Goal: Task Accomplishment & Management: Manage account settings

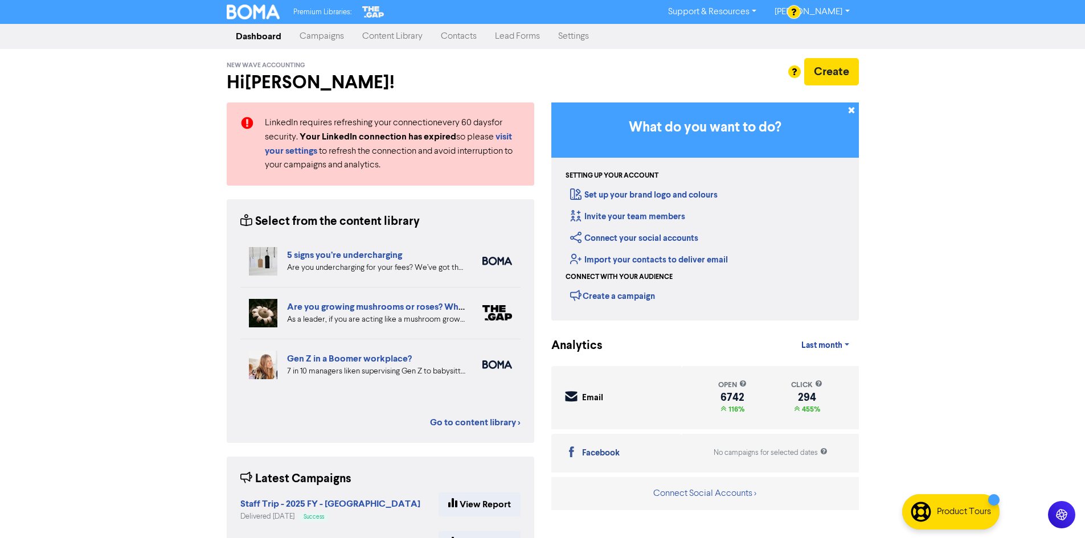
click at [460, 31] on link "Contacts" at bounding box center [459, 36] width 54 height 23
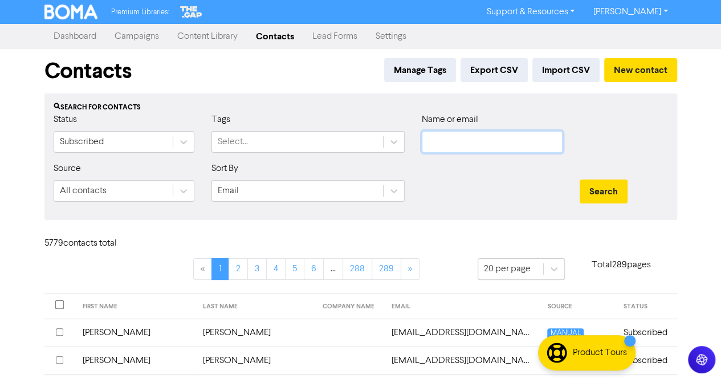
click at [481, 144] on input "text" at bounding box center [492, 142] width 141 height 22
paste input "[PERSON_NAME][EMAIL_ADDRESS][PERSON_NAME][DOMAIN_NAME]"
type input "[PERSON_NAME][EMAIL_ADDRESS][PERSON_NAME][DOMAIN_NAME]"
click at [610, 195] on button "Search" at bounding box center [604, 191] width 48 height 24
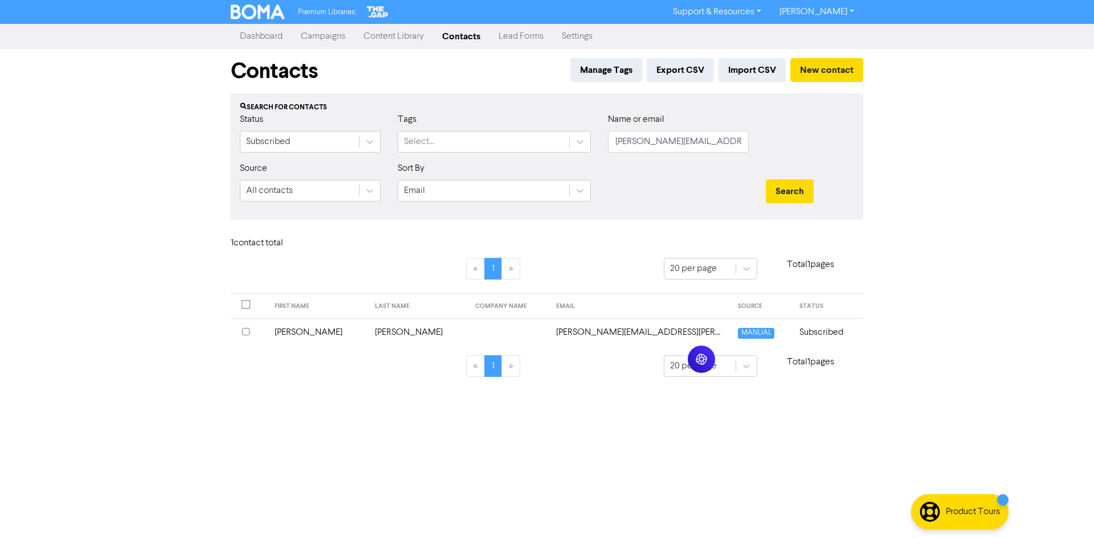
click at [382, 332] on td "[PERSON_NAME]" at bounding box center [418, 333] width 100 height 28
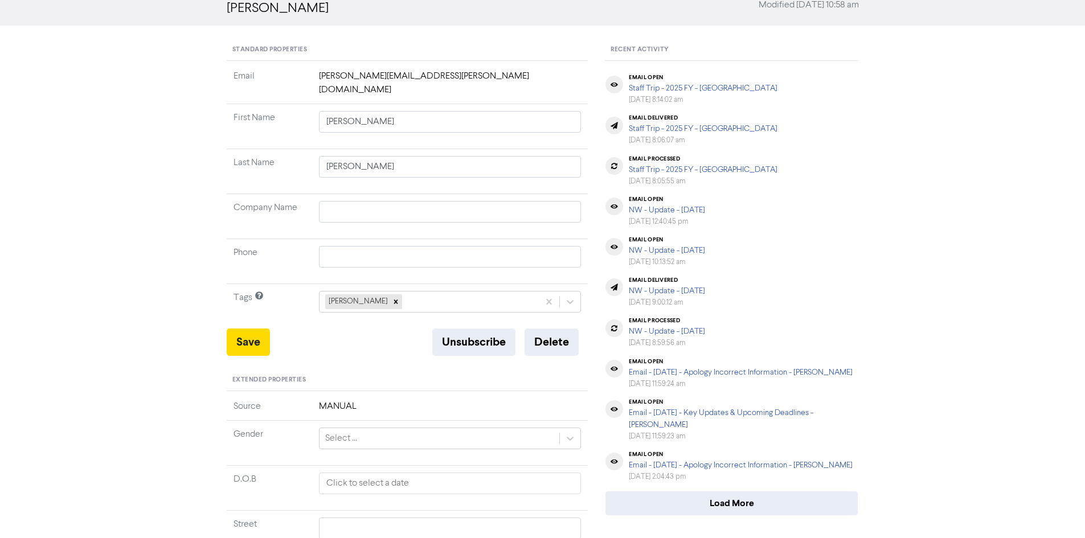
scroll to position [114, 0]
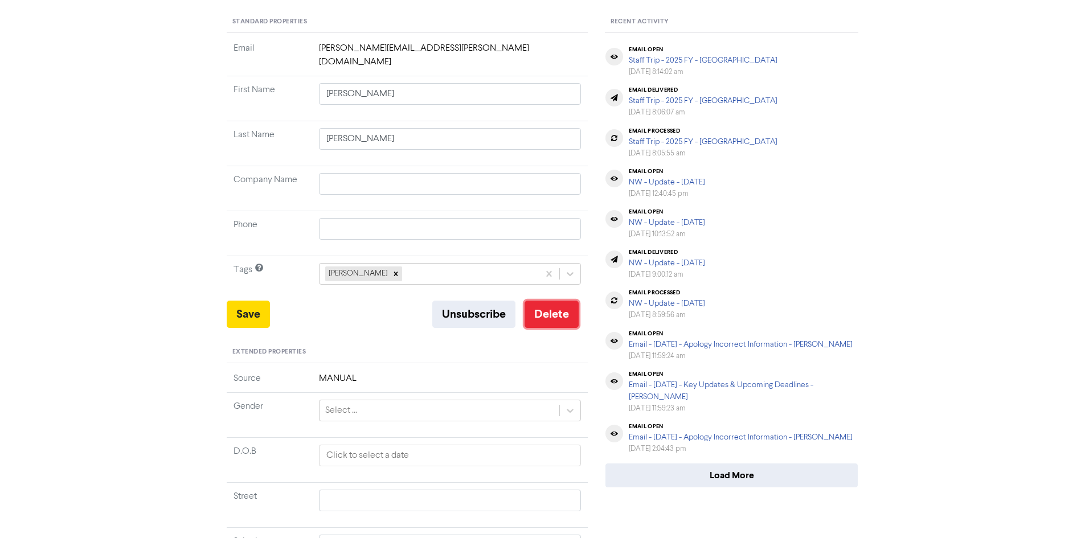
click at [543, 308] on button "Delete" at bounding box center [552, 314] width 54 height 27
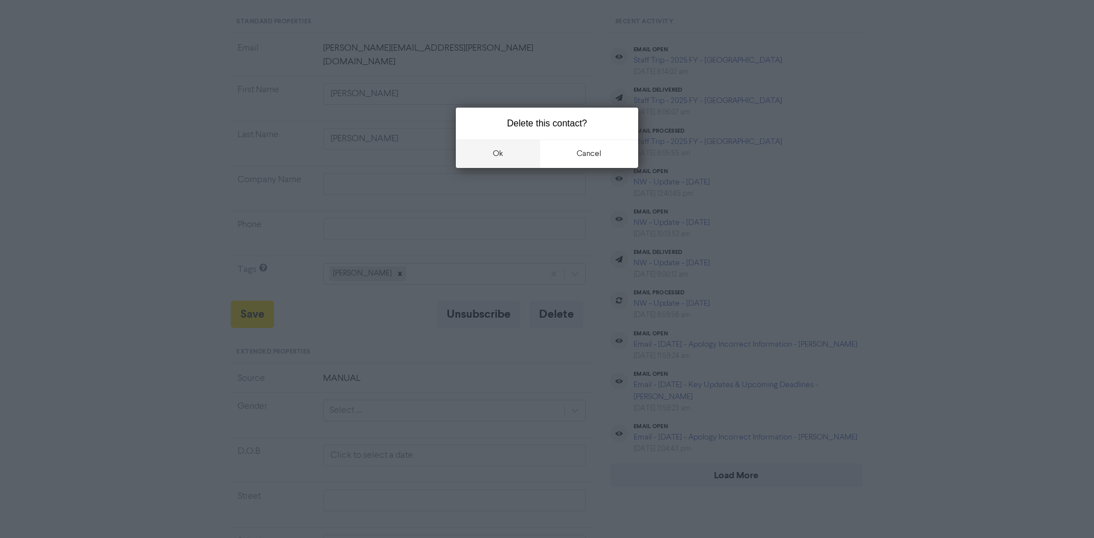
click at [508, 161] on button "ok" at bounding box center [498, 154] width 84 height 28
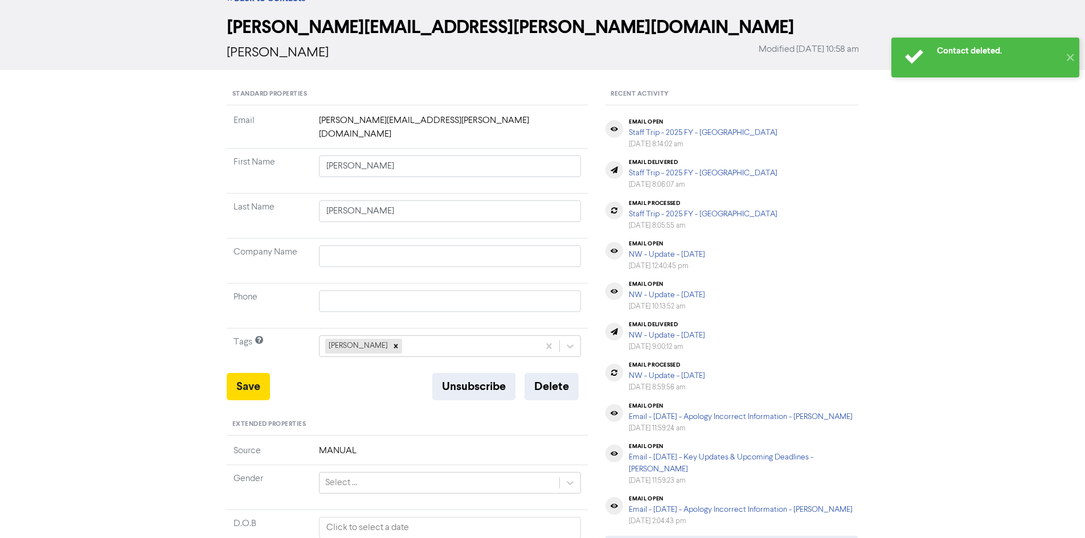
scroll to position [0, 0]
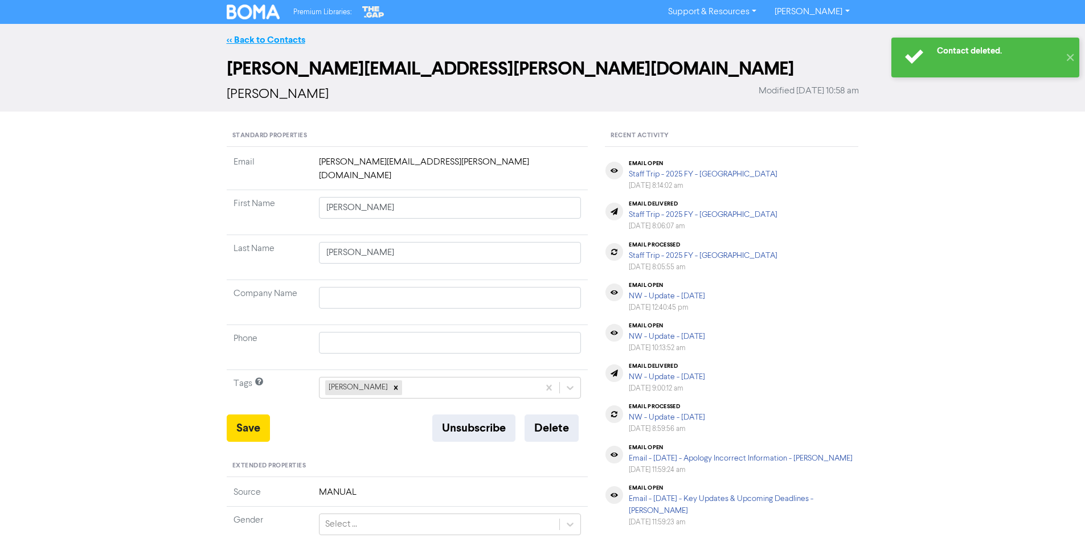
click at [283, 38] on link "<< Back to Contacts" at bounding box center [266, 39] width 79 height 11
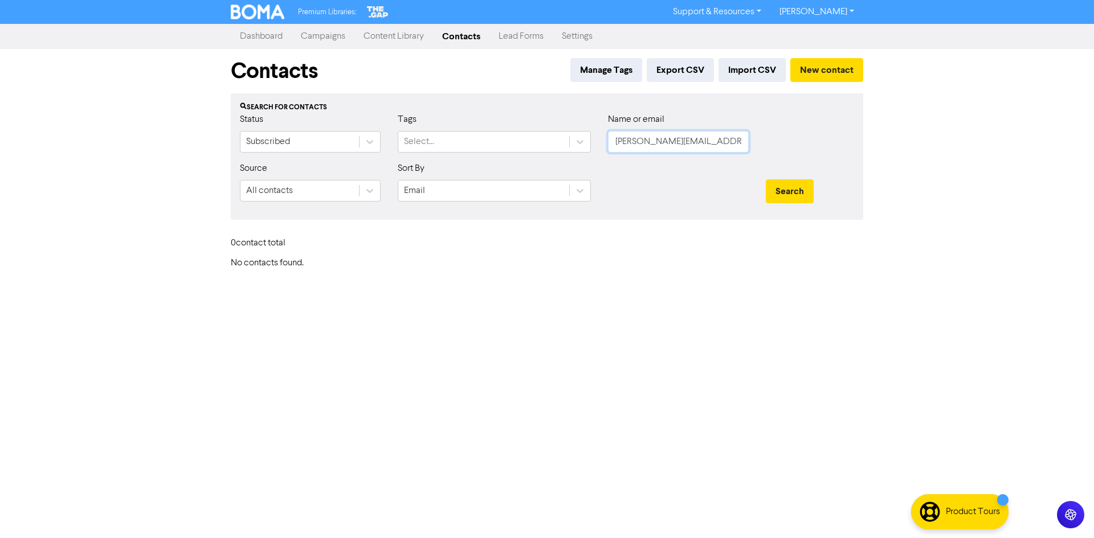
drag, startPoint x: 720, startPoint y: 140, endPoint x: 602, endPoint y: 140, distance: 117.4
click at [602, 140] on div "Name or email [PERSON_NAME][EMAIL_ADDRESS][PERSON_NAME][DOMAIN_NAME]" at bounding box center [678, 137] width 158 height 49
paste input "[EMAIL_ADDRESS][DOMAIN_NAME]"
type input "[EMAIL_ADDRESS][DOMAIN_NAME]"
click at [808, 194] on button "Search" at bounding box center [790, 191] width 48 height 24
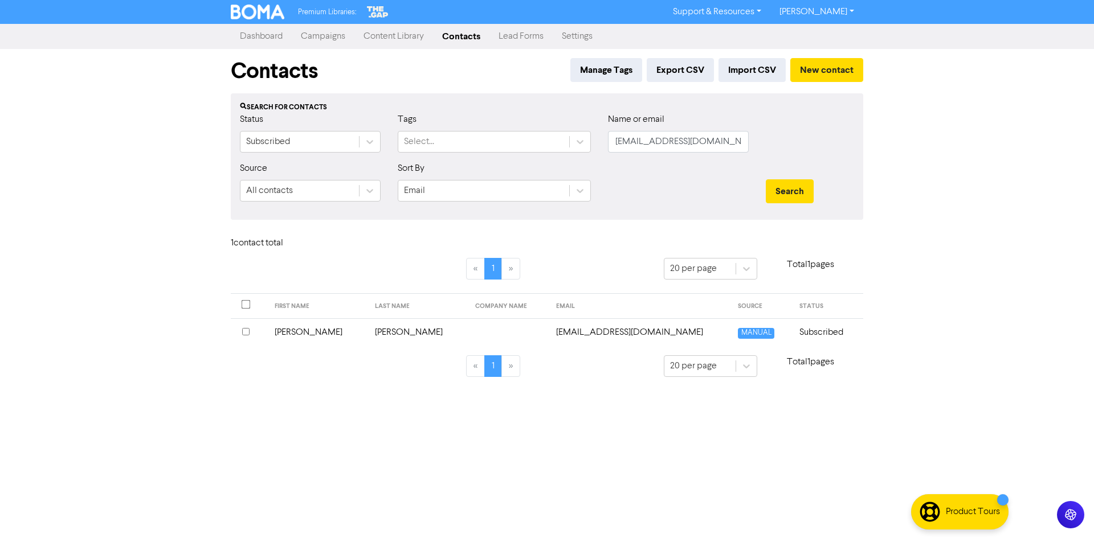
click at [373, 337] on td "[PERSON_NAME]" at bounding box center [418, 333] width 100 height 28
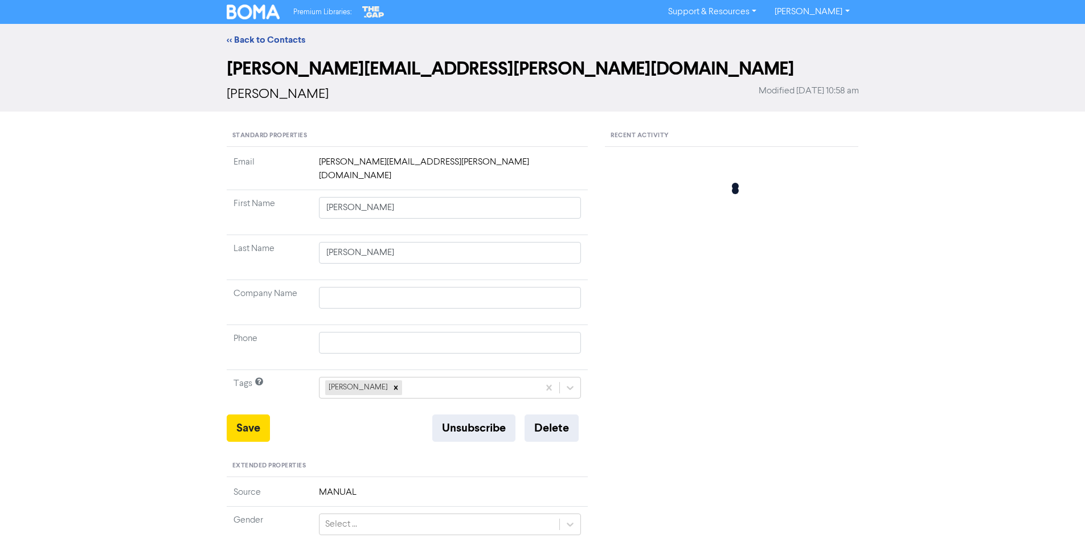
type input "[PERSON_NAME]"
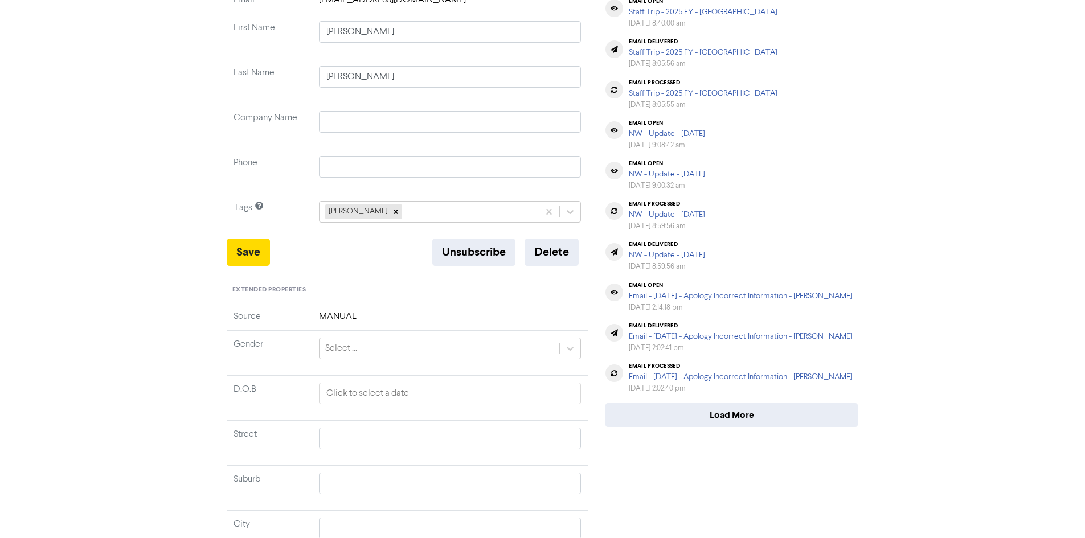
scroll to position [171, 0]
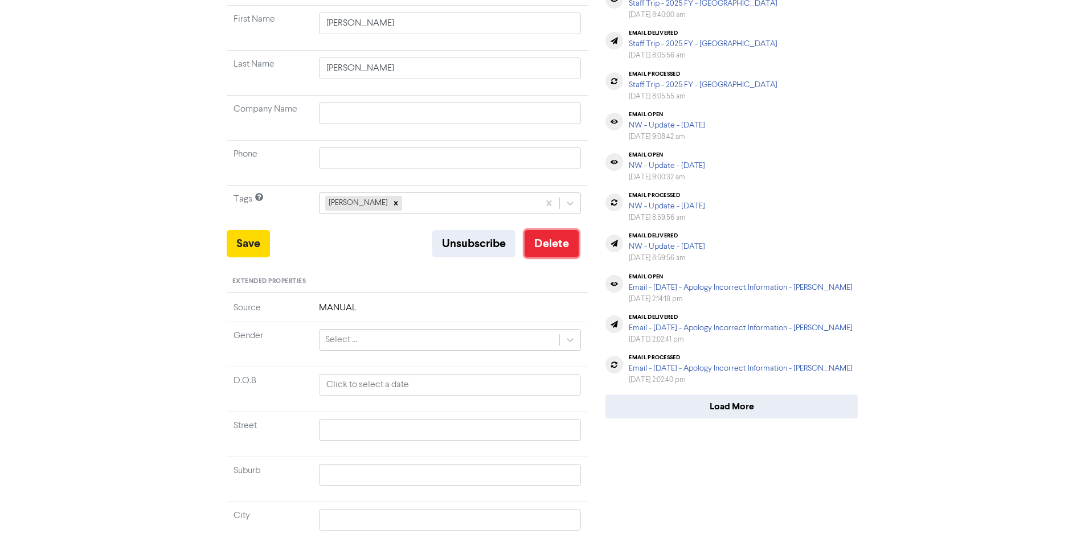
click at [556, 244] on button "Delete" at bounding box center [552, 243] width 54 height 27
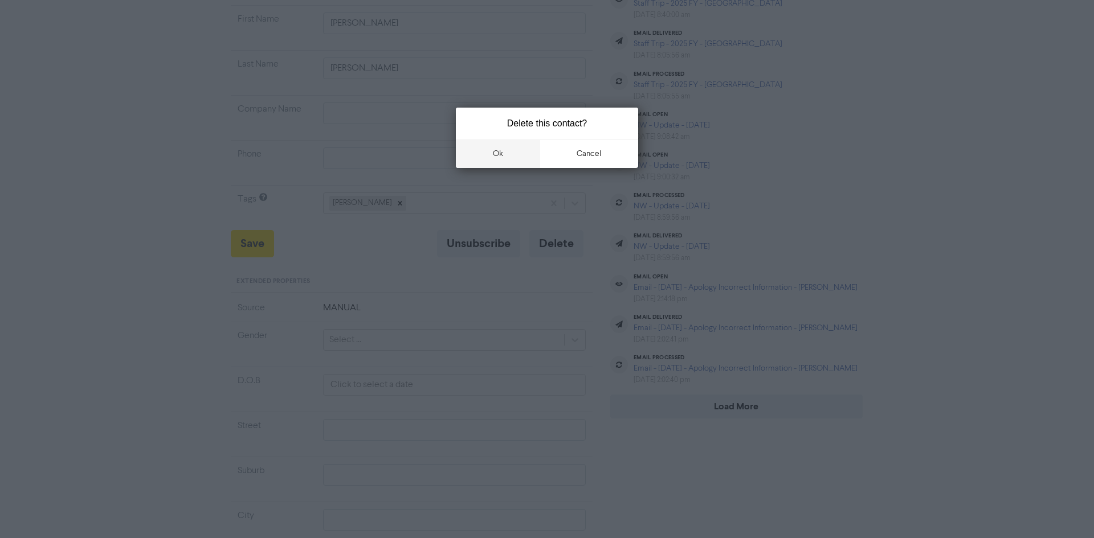
click at [502, 152] on button "ok" at bounding box center [498, 154] width 84 height 28
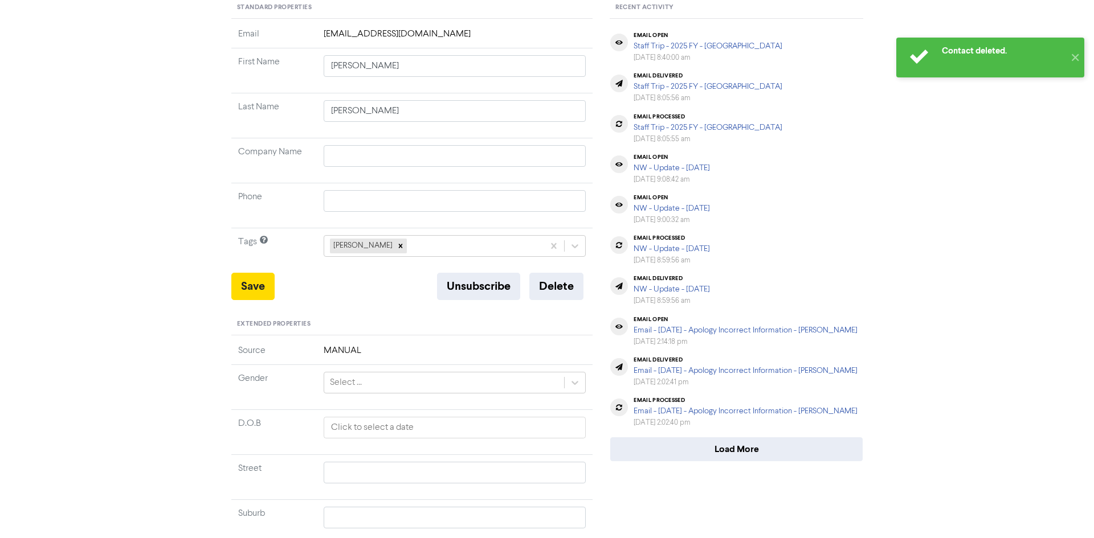
scroll to position [0, 0]
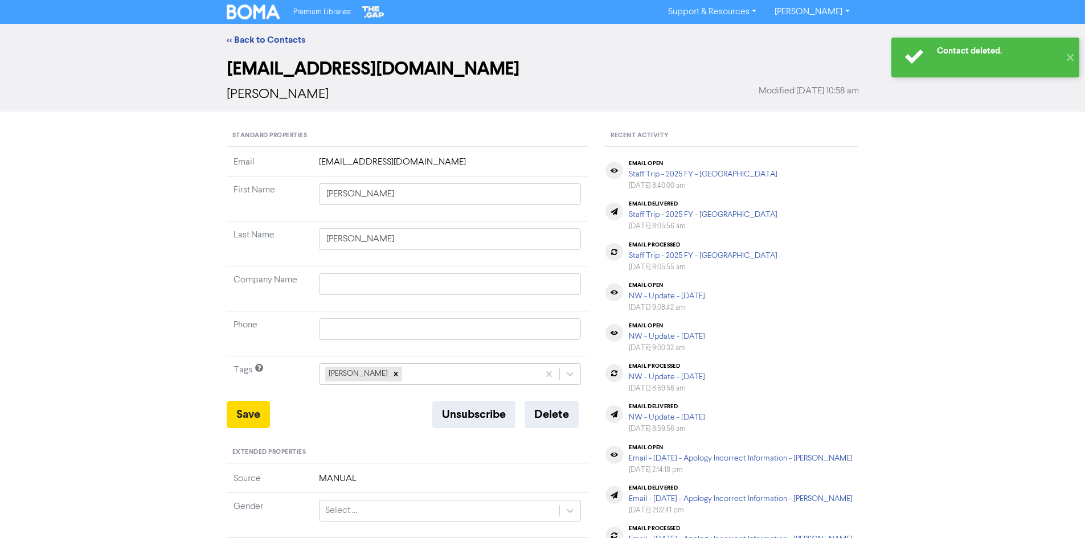
click at [250, 43] on link "<< Back to Contacts" at bounding box center [266, 39] width 79 height 11
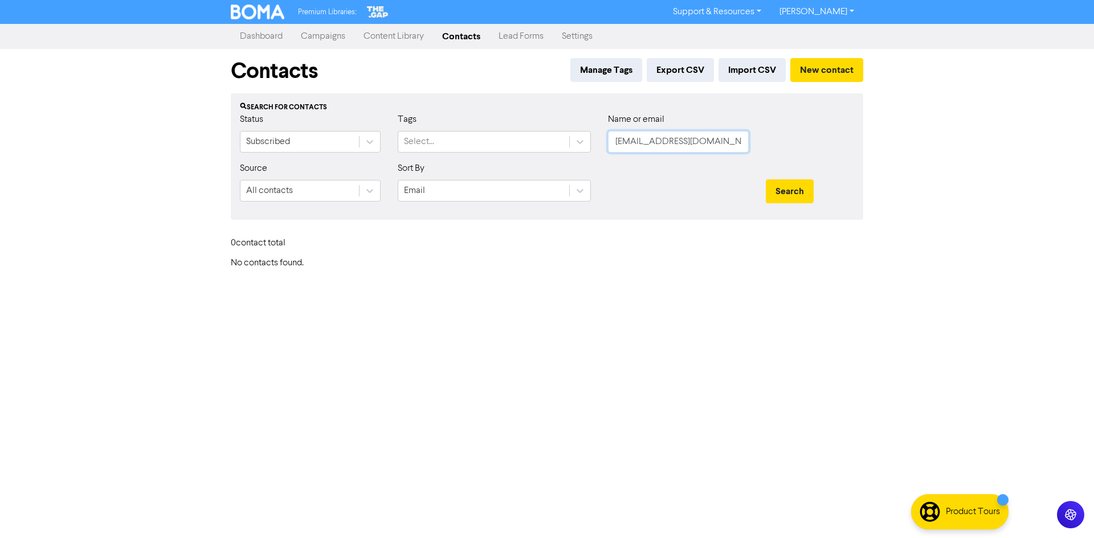
drag, startPoint x: 735, startPoint y: 140, endPoint x: 526, endPoint y: 161, distance: 210.1
click at [526, 161] on div "Status Subscribed Tags Select... Name or email [EMAIL_ADDRESS][DOMAIN_NAME]" at bounding box center [546, 137] width 631 height 49
paste input "[PERSON_NAME]"
click at [797, 189] on button "Search" at bounding box center [790, 191] width 48 height 24
click at [793, 193] on button "Search" at bounding box center [790, 191] width 48 height 24
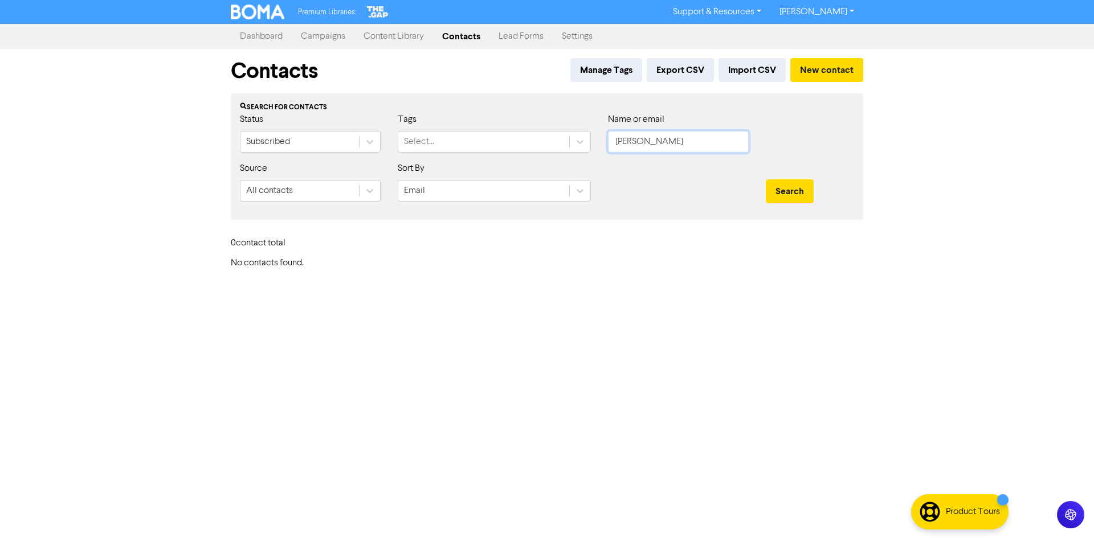
drag, startPoint x: 637, startPoint y: 140, endPoint x: 485, endPoint y: 125, distance: 152.3
click at [485, 125] on div "Status Subscribed Tags Select... Name or email [PERSON_NAME]" at bounding box center [546, 137] width 631 height 49
click at [799, 191] on button "Search" at bounding box center [790, 191] width 48 height 24
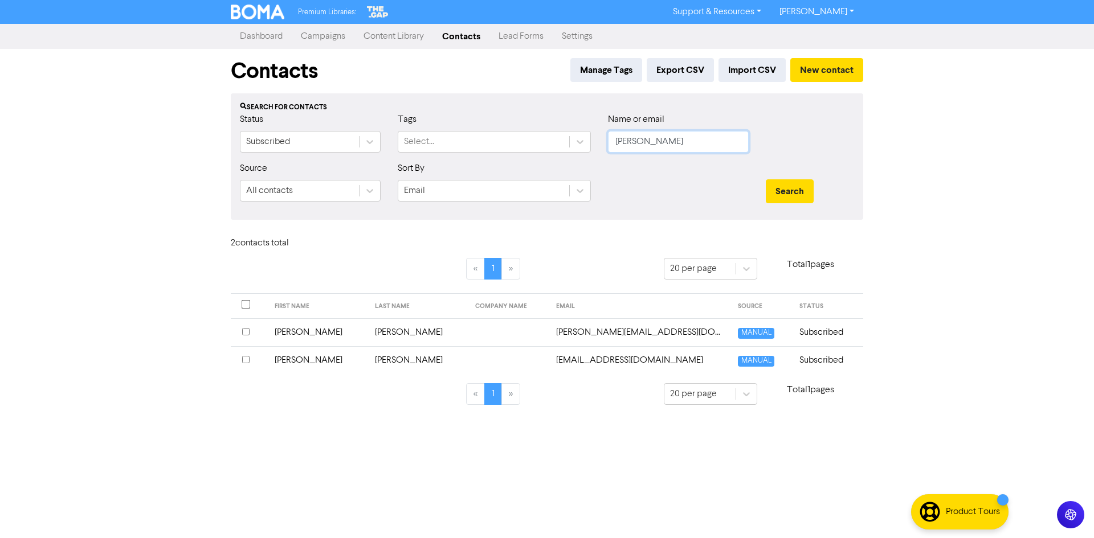
drag, startPoint x: 654, startPoint y: 142, endPoint x: 479, endPoint y: 162, distance: 175.5
click at [481, 164] on form "Status Subscribed Tags Select... Name or email [PERSON_NAME] Source All contact…" at bounding box center [547, 162] width 614 height 98
paste input "In 2 Gold Pty Ltd"
click at [783, 187] on button "Search" at bounding box center [790, 191] width 48 height 24
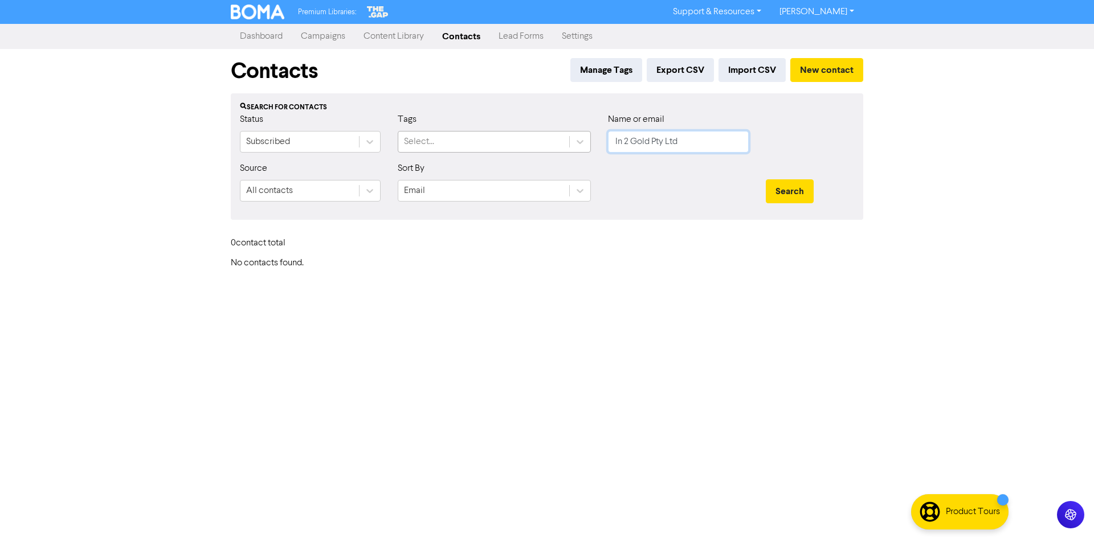
drag, startPoint x: 713, startPoint y: 135, endPoint x: 505, endPoint y: 131, distance: 208.0
click at [505, 131] on div "Status Subscribed Tags Select... Name or email In 2 Gold Pty Ltd" at bounding box center [546, 137] width 631 height 49
paste input "T [PERSON_NAME] & B [PERSON_NAME]"
click at [778, 187] on button "Search" at bounding box center [790, 191] width 48 height 24
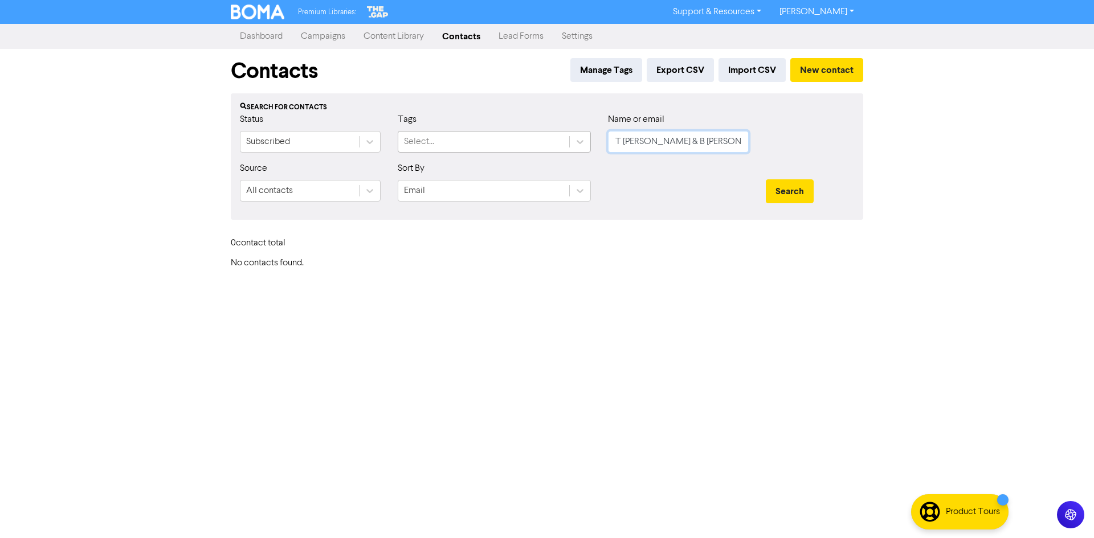
drag, startPoint x: 688, startPoint y: 138, endPoint x: 524, endPoint y: 134, distance: 164.2
click at [524, 134] on div "Status Subscribed Tags Select... Name or email T [PERSON_NAME] & B [PERSON_NAME]" at bounding box center [546, 137] width 631 height 49
paste input "[EMAIL_ADDRESS][DOMAIN_NAME]"
type input "[EMAIL_ADDRESS][DOMAIN_NAME]"
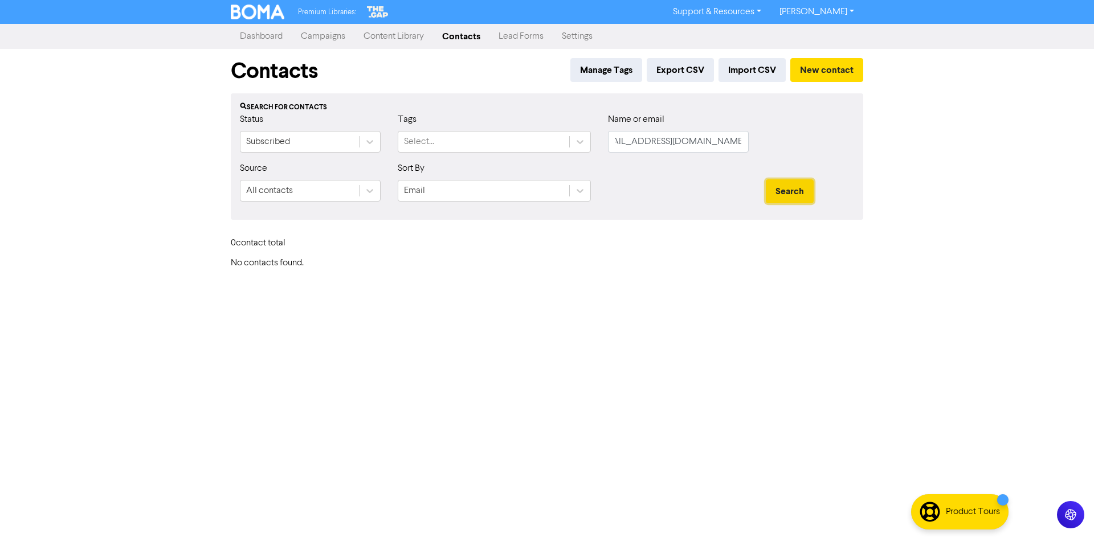
click at [802, 195] on button "Search" at bounding box center [790, 191] width 48 height 24
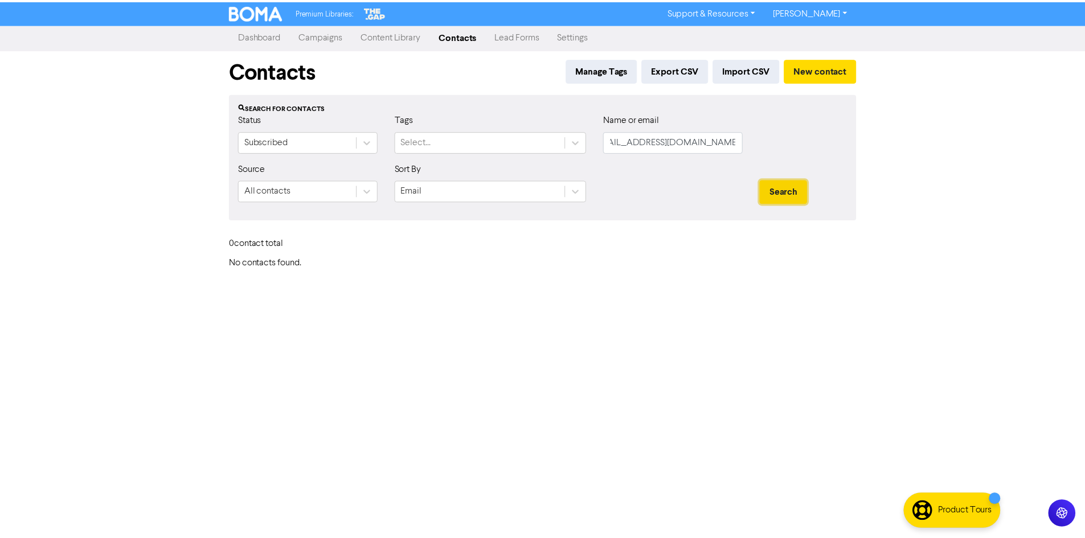
scroll to position [0, 0]
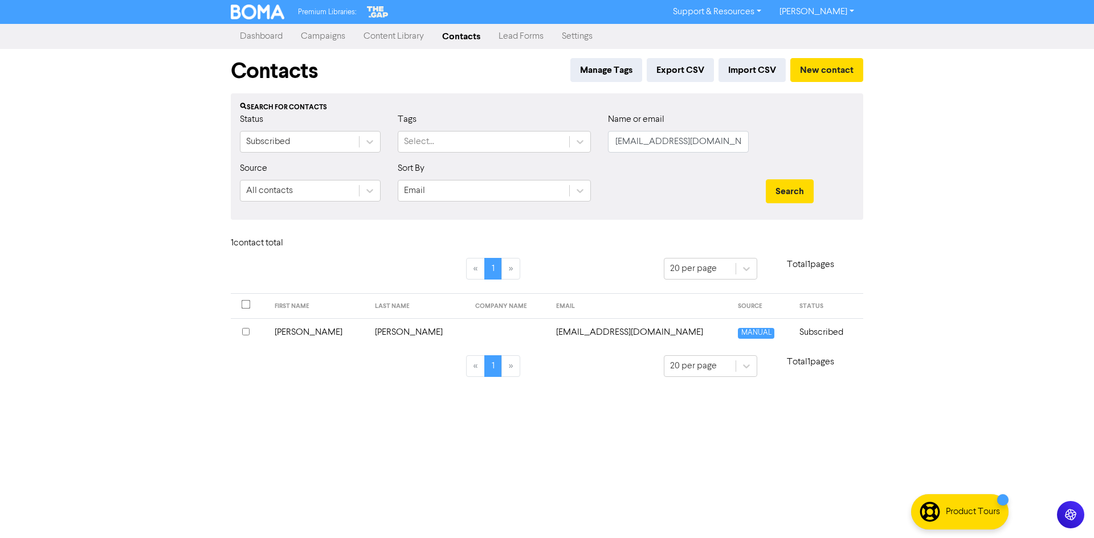
click at [368, 335] on td "[PERSON_NAME]" at bounding box center [418, 333] width 100 height 28
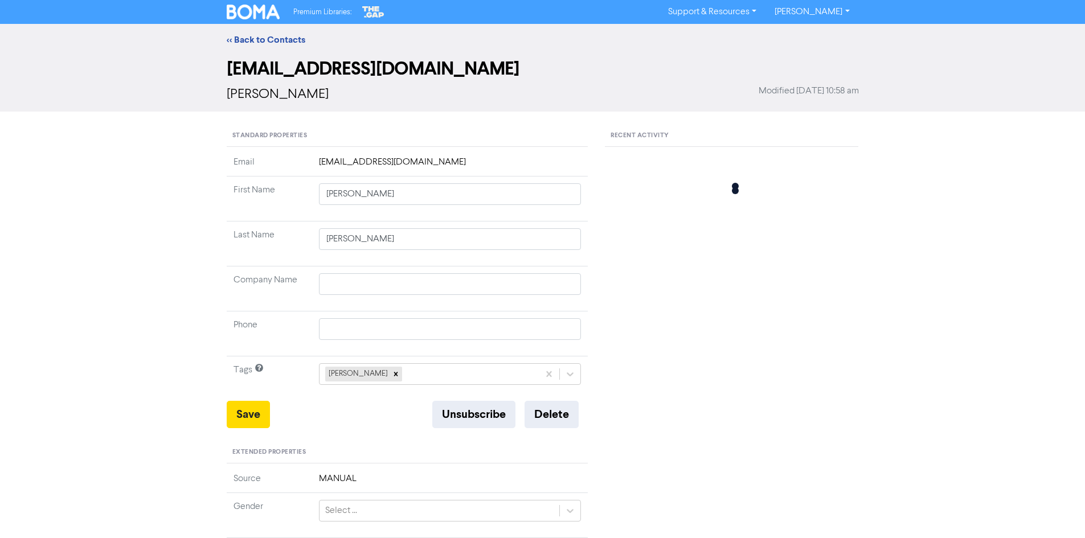
type input "[PERSON_NAME]"
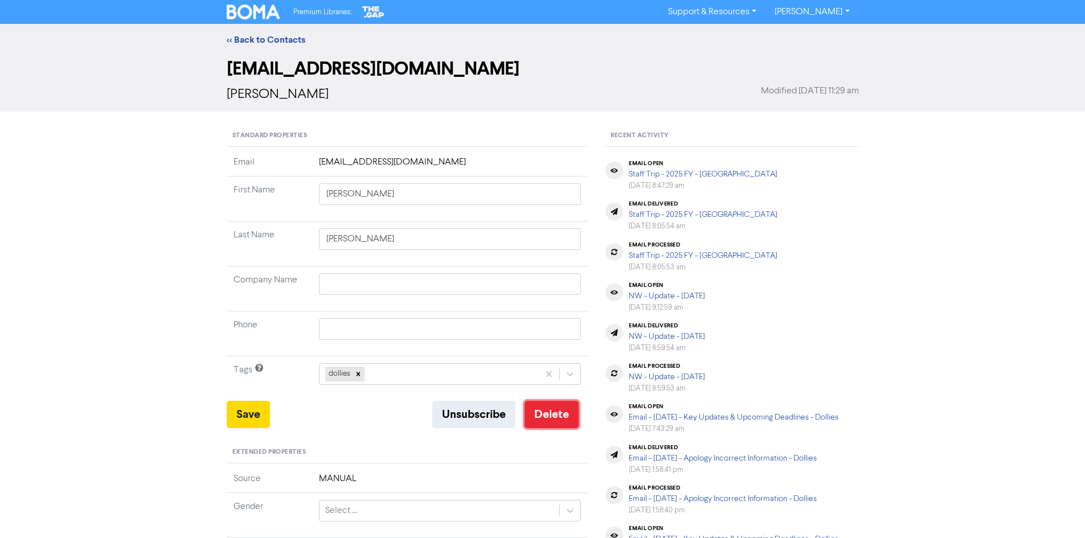
click at [547, 425] on button "Delete" at bounding box center [552, 414] width 54 height 27
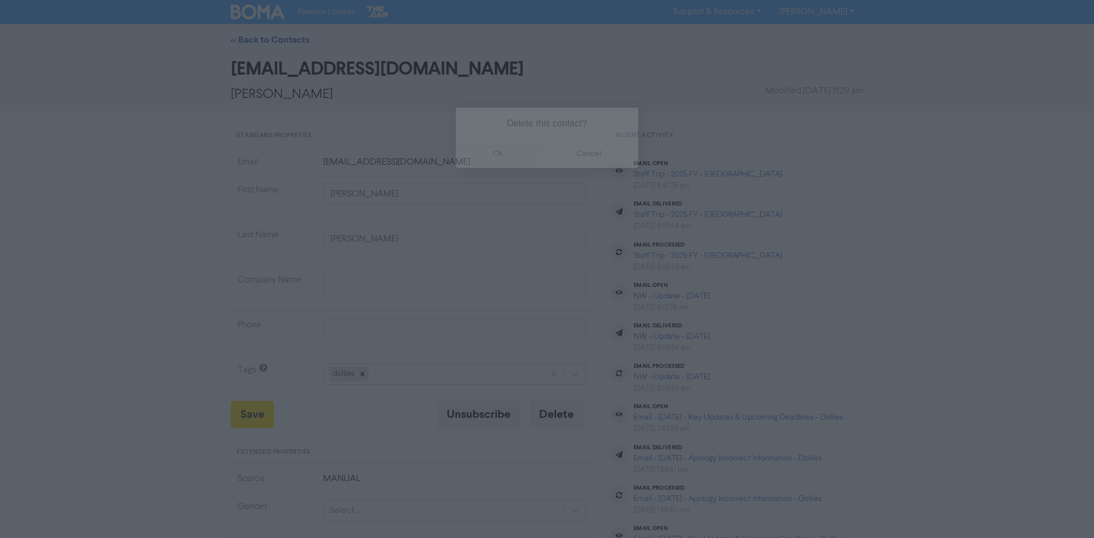
click at [508, 150] on button "ok" at bounding box center [498, 154] width 84 height 28
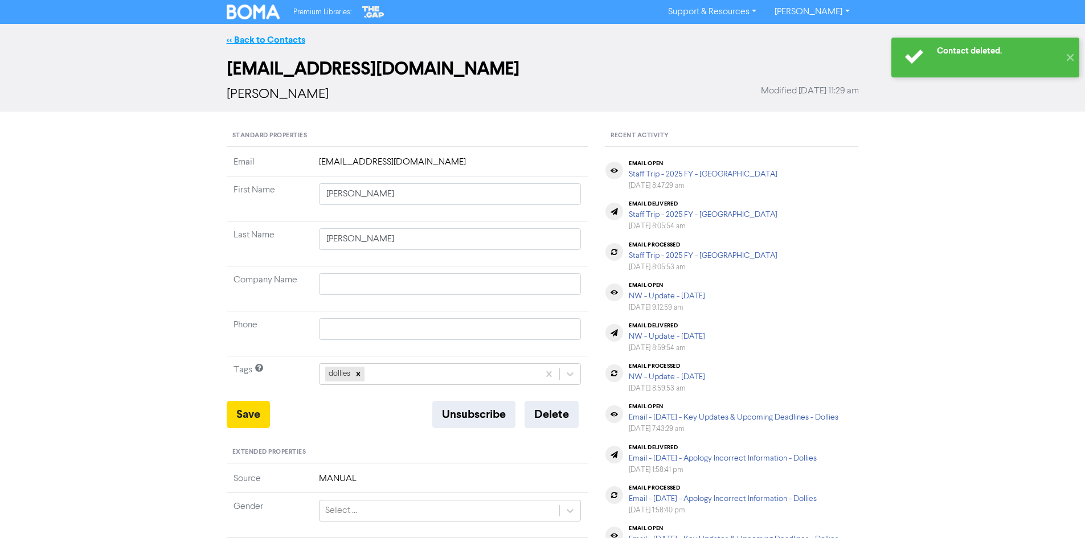
click at [294, 39] on link "<< Back to Contacts" at bounding box center [266, 39] width 79 height 11
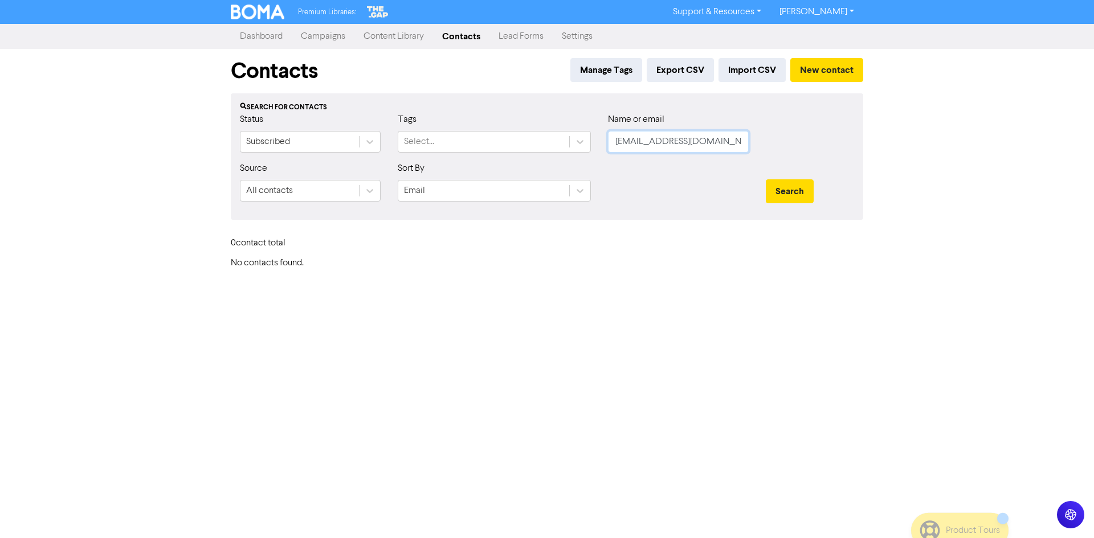
drag, startPoint x: 741, startPoint y: 145, endPoint x: 618, endPoint y: 142, distance: 123.1
click at [618, 142] on input "[EMAIL_ADDRESS][DOMAIN_NAME]" at bounding box center [678, 142] width 141 height 22
paste input "[EMAIL_ADDRESS][DOMAIN_NAME]"
type input "[EMAIL_ADDRESS][DOMAIN_NAME]"
click at [787, 193] on button "Search" at bounding box center [790, 191] width 48 height 24
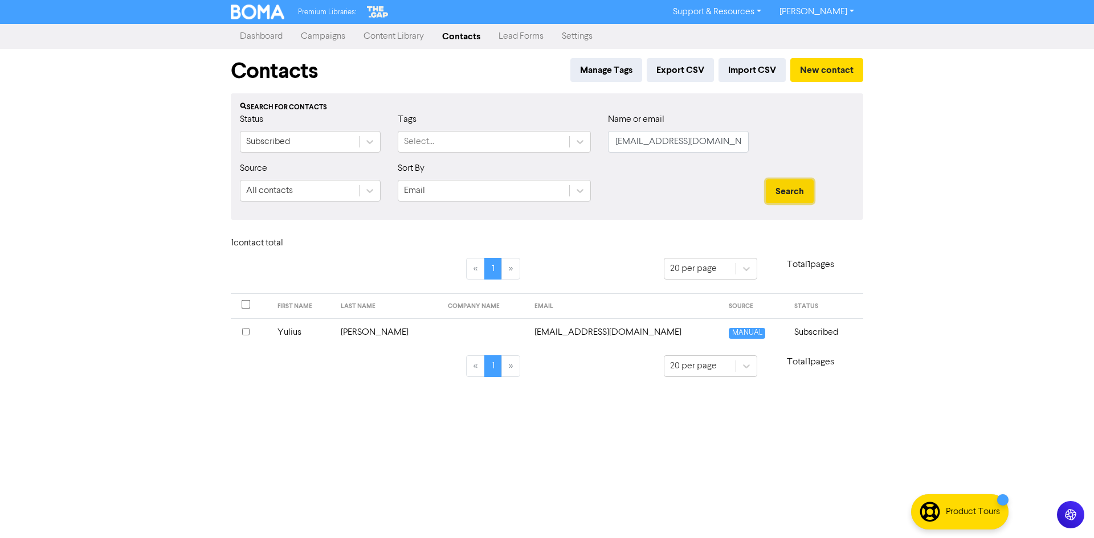
click at [787, 193] on button "Search" at bounding box center [790, 191] width 48 height 24
click at [413, 331] on td "[PERSON_NAME]" at bounding box center [387, 333] width 107 height 28
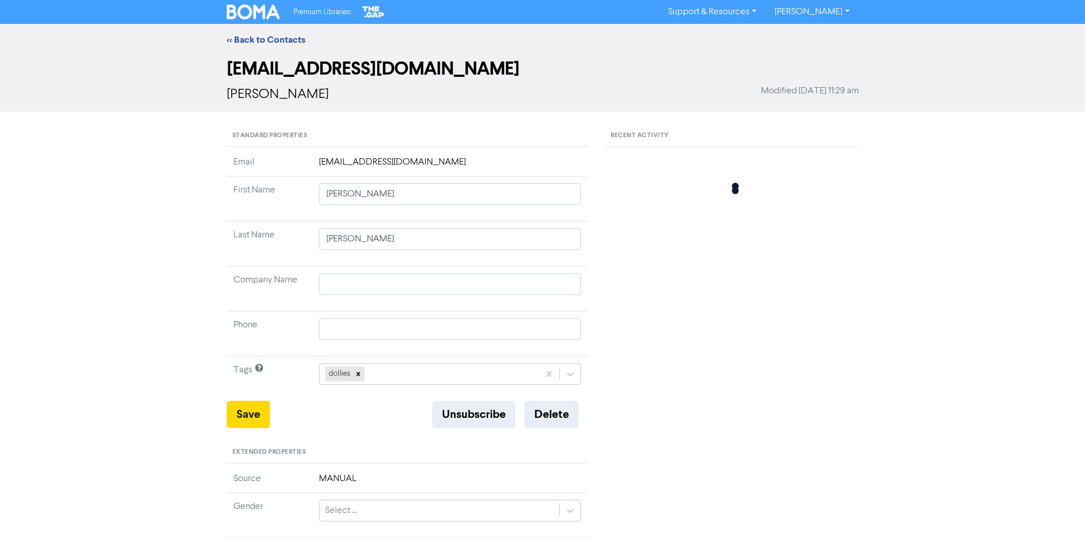
type input "Yulius"
type input "[PERSON_NAME]"
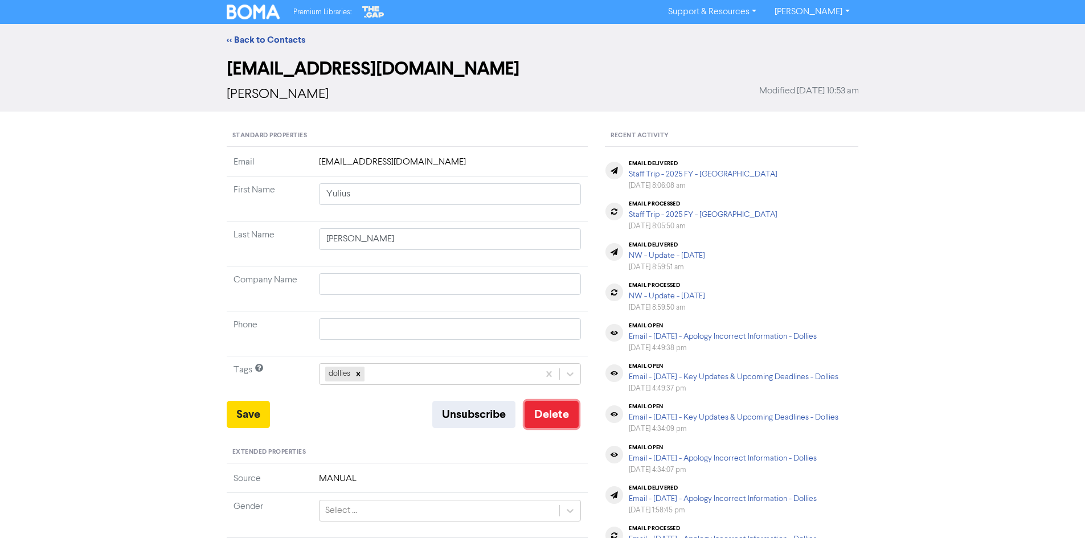
click at [547, 414] on button "Delete" at bounding box center [552, 414] width 54 height 27
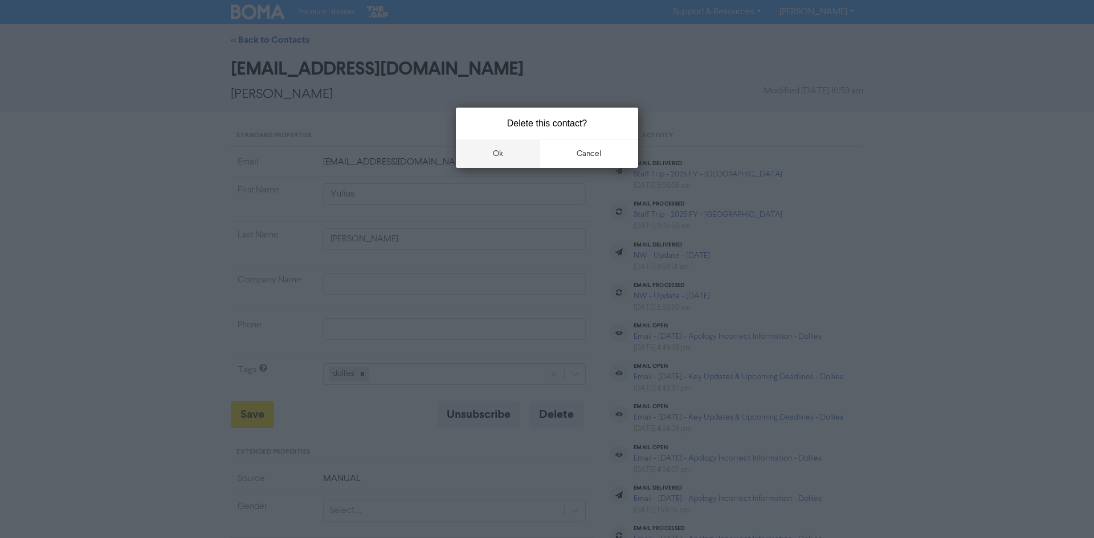
click at [504, 157] on button "ok" at bounding box center [498, 154] width 84 height 28
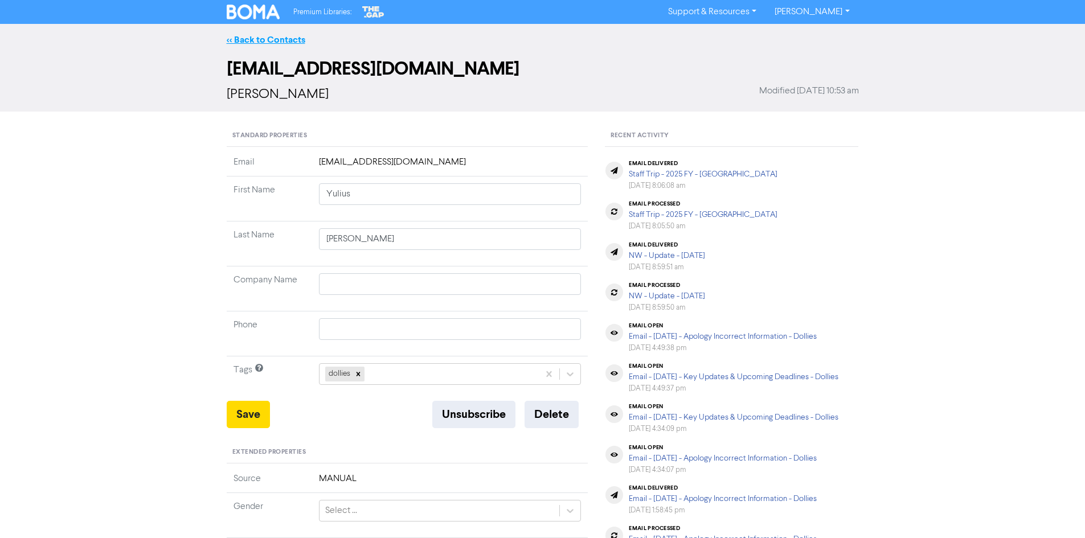
click at [259, 40] on link "<< Back to Contacts" at bounding box center [266, 39] width 79 height 11
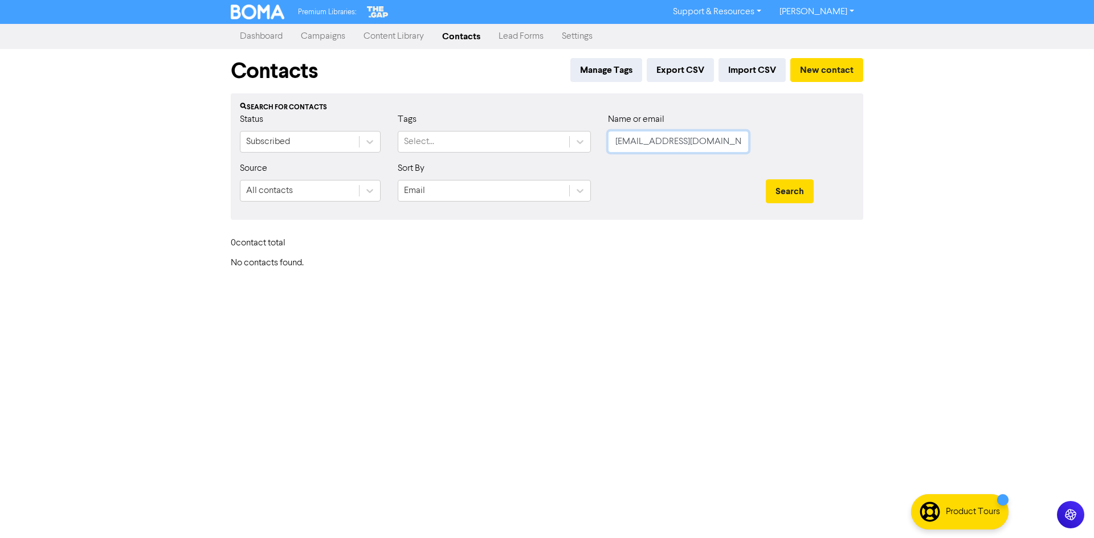
click at [719, 144] on input "[EMAIL_ADDRESS][DOMAIN_NAME]" at bounding box center [678, 142] width 141 height 22
paste input "kristaleasmall@g"
type input "[EMAIL_ADDRESS][DOMAIN_NAME]"
click at [799, 190] on button "Search" at bounding box center [790, 191] width 48 height 24
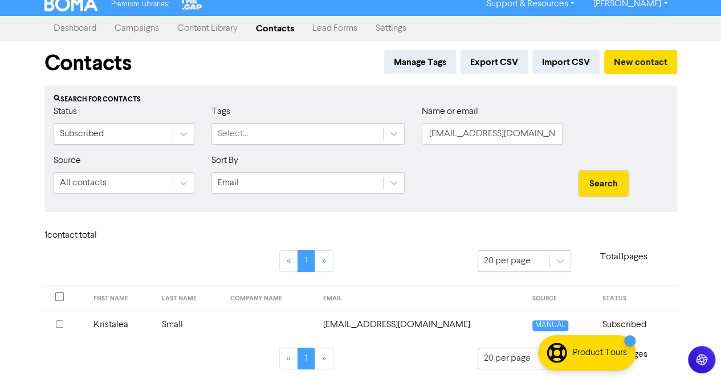
scroll to position [10, 0]
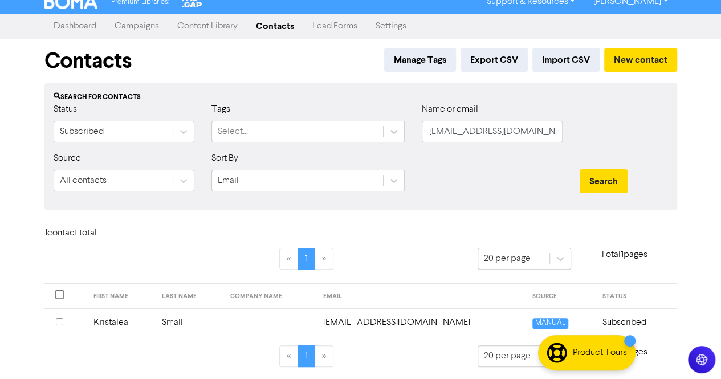
click at [186, 323] on td "Small" at bounding box center [189, 322] width 68 height 28
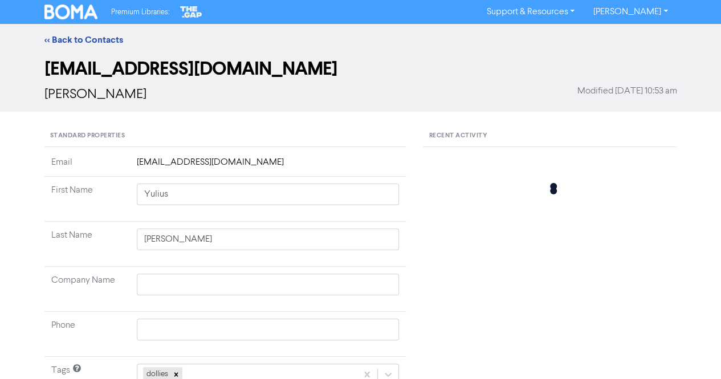
type input "Kristalea"
type input "Small"
type input "435 939 529"
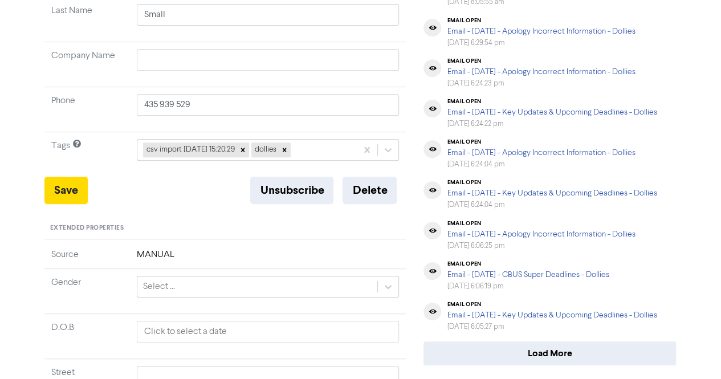
scroll to position [228, 0]
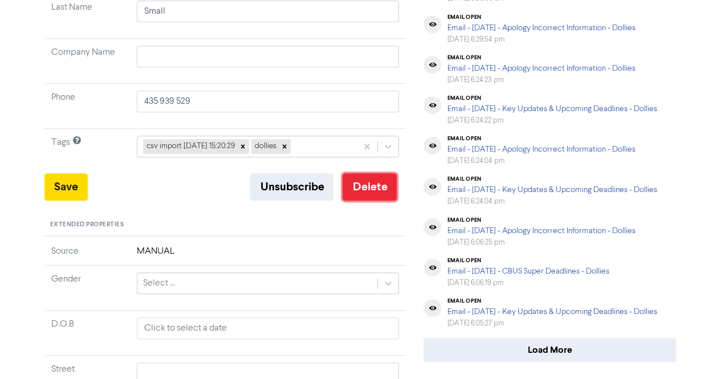
click at [365, 190] on button "Delete" at bounding box center [369, 186] width 54 height 27
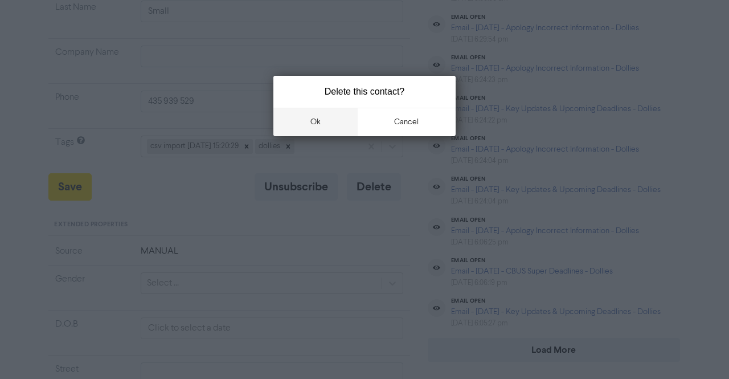
click at [331, 132] on button "ok" at bounding box center [316, 122] width 84 height 28
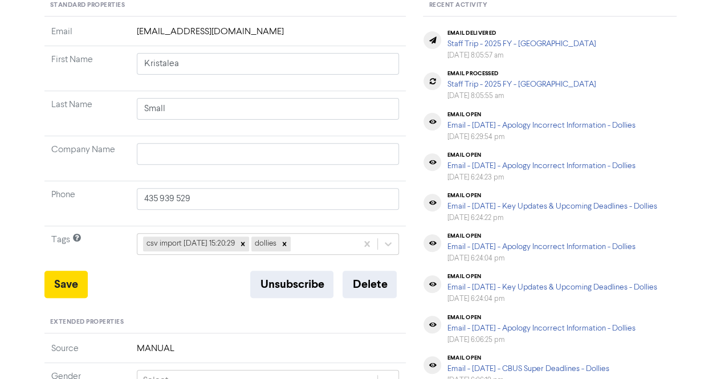
scroll to position [0, 0]
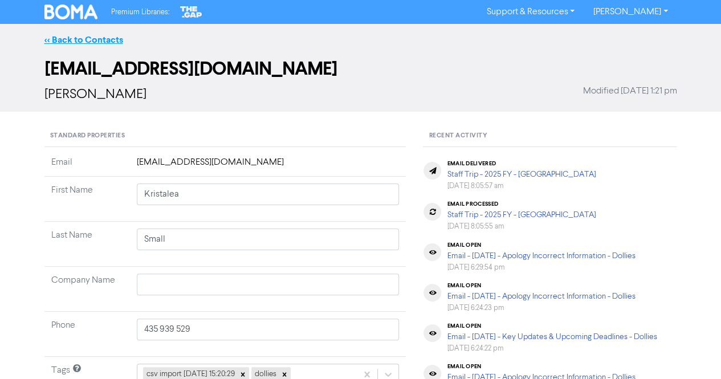
click at [89, 43] on link "<< Back to Contacts" at bounding box center [83, 39] width 79 height 11
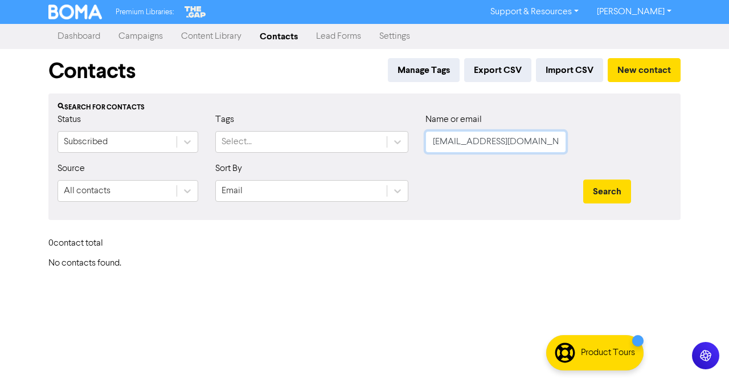
click at [540, 142] on input "[EMAIL_ADDRESS][DOMAIN_NAME]" at bounding box center [496, 142] width 141 height 22
paste input "nicbaxter"
type input "[EMAIL_ADDRESS][DOMAIN_NAME]"
click at [613, 189] on button "Search" at bounding box center [607, 191] width 48 height 24
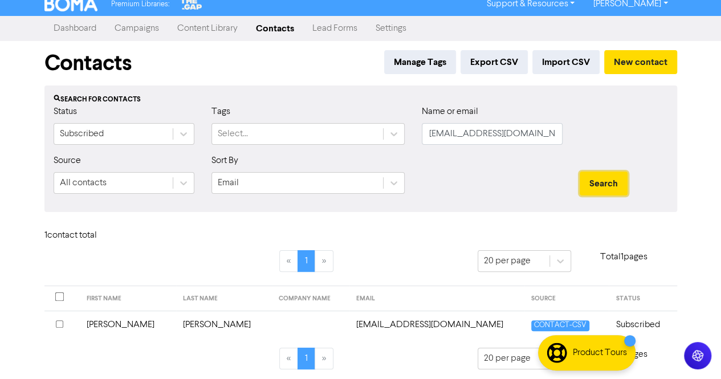
scroll to position [10, 0]
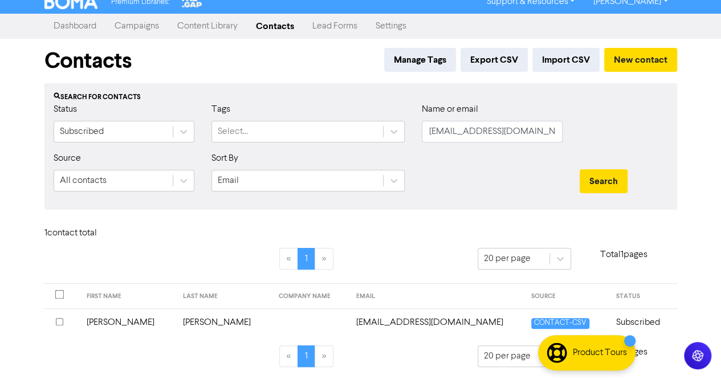
click at [185, 321] on td "[PERSON_NAME]" at bounding box center [224, 322] width 96 height 28
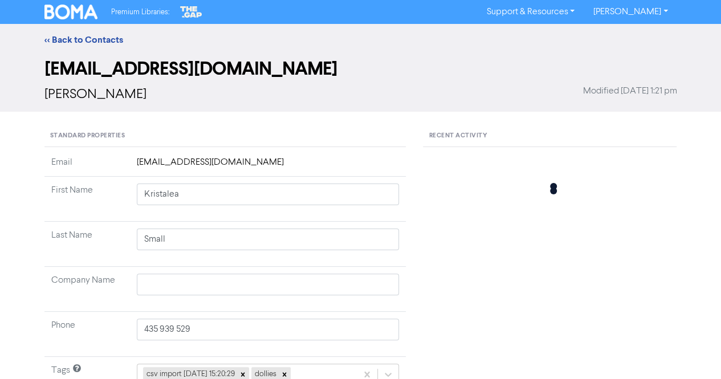
type input "[PERSON_NAME]"
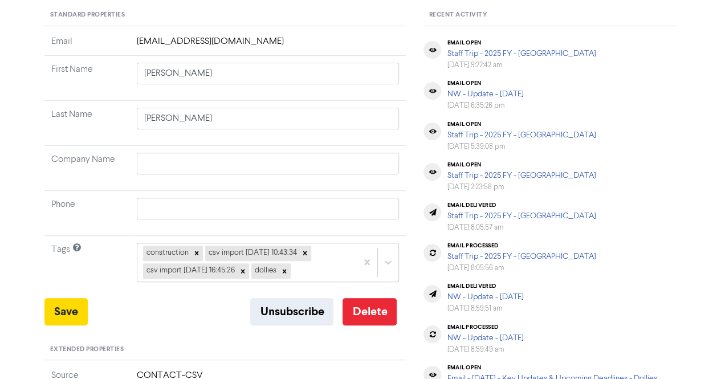
scroll to position [171, 0]
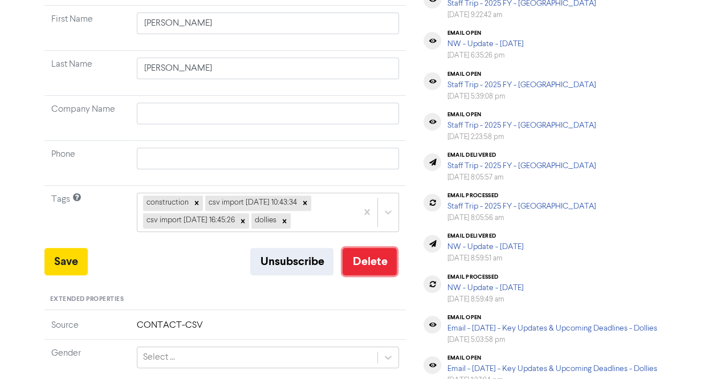
click at [361, 255] on button "Delete" at bounding box center [369, 261] width 54 height 27
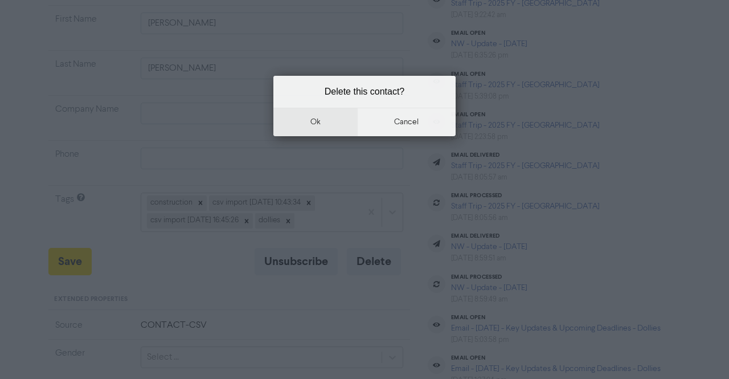
click at [312, 129] on button "ok" at bounding box center [316, 122] width 84 height 28
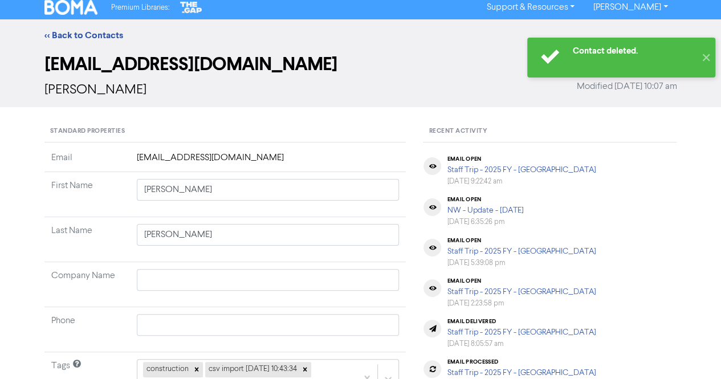
scroll to position [0, 0]
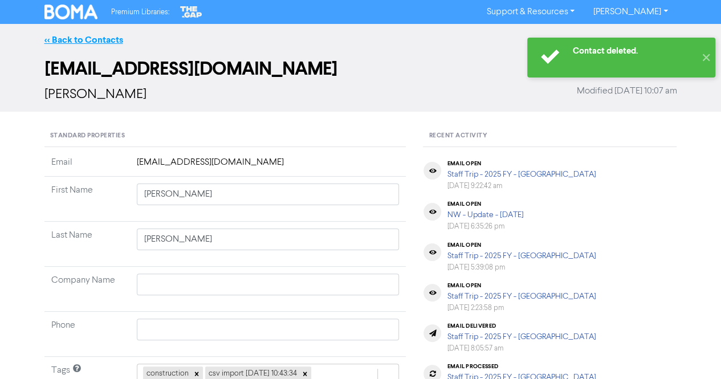
click at [90, 40] on link "<< Back to Contacts" at bounding box center [83, 39] width 79 height 11
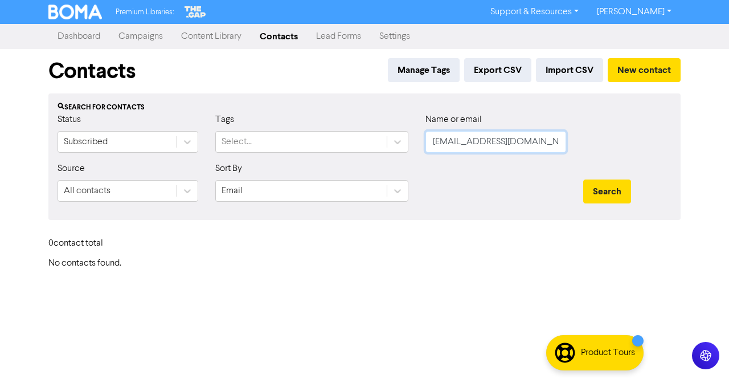
click at [533, 142] on input "[EMAIL_ADDRESS][DOMAIN_NAME]" at bounding box center [496, 142] width 141 height 22
paste input "hellotomswaddling"
type input "[EMAIL_ADDRESS][DOMAIN_NAME]"
click at [615, 193] on button "Search" at bounding box center [607, 191] width 48 height 24
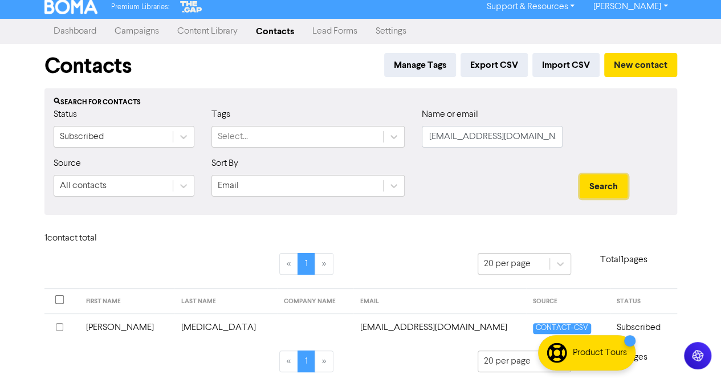
scroll to position [10, 0]
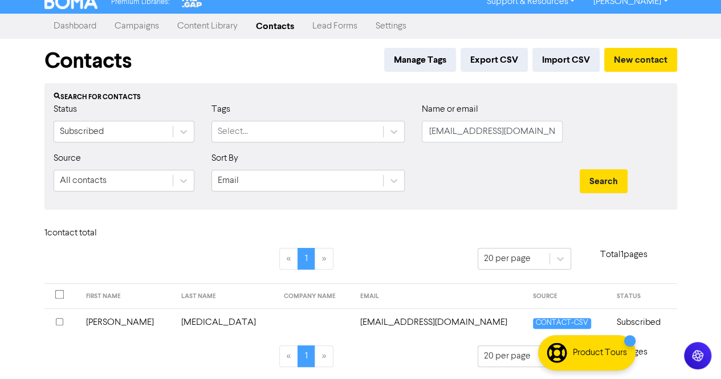
click at [194, 323] on td "[MEDICAL_DATA]" at bounding box center [225, 322] width 103 height 28
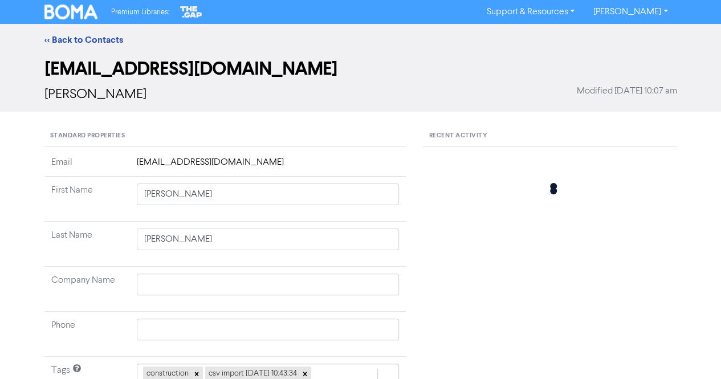
type input "[PERSON_NAME]"
type input "[MEDICAL_DATA]"
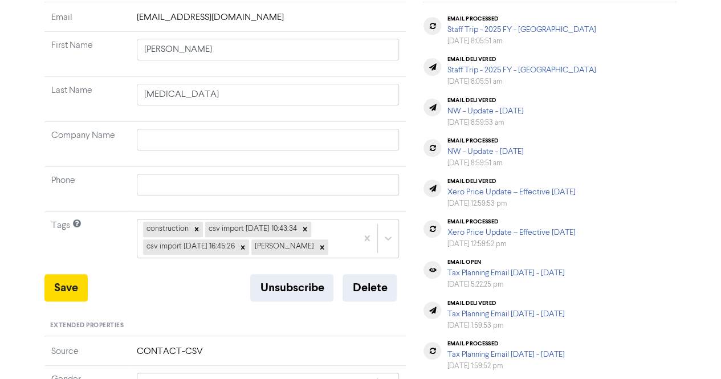
scroll to position [171, 0]
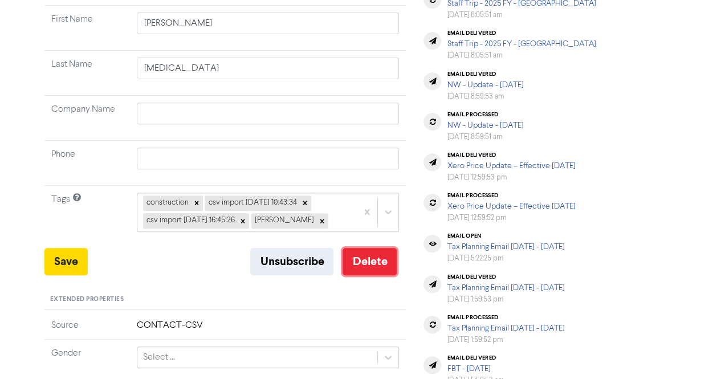
click at [372, 269] on button "Delete" at bounding box center [369, 261] width 54 height 27
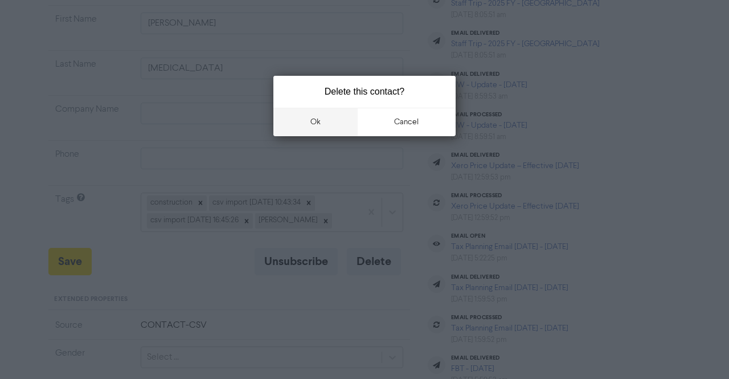
click at [324, 132] on button "ok" at bounding box center [316, 122] width 84 height 28
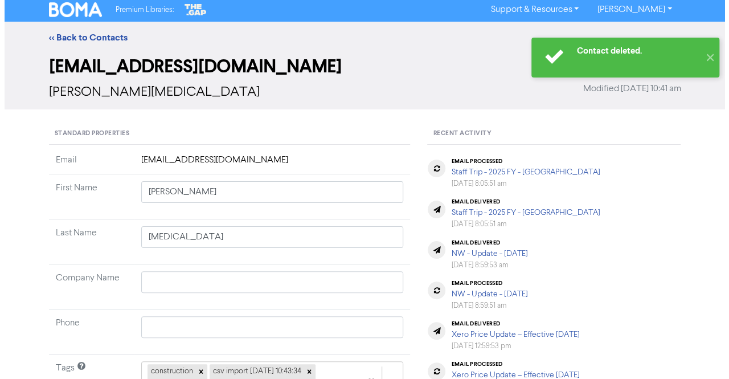
scroll to position [0, 0]
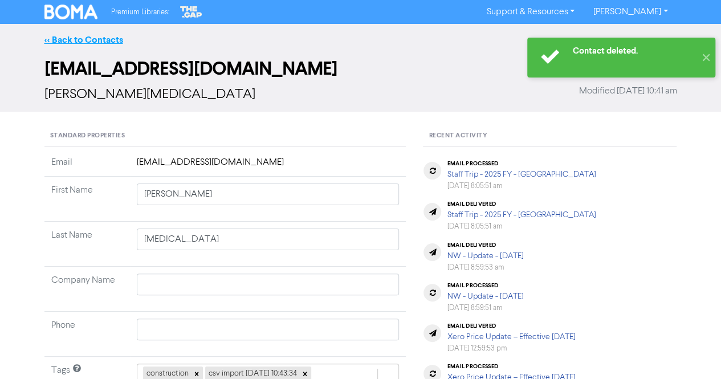
click at [81, 39] on link "<< Back to Contacts" at bounding box center [83, 39] width 79 height 11
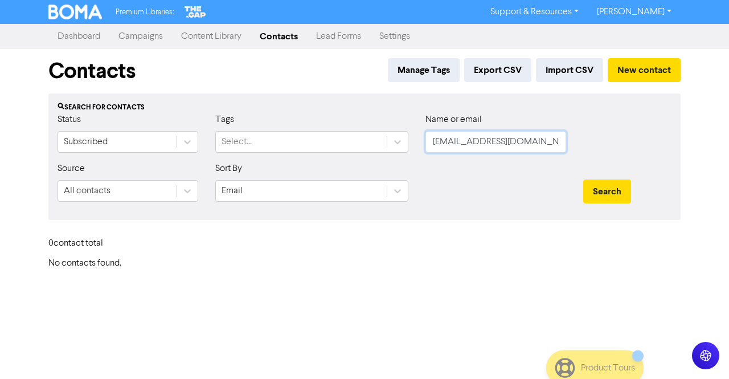
click at [528, 145] on input "[EMAIL_ADDRESS][DOMAIN_NAME]" at bounding box center [496, 142] width 141 height 22
paste input "[PERSON_NAME] & Co Steel Framing Pty Ltd"
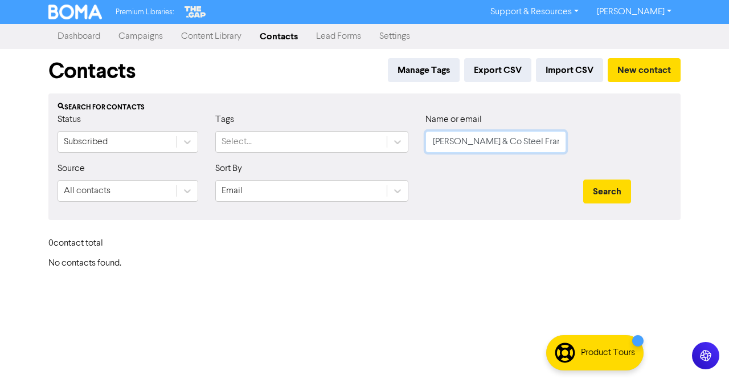
scroll to position [0, 7]
click at [607, 185] on button "Search" at bounding box center [607, 191] width 48 height 24
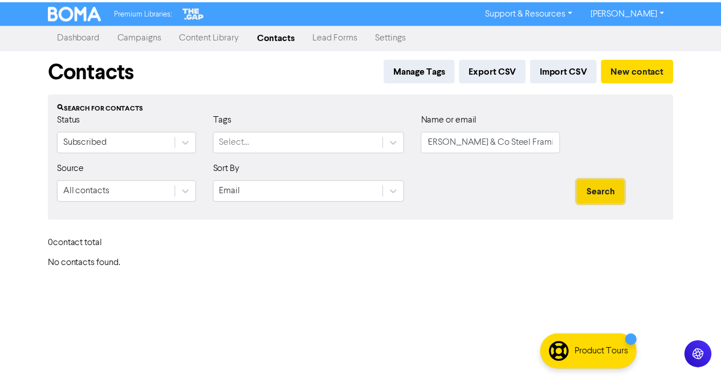
scroll to position [0, 0]
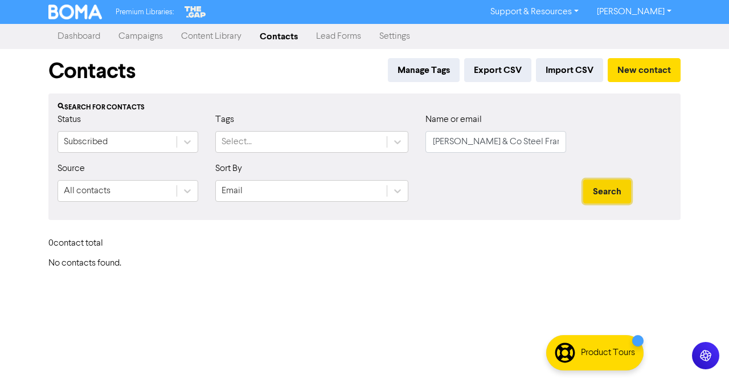
click at [602, 189] on button "Search" at bounding box center [607, 191] width 48 height 24
click at [524, 138] on input "[PERSON_NAME] & Co Steel Framing Pty Ltd" at bounding box center [496, 142] width 141 height 22
paste input "[PERSON_NAME] Inns-Mexte"
click at [601, 189] on button "Search" at bounding box center [607, 191] width 48 height 24
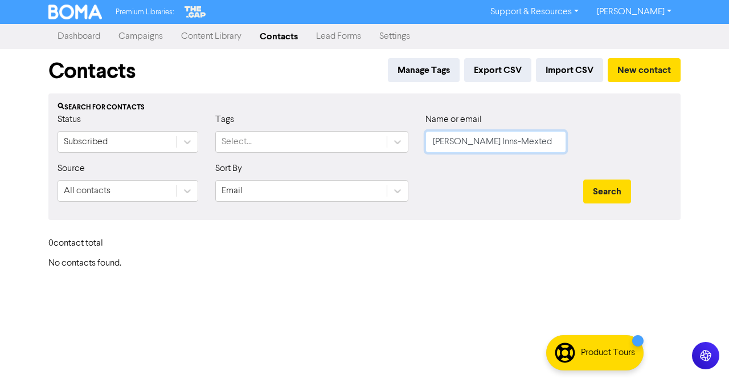
click at [538, 144] on input "[PERSON_NAME] Inns-Mexted" at bounding box center [496, 142] width 141 height 22
paste input "[EMAIL_ADDRESS][DOMAIN_NAME]"
type input "[EMAIL_ADDRESS][DOMAIN_NAME]"
click at [595, 192] on button "Search" at bounding box center [607, 191] width 48 height 24
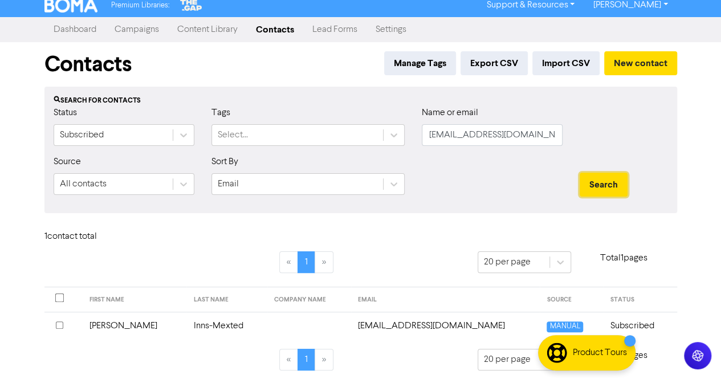
scroll to position [10, 0]
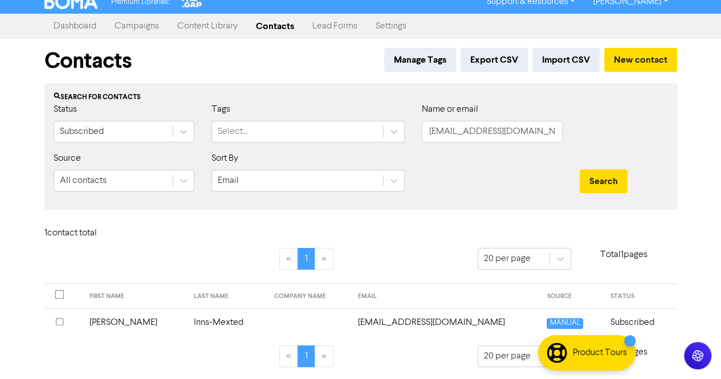
click at [201, 325] on td "Inns-Mexted" at bounding box center [226, 322] width 81 height 28
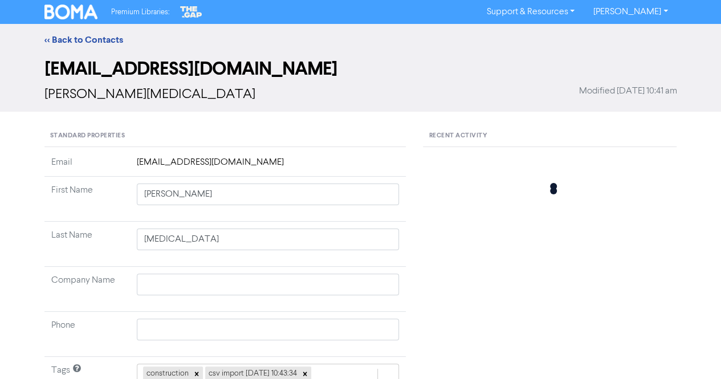
type input "[PERSON_NAME]"
type input "Inns-Mexted"
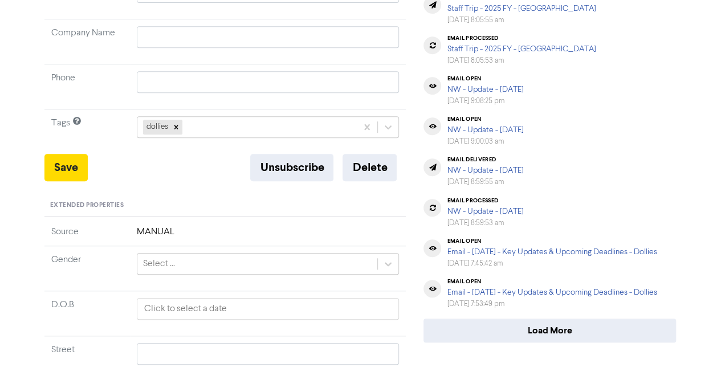
scroll to position [285, 0]
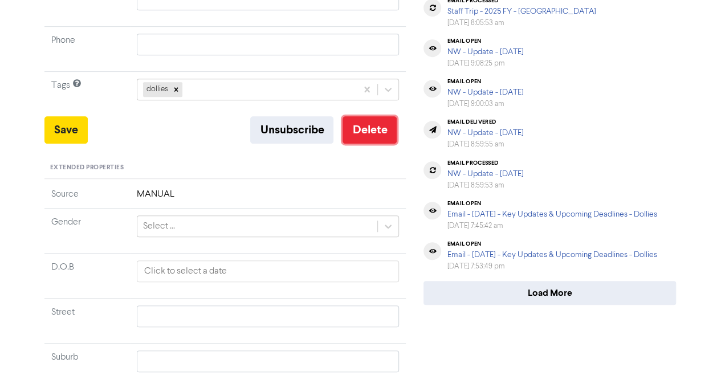
click at [373, 128] on button "Delete" at bounding box center [369, 129] width 54 height 27
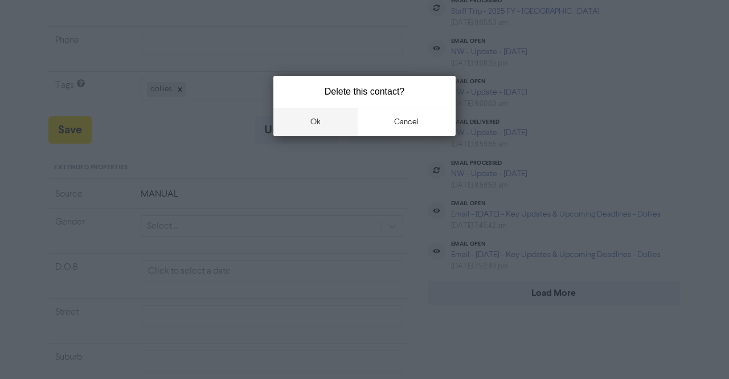
click at [313, 128] on button "ok" at bounding box center [316, 122] width 84 height 28
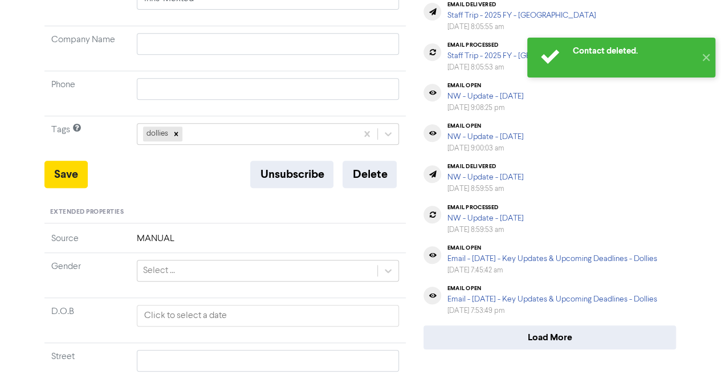
scroll to position [0, 0]
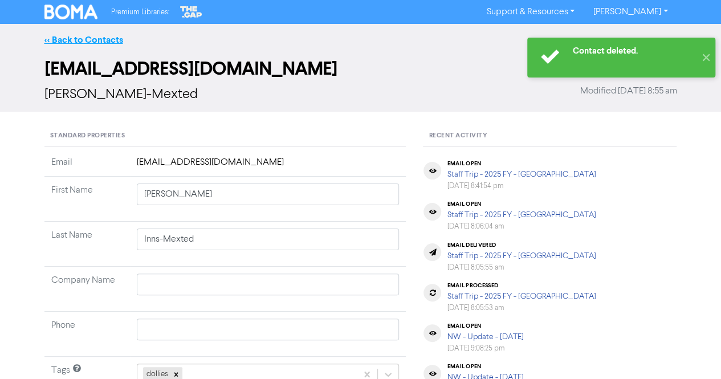
click at [90, 40] on link "<< Back to Contacts" at bounding box center [83, 39] width 79 height 11
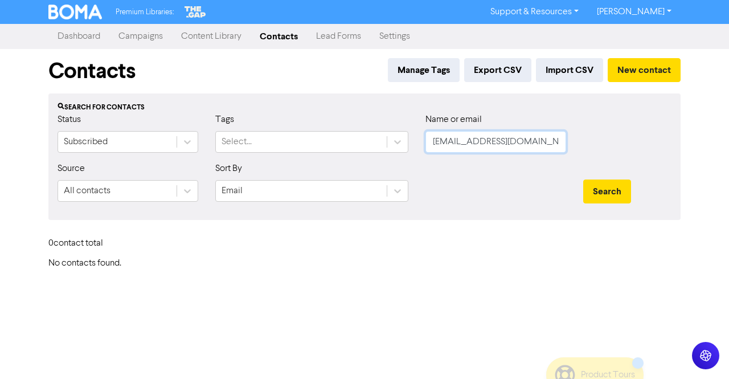
click at [530, 143] on input "[EMAIL_ADDRESS][DOMAIN_NAME]" at bounding box center [496, 142] width 141 height 22
paste input "Patchouli The Brand Pty Ltd"
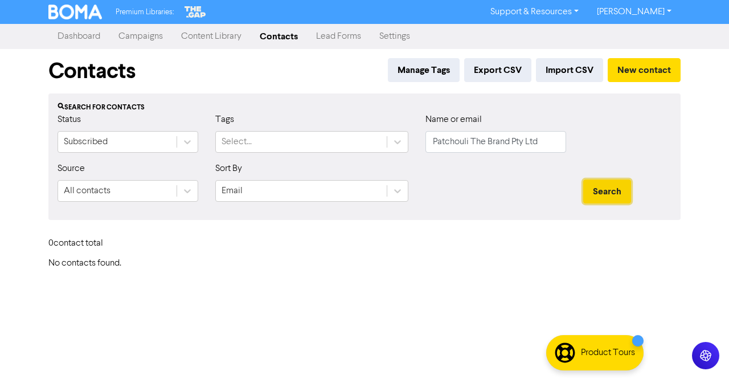
click at [610, 193] on button "Search" at bounding box center [607, 191] width 48 height 24
click at [537, 138] on input "Patchouli The Brand Pty Ltd" at bounding box center [496, 142] width 141 height 22
paste input "[PERSON_NAME][EMAIL_ADDRESS][DOMAIN_NAME]"
click at [603, 190] on button "Search" at bounding box center [607, 191] width 48 height 24
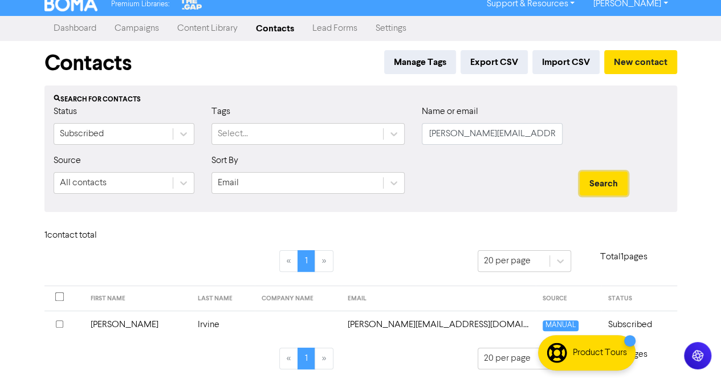
scroll to position [10, 0]
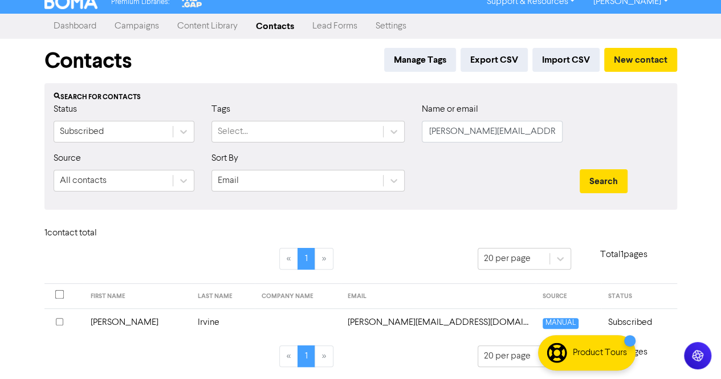
click at [196, 322] on td "Irvine" at bounding box center [223, 322] width 64 height 28
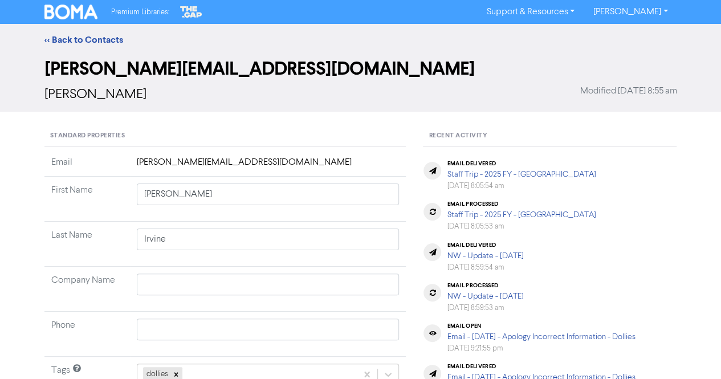
scroll to position [171, 0]
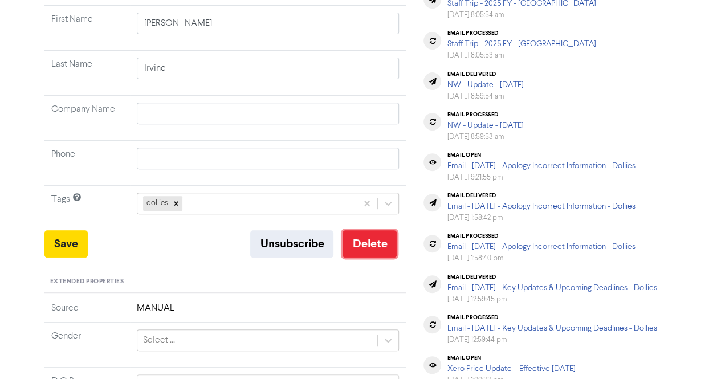
click at [379, 245] on button "Delete" at bounding box center [369, 243] width 54 height 27
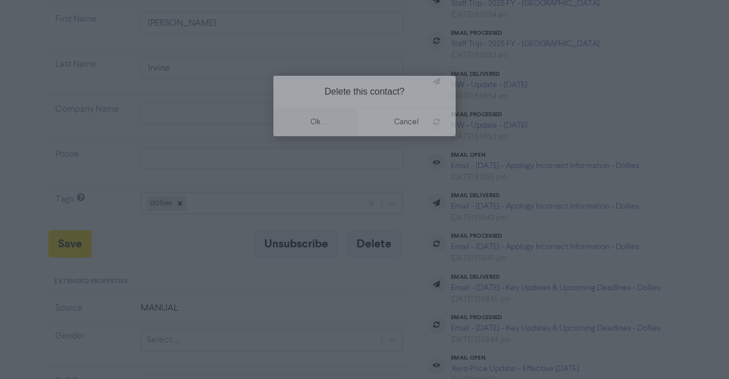
click at [309, 126] on button "ok" at bounding box center [316, 122] width 84 height 28
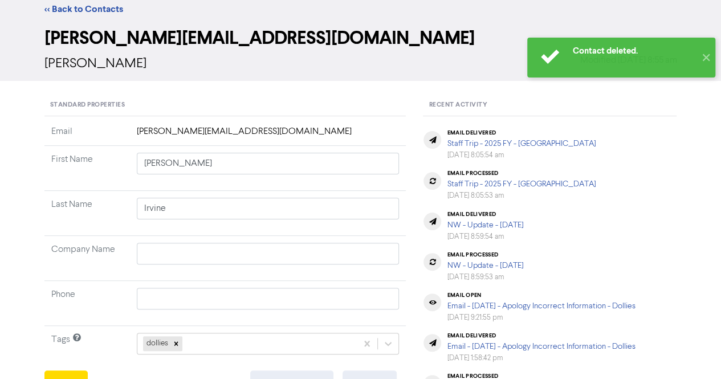
scroll to position [0, 0]
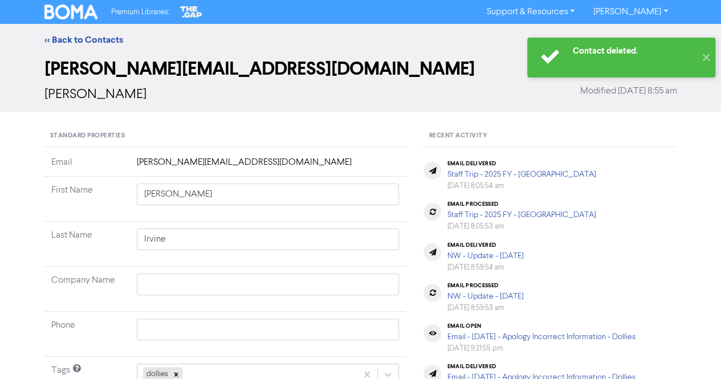
click at [95, 33] on div "<< Back to Contacts" at bounding box center [361, 40] width 650 height 14
click at [90, 42] on link "<< Back to Contacts" at bounding box center [83, 39] width 79 height 11
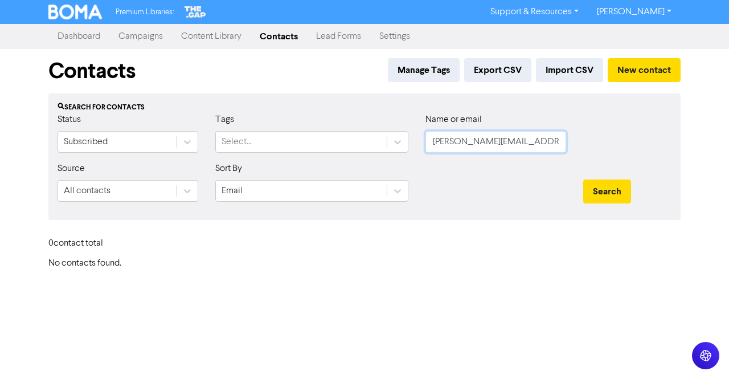
click at [519, 141] on input "[PERSON_NAME][EMAIL_ADDRESS][DOMAIN_NAME]" at bounding box center [496, 142] width 141 height 22
paste input "elarsonlee@me"
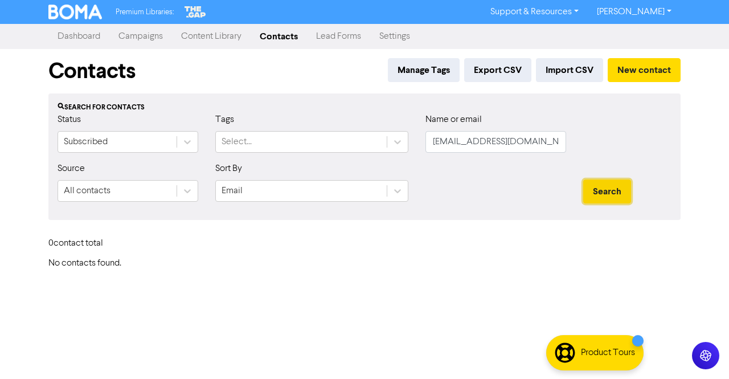
click at [618, 193] on button "Search" at bounding box center [607, 191] width 48 height 24
click at [540, 141] on input "[EMAIL_ADDRESS][DOMAIN_NAME]" at bounding box center [496, 142] width 141 height 22
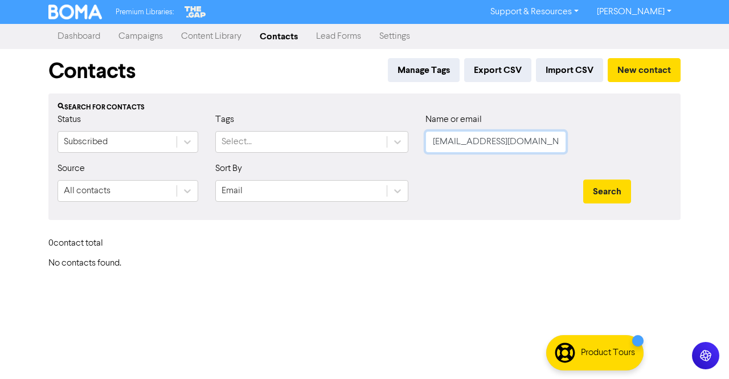
paste input "[PERSON_NAME]"
click at [594, 193] on button "Search" at bounding box center [607, 191] width 48 height 24
drag, startPoint x: 471, startPoint y: 146, endPoint x: 475, endPoint y: 142, distance: 6.1
click at [475, 142] on input "[PERSON_NAME]" at bounding box center [496, 142] width 141 height 22
click at [474, 142] on input "[PERSON_NAME]" at bounding box center [496, 142] width 141 height 22
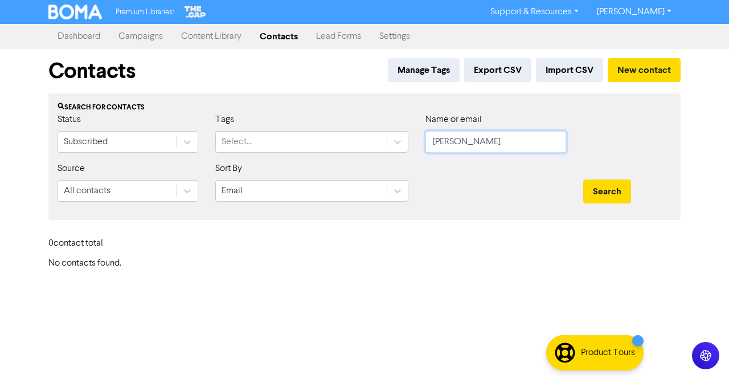
drag, startPoint x: 474, startPoint y: 142, endPoint x: 439, endPoint y: 133, distance: 35.4
click at [439, 133] on input "[PERSON_NAME]" at bounding box center [496, 142] width 141 height 22
click at [477, 140] on input "[PERSON_NAME]" at bounding box center [496, 142] width 141 height 22
drag, startPoint x: 489, startPoint y: 140, endPoint x: 471, endPoint y: 143, distance: 18.5
click at [471, 143] on input "[PERSON_NAME]" at bounding box center [496, 142] width 141 height 22
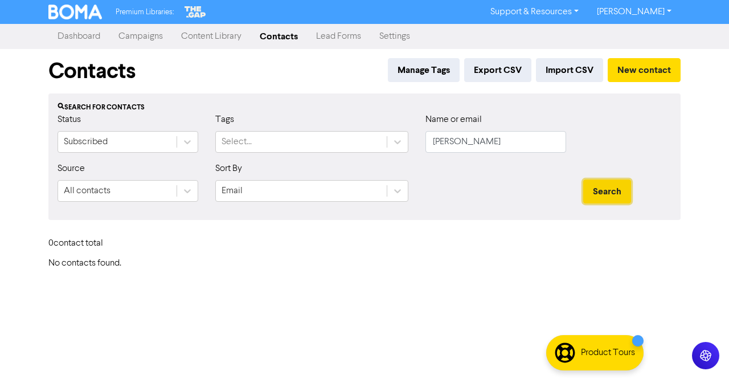
click at [608, 184] on button "Search" at bounding box center [607, 191] width 48 height 24
drag, startPoint x: 480, startPoint y: 134, endPoint x: 377, endPoint y: 134, distance: 103.7
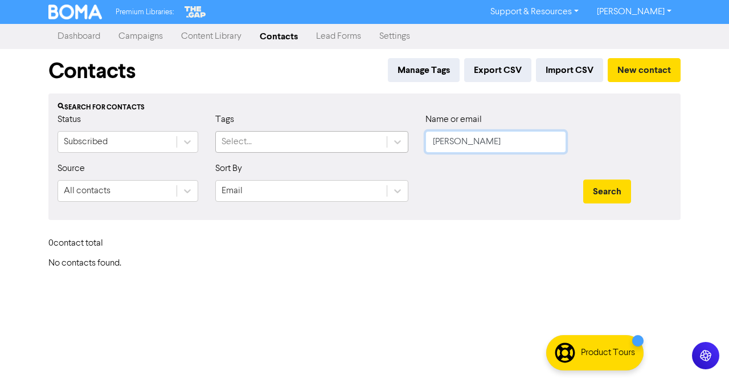
click at [377, 134] on div "Status Subscribed Tags Select... Name or email [PERSON_NAME]" at bounding box center [364, 137] width 631 height 49
click at [601, 188] on button "Search" at bounding box center [607, 191] width 48 height 24
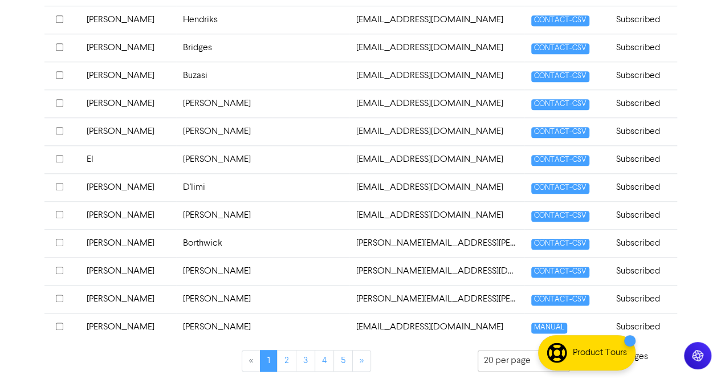
scroll to position [252, 0]
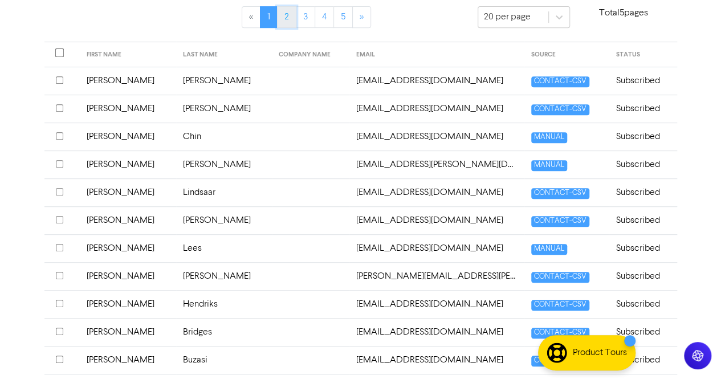
click at [283, 21] on link "2" at bounding box center [286, 17] width 19 height 22
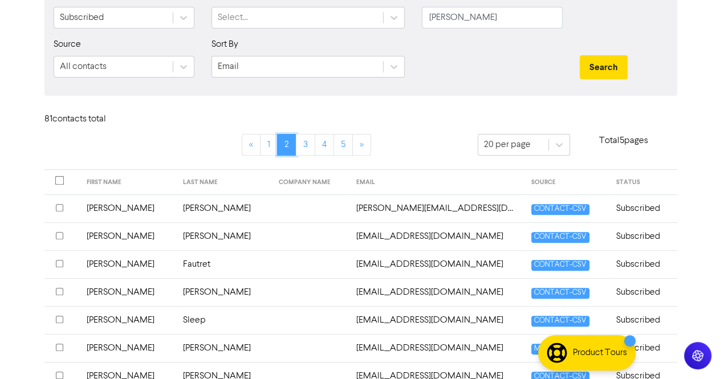
scroll to position [24, 0]
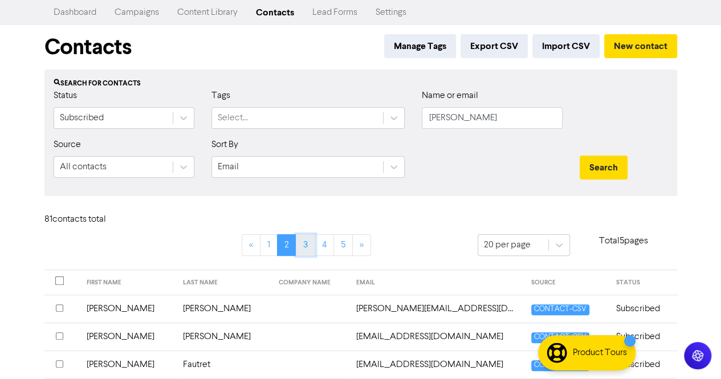
click at [301, 244] on link "3" at bounding box center [305, 245] width 19 height 22
click at [324, 240] on link "4" at bounding box center [324, 245] width 19 height 22
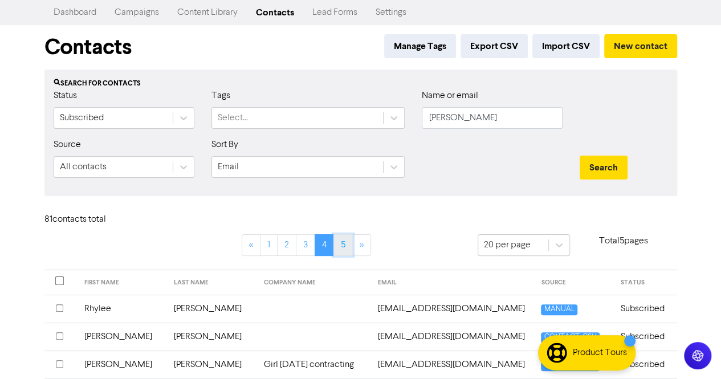
click at [346, 244] on link "5" at bounding box center [342, 245] width 19 height 22
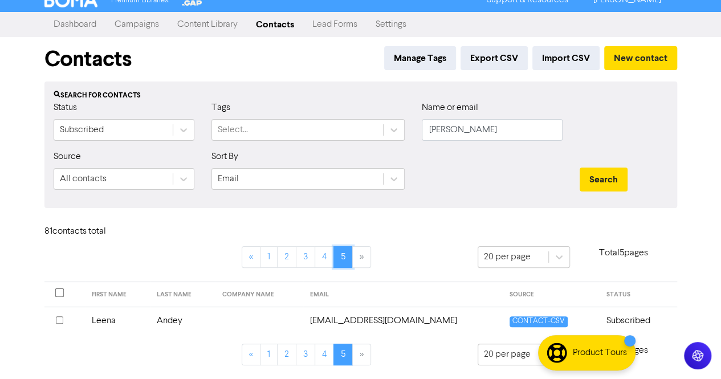
scroll to position [10, 0]
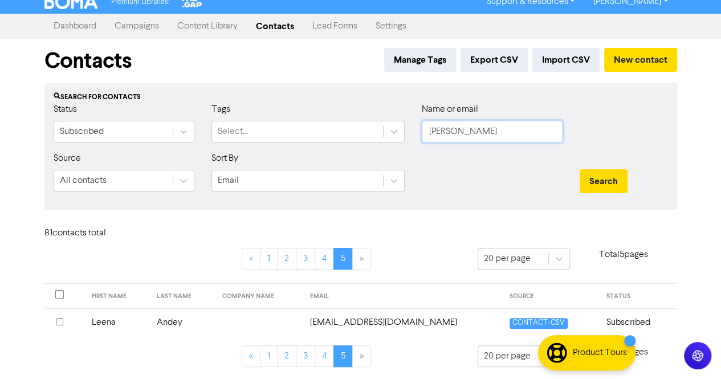
click at [493, 137] on input "[PERSON_NAME]" at bounding box center [492, 132] width 141 height 22
paste input "[EMAIL_ADDRESS][DOMAIN_NAME]"
click at [606, 173] on button "Search" at bounding box center [604, 181] width 48 height 24
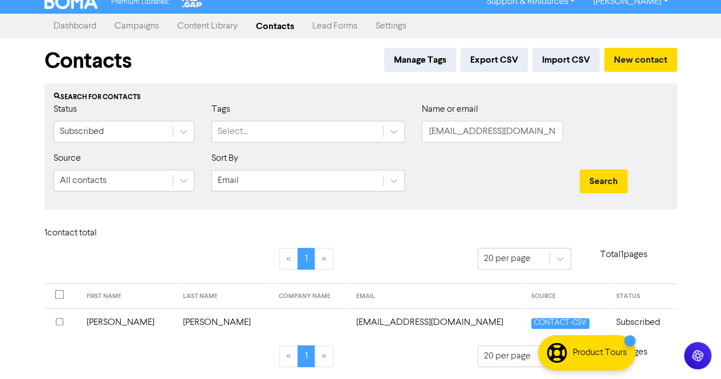
click at [272, 321] on td at bounding box center [310, 322] width 77 height 28
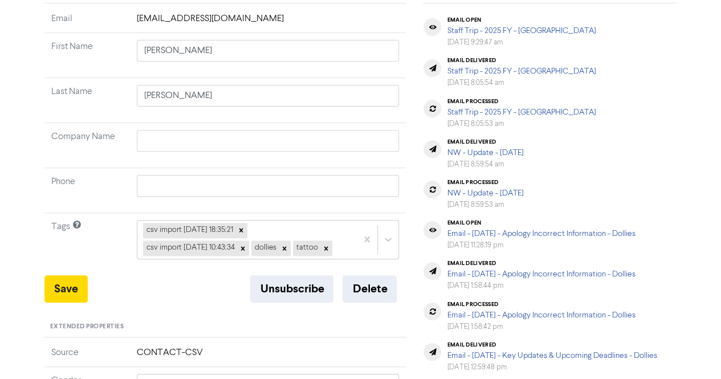
scroll to position [171, 0]
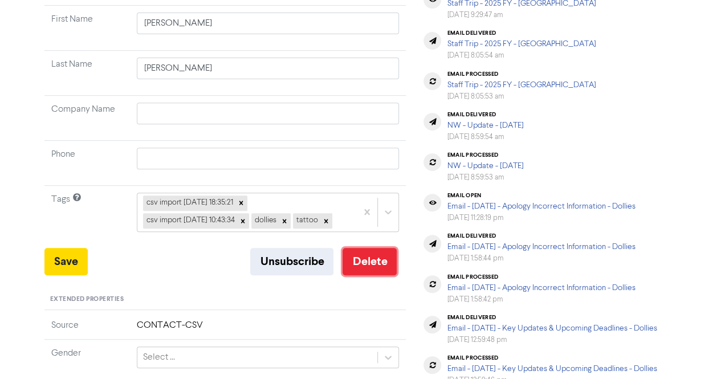
click at [372, 265] on button "Delete" at bounding box center [369, 261] width 54 height 27
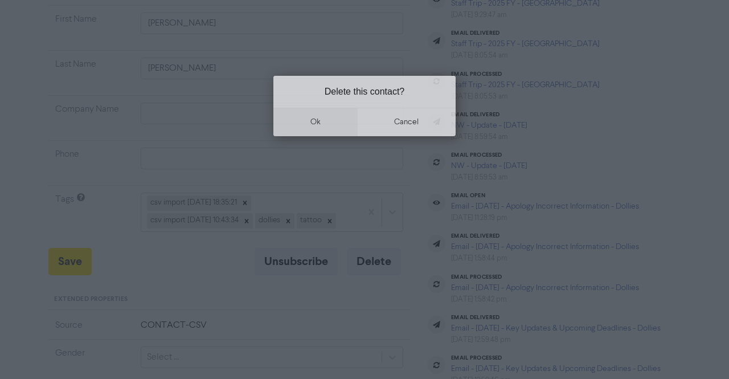
click at [313, 126] on button "ok" at bounding box center [316, 122] width 84 height 28
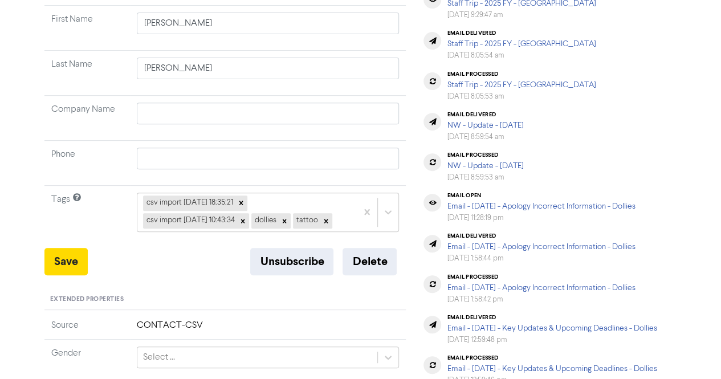
scroll to position [0, 0]
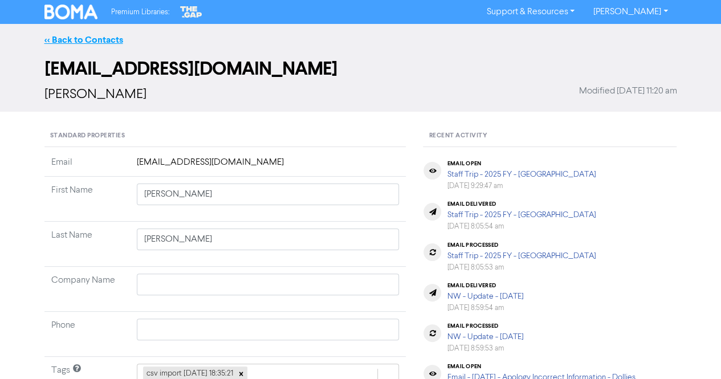
click at [79, 38] on link "<< Back to Contacts" at bounding box center [83, 39] width 79 height 11
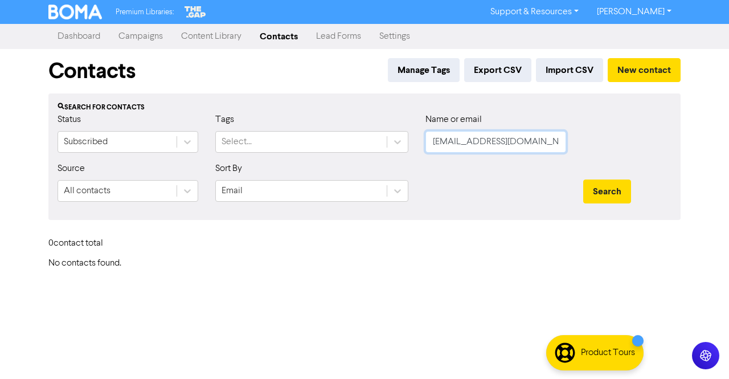
click at [543, 137] on input "[EMAIL_ADDRESS][DOMAIN_NAME]" at bounding box center [496, 142] width 141 height 22
paste input "Clintondavies81"
click at [619, 189] on button "Search" at bounding box center [607, 191] width 48 height 24
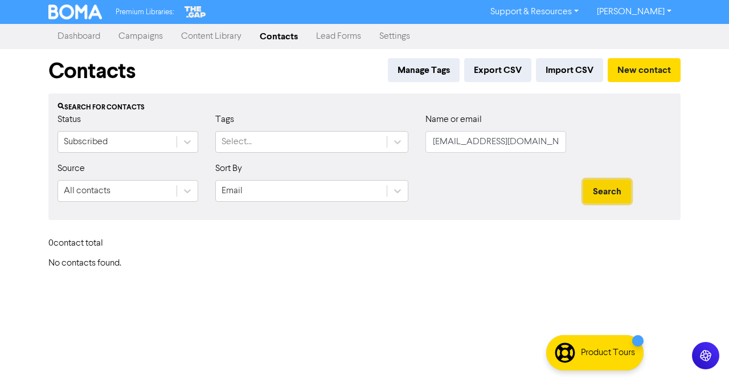
click at [619, 189] on button "Search" at bounding box center [607, 191] width 48 height 24
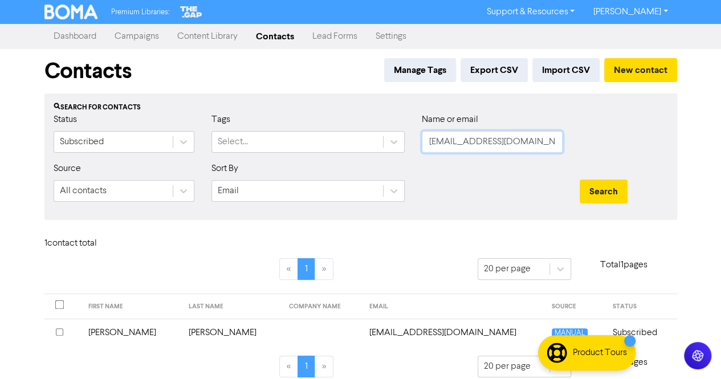
click at [546, 142] on input "[EMAIL_ADDRESS][DOMAIN_NAME]" at bounding box center [492, 142] width 141 height 22
paste input "[PERSON_NAME]"
click at [610, 190] on button "Search" at bounding box center [604, 191] width 48 height 24
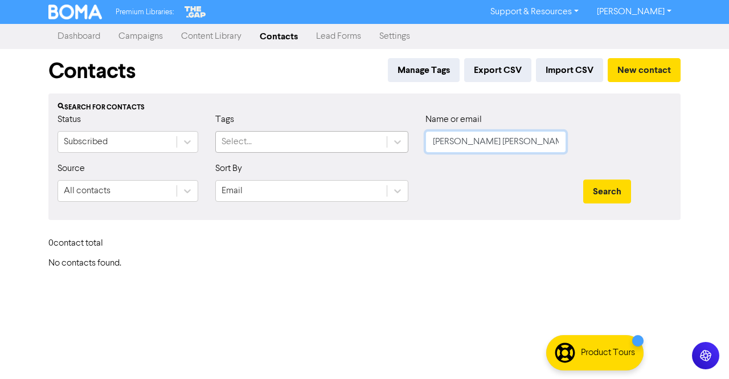
drag, startPoint x: 490, startPoint y: 137, endPoint x: 342, endPoint y: 137, distance: 147.6
click at [342, 137] on div "Status Subscribed Tags Select... Name or email [PERSON_NAME] [PERSON_NAME]" at bounding box center [364, 137] width 631 height 49
click at [627, 192] on button "Search" at bounding box center [607, 191] width 48 height 24
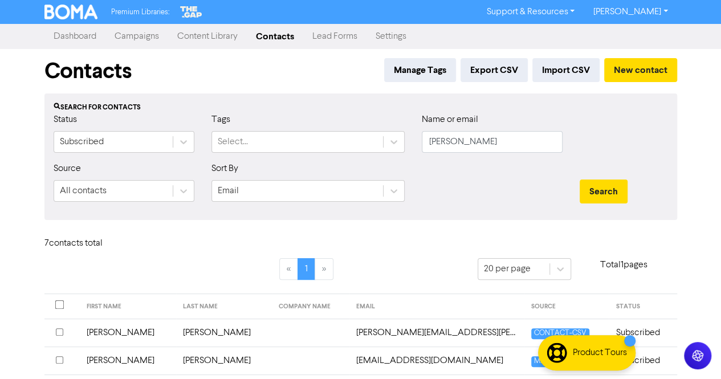
click at [498, 154] on div "Name or email [PERSON_NAME]" at bounding box center [492, 137] width 158 height 49
click at [503, 146] on input "[PERSON_NAME]" at bounding box center [492, 142] width 141 height 22
paste input "[EMAIL_ADDRESS][DOMAIN_NAME]"
click at [602, 190] on button "Search" at bounding box center [604, 191] width 48 height 24
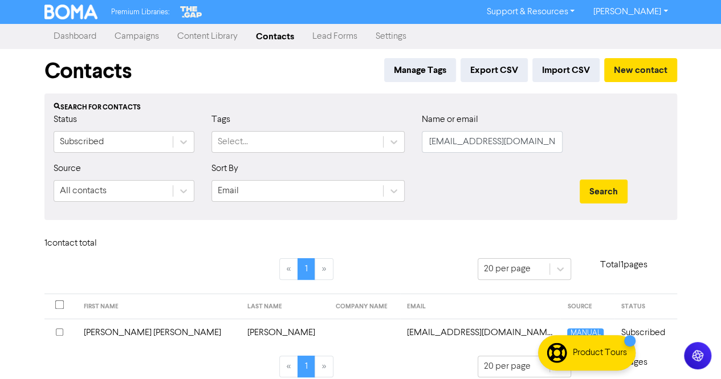
click at [240, 329] on td "[PERSON_NAME]" at bounding box center [284, 333] width 88 height 28
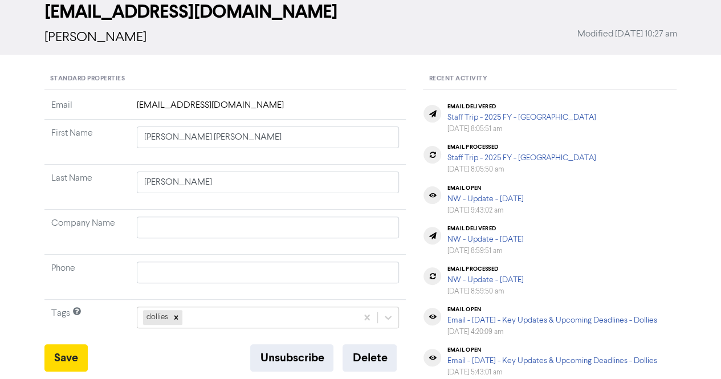
scroll to position [228, 0]
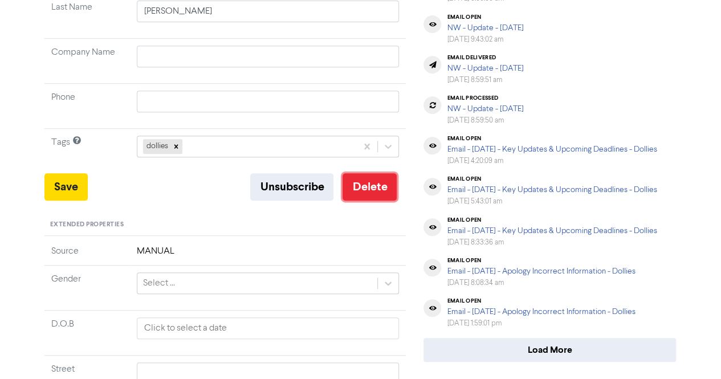
click at [373, 194] on button "Delete" at bounding box center [369, 186] width 54 height 27
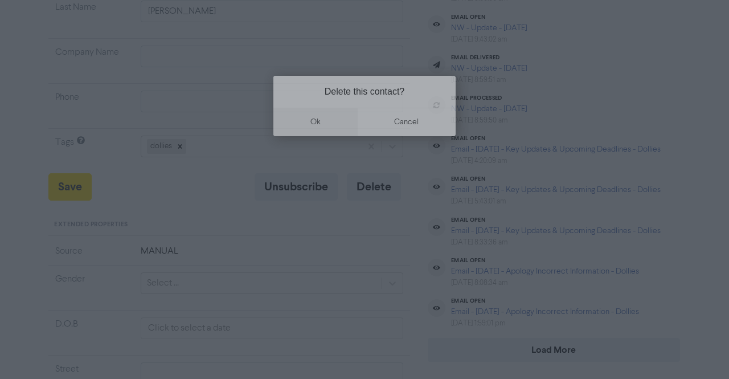
click at [323, 124] on button "ok" at bounding box center [316, 122] width 84 height 28
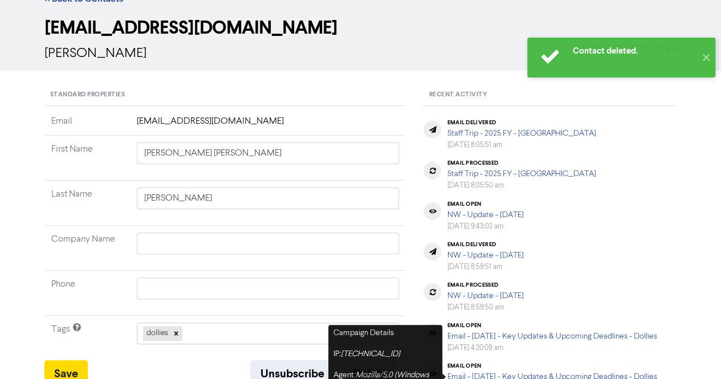
scroll to position [0, 0]
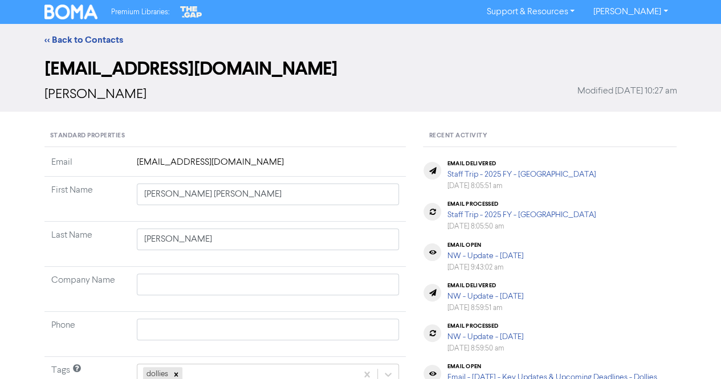
drag, startPoint x: 76, startPoint y: 39, endPoint x: 165, endPoint y: 1, distance: 97.5
click at [76, 39] on link "<< Back to Contacts" at bounding box center [83, 39] width 79 height 11
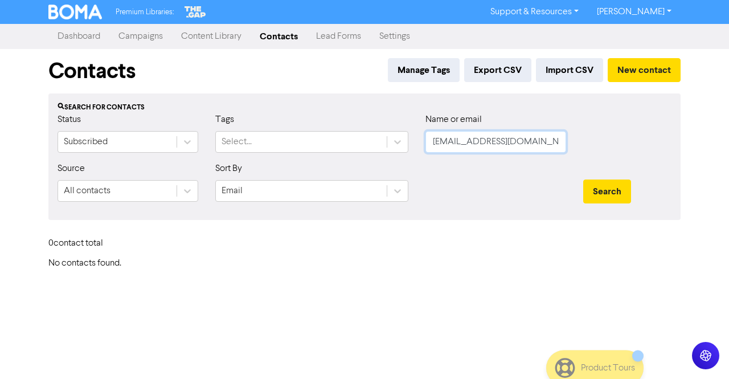
click at [532, 144] on input "[EMAIL_ADDRESS][DOMAIN_NAME]" at bounding box center [496, 142] width 141 height 22
paste input "lukey_nel@hot"
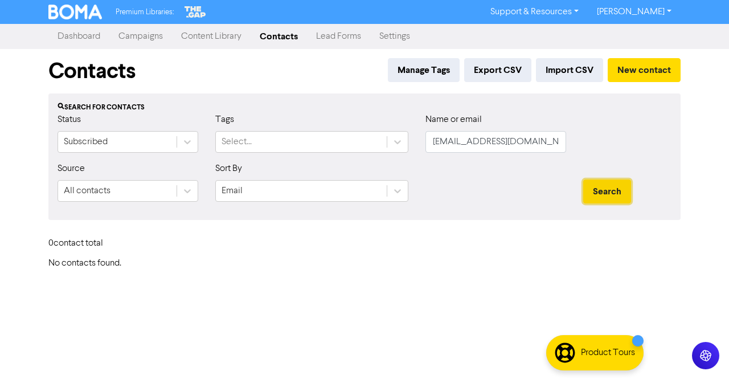
click at [598, 187] on button "Search" at bounding box center [607, 191] width 48 height 24
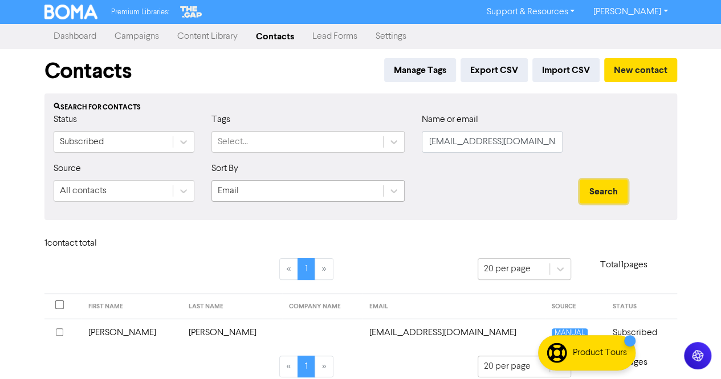
scroll to position [10, 0]
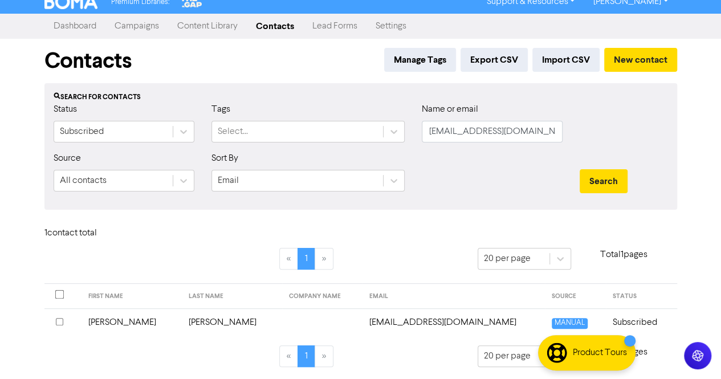
click at [205, 319] on td "[PERSON_NAME]" at bounding box center [232, 322] width 100 height 28
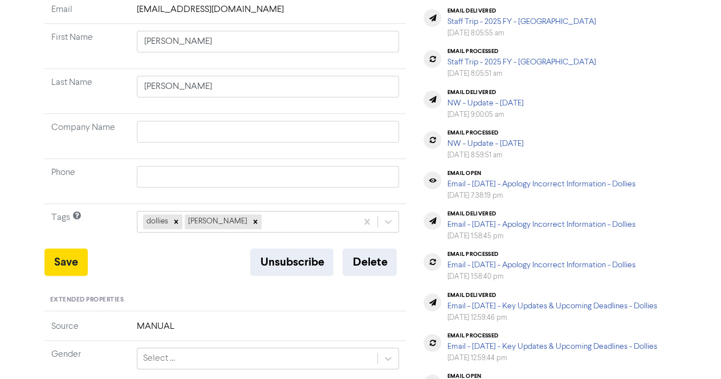
scroll to position [171, 0]
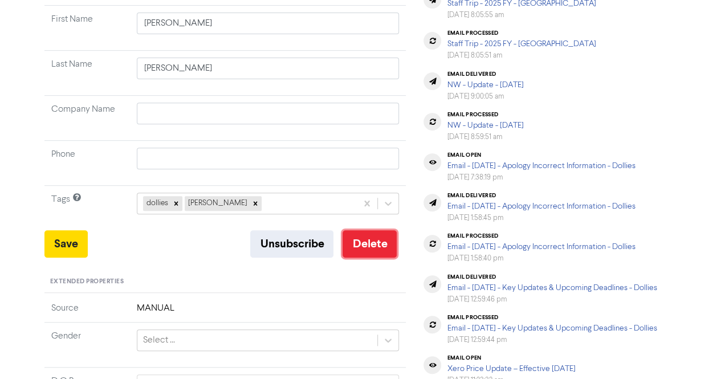
click at [369, 253] on button "Delete" at bounding box center [369, 243] width 54 height 27
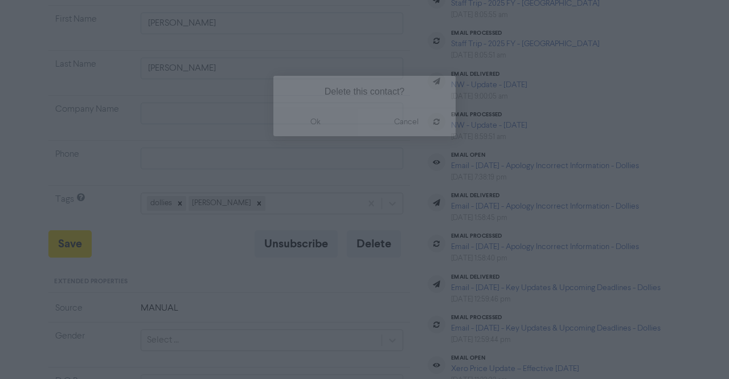
click at [305, 117] on button "ok" at bounding box center [316, 122] width 84 height 28
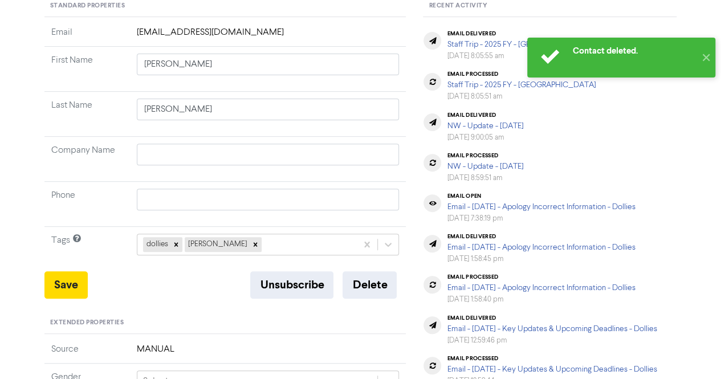
scroll to position [0, 0]
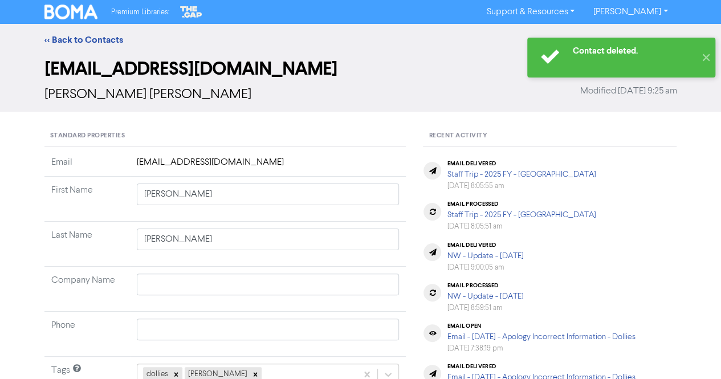
drag, startPoint x: 90, startPoint y: 38, endPoint x: 160, endPoint y: 3, distance: 78.0
click at [90, 38] on link "<< Back to Contacts" at bounding box center [83, 39] width 79 height 11
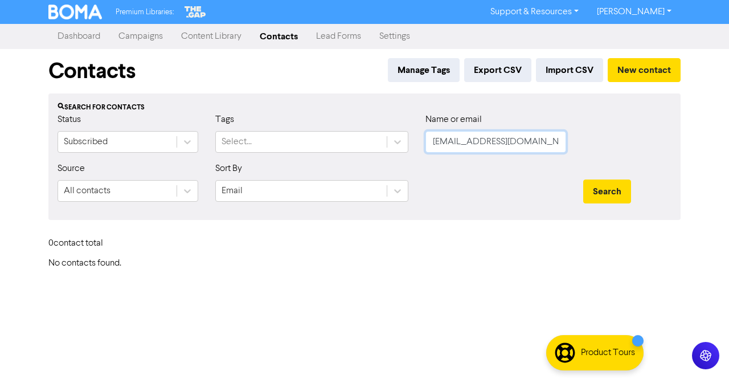
click at [538, 141] on input "[EMAIL_ADDRESS][DOMAIN_NAME]" at bounding box center [496, 142] width 141 height 22
paste input "melq6591"
click at [602, 189] on button "Search" at bounding box center [607, 191] width 48 height 24
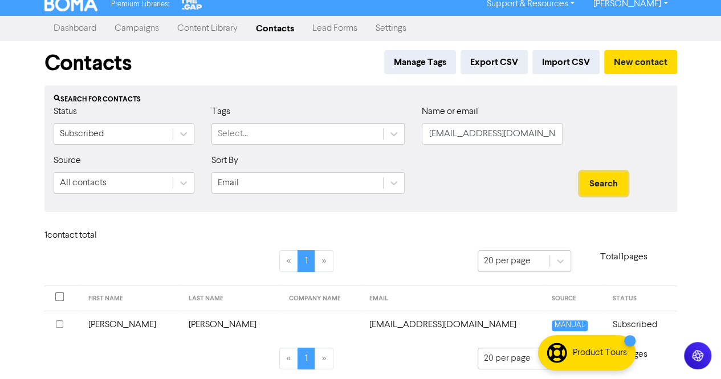
scroll to position [10, 0]
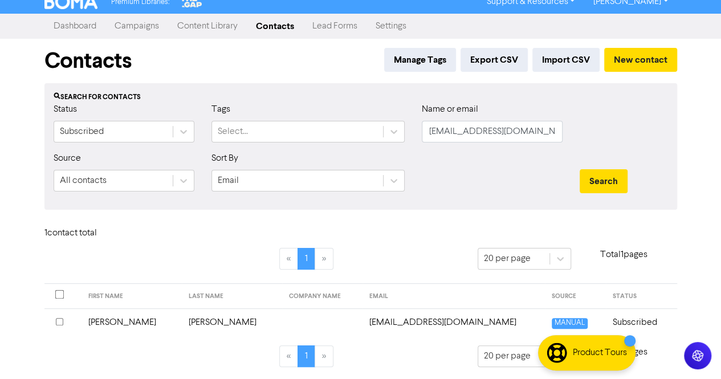
click at [203, 321] on td "[PERSON_NAME]" at bounding box center [232, 322] width 100 height 28
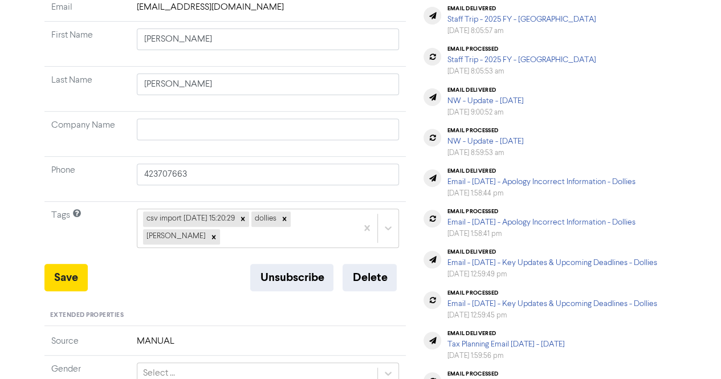
scroll to position [171, 0]
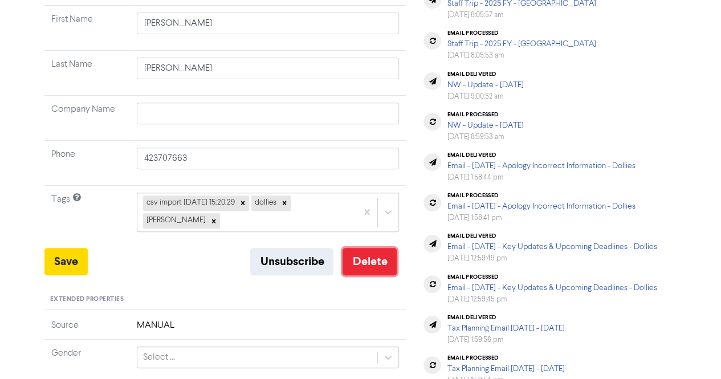
click at [368, 252] on button "Delete" at bounding box center [369, 261] width 54 height 27
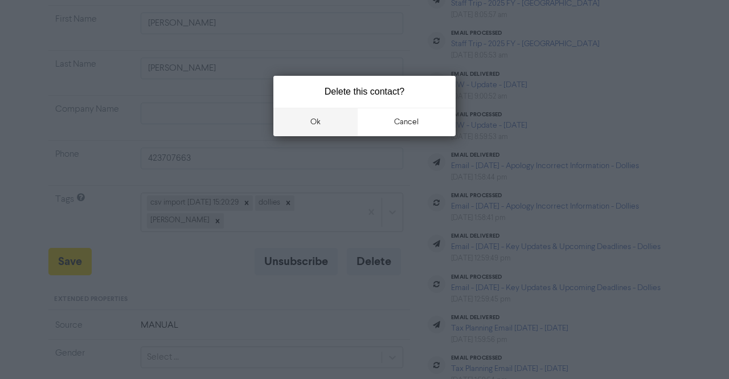
click at [321, 129] on button "ok" at bounding box center [316, 122] width 84 height 28
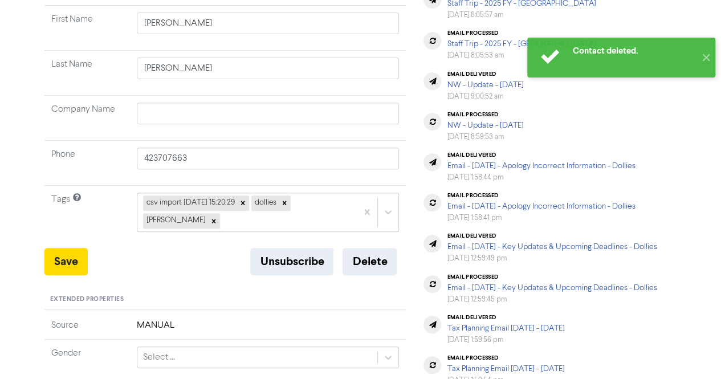
scroll to position [0, 0]
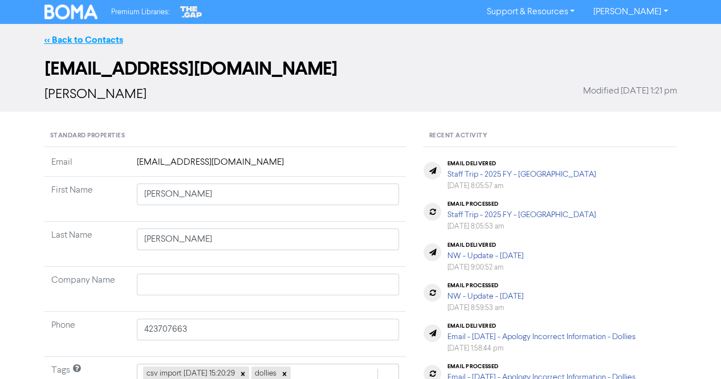
click at [88, 39] on link "<< Back to Contacts" at bounding box center [83, 39] width 79 height 11
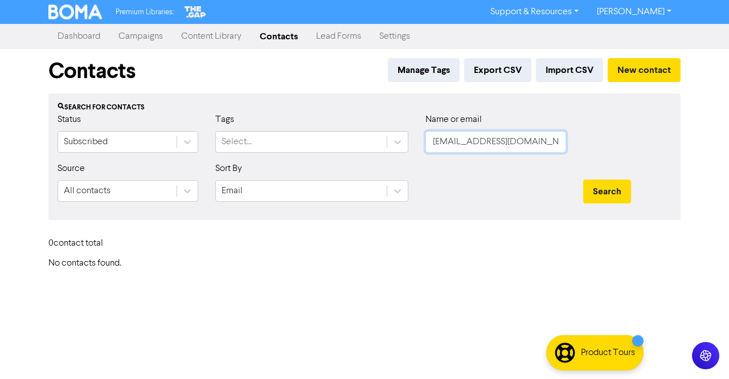
click at [544, 141] on input "[EMAIL_ADDRESS][DOMAIN_NAME]" at bounding box center [496, 142] width 141 height 22
paste input "pam_deasy"
click at [603, 194] on button "Search" at bounding box center [607, 191] width 48 height 24
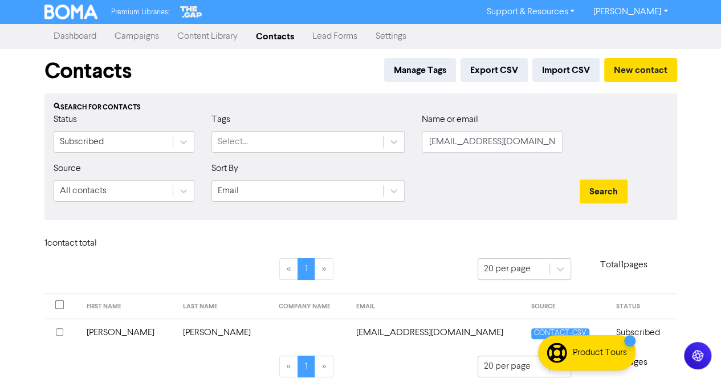
click at [272, 330] on td at bounding box center [310, 333] width 77 height 28
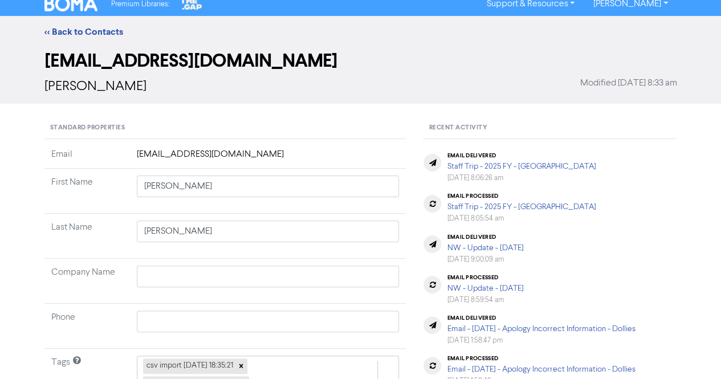
scroll to position [171, 0]
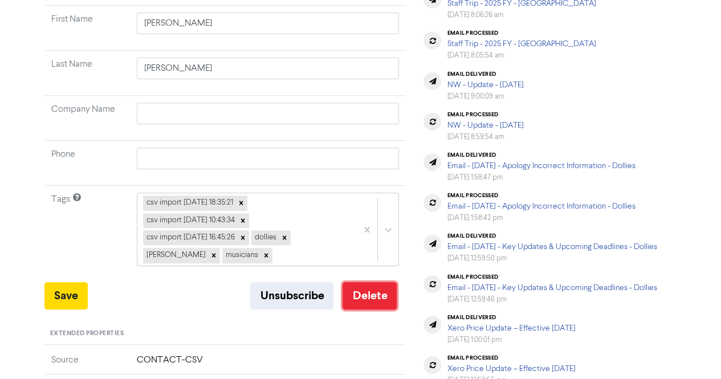
click at [368, 288] on button "Delete" at bounding box center [369, 295] width 54 height 27
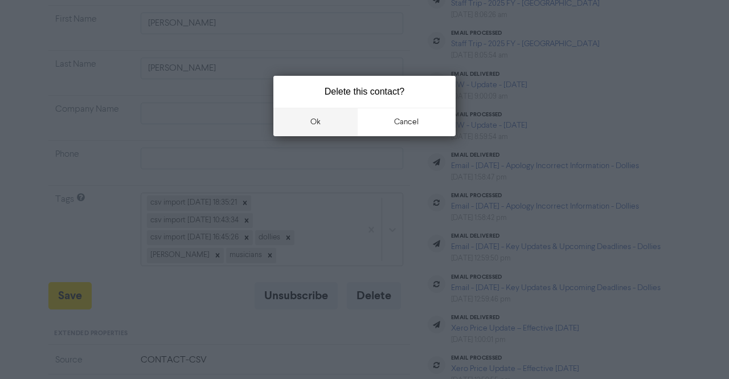
click at [320, 128] on button "ok" at bounding box center [316, 122] width 84 height 28
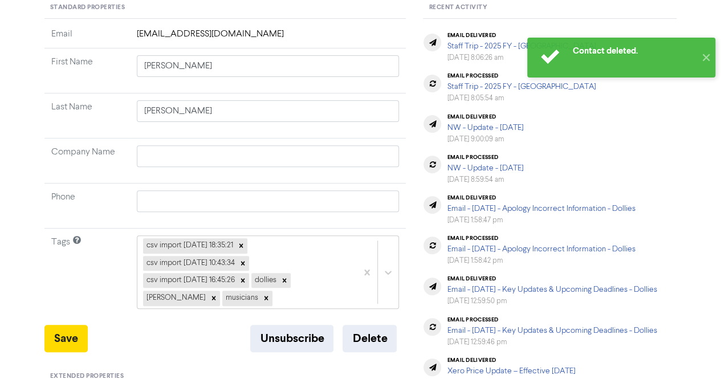
scroll to position [0, 0]
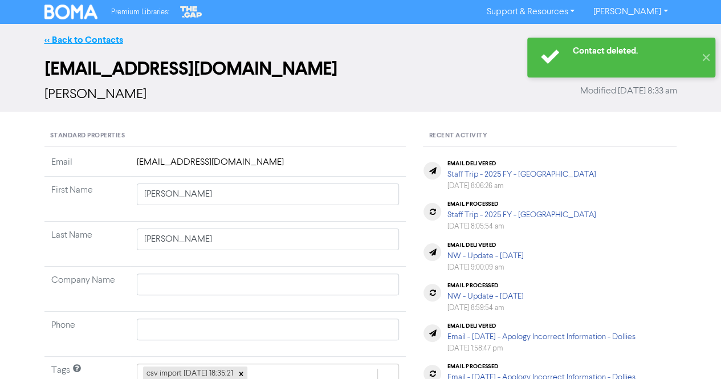
click at [96, 39] on link "<< Back to Contacts" at bounding box center [83, 39] width 79 height 11
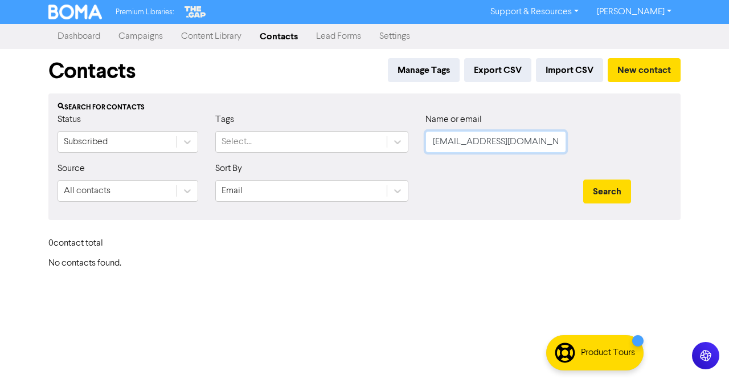
click at [534, 143] on input "[EMAIL_ADDRESS][DOMAIN_NAME]" at bounding box center [496, 142] width 141 height 22
paste input "[EMAIL_ADDRESS]"
click at [623, 191] on button "Search" at bounding box center [607, 191] width 48 height 24
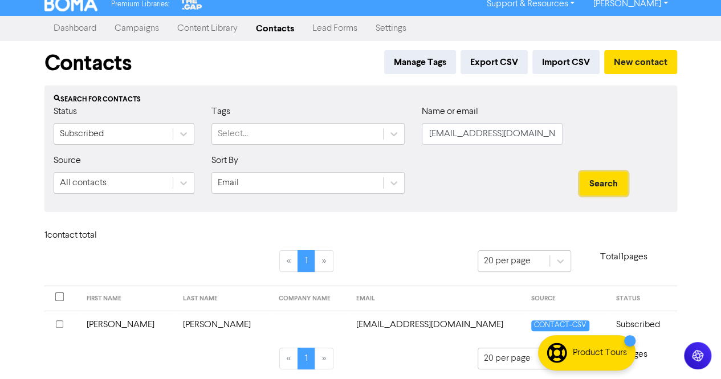
scroll to position [10, 0]
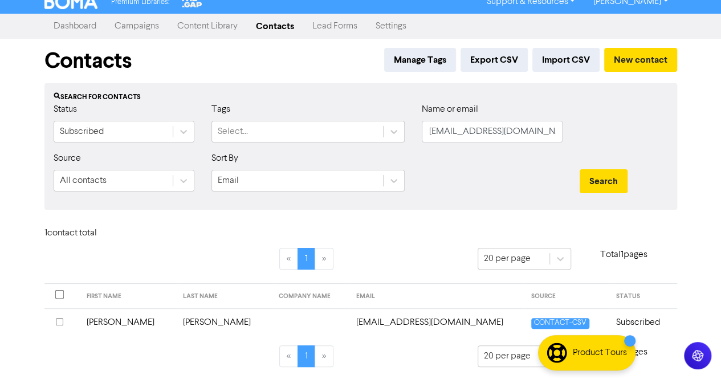
click at [272, 319] on td at bounding box center [310, 322] width 77 height 28
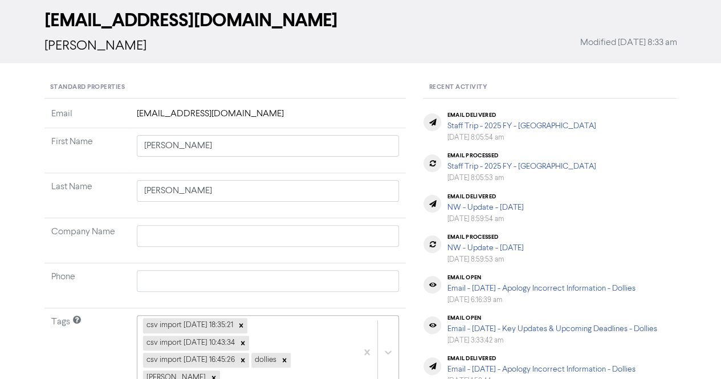
scroll to position [114, 0]
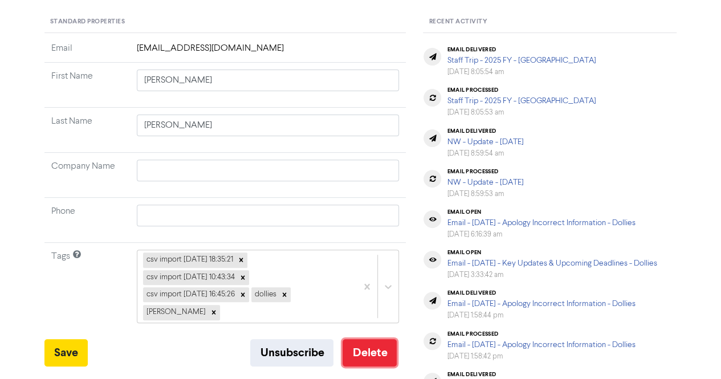
click at [365, 339] on button "Delete" at bounding box center [369, 352] width 54 height 27
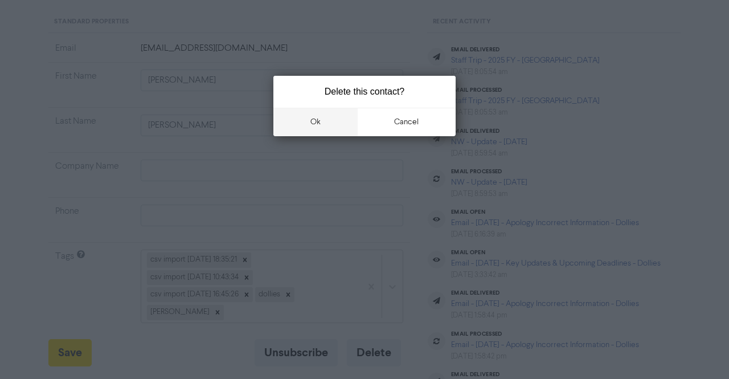
click at [310, 123] on button "ok" at bounding box center [316, 122] width 84 height 28
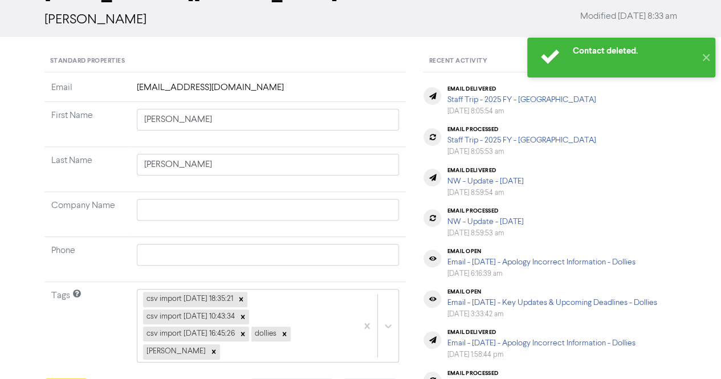
scroll to position [0, 0]
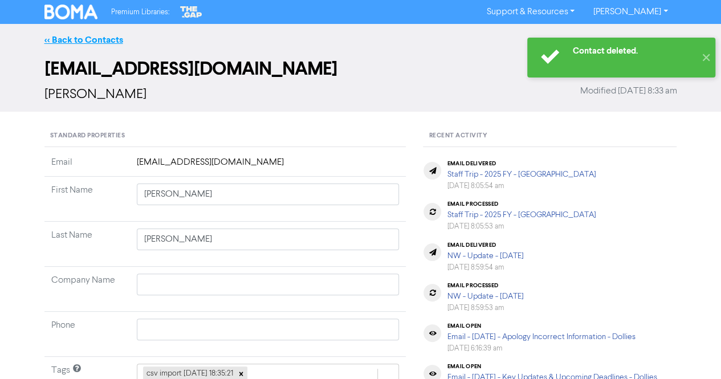
click at [111, 45] on link "<< Back to Contacts" at bounding box center [83, 39] width 79 height 11
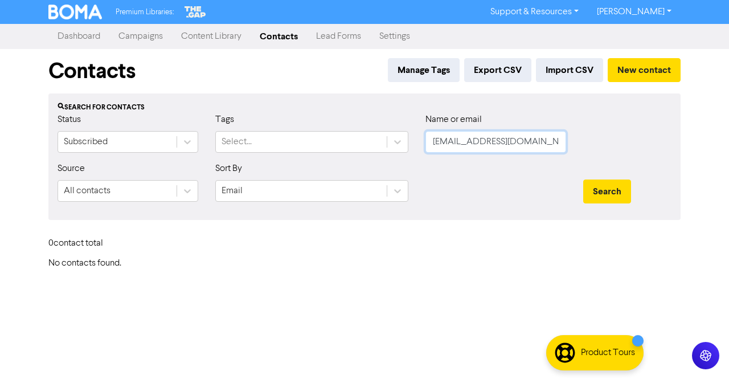
click at [527, 144] on input "[EMAIL_ADDRESS][DOMAIN_NAME]" at bounding box center [496, 142] width 141 height 22
paste input "B&J Construction Unit Trust"
click at [613, 188] on button "Search" at bounding box center [607, 191] width 48 height 24
click at [503, 143] on input "B&J Construction Unit Trust" at bounding box center [496, 142] width 141 height 22
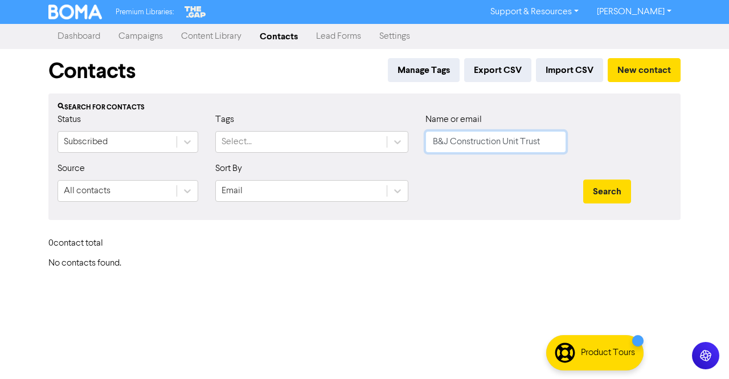
paste input "[EMAIL_ADDRESS][DOMAIN_NAME]"
click at [608, 186] on button "Search" at bounding box center [607, 191] width 48 height 24
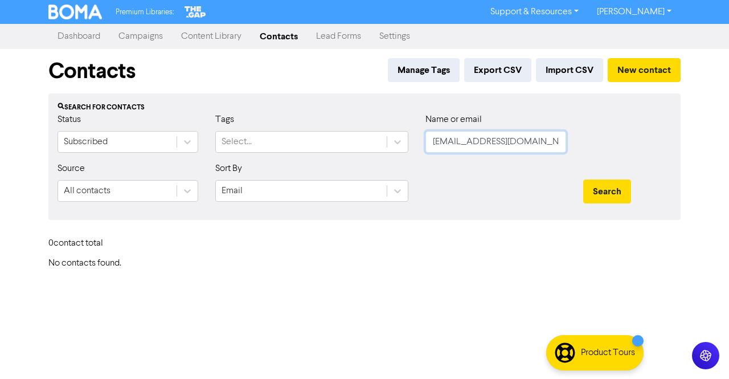
click at [529, 147] on input "[EMAIL_ADDRESS][DOMAIN_NAME]" at bounding box center [496, 142] width 141 height 22
paste input "[PERSON_NAME]"
click at [605, 193] on button "Search" at bounding box center [607, 191] width 48 height 24
click at [467, 141] on input "[PERSON_NAME]" at bounding box center [496, 142] width 141 height 22
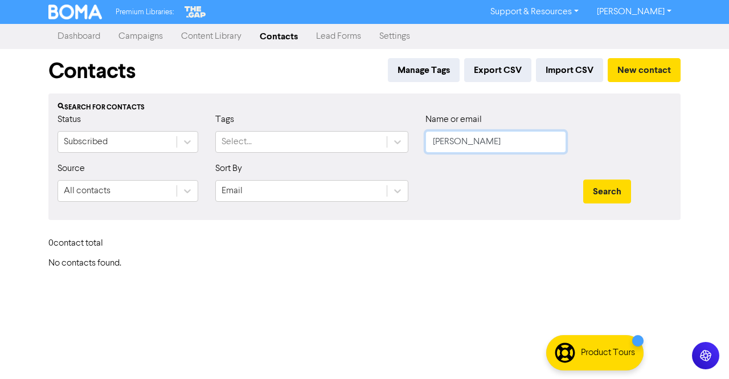
drag, startPoint x: 471, startPoint y: 141, endPoint x: 353, endPoint y: 129, distance: 119.1
click at [353, 129] on div "Status Subscribed Tags Select... Name or email [PERSON_NAME]" at bounding box center [364, 137] width 631 height 49
click at [621, 185] on button "Search" at bounding box center [607, 191] width 48 height 24
click at [610, 187] on button "Search" at bounding box center [607, 191] width 48 height 24
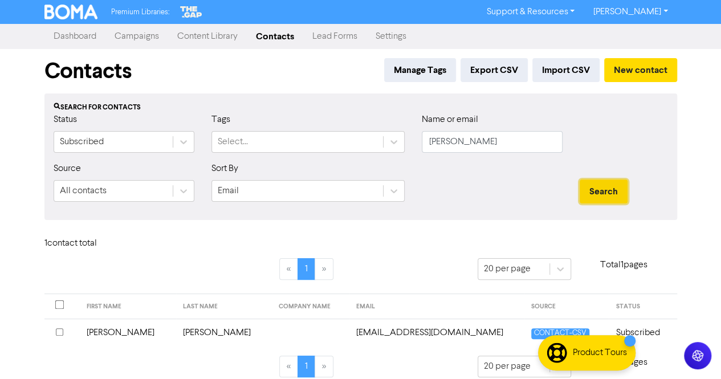
click at [610, 187] on button "Search" at bounding box center [604, 191] width 48 height 24
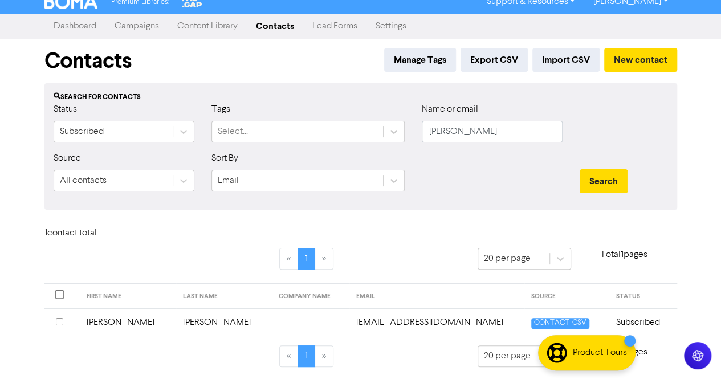
click at [162, 328] on td "[PERSON_NAME]" at bounding box center [128, 322] width 96 height 28
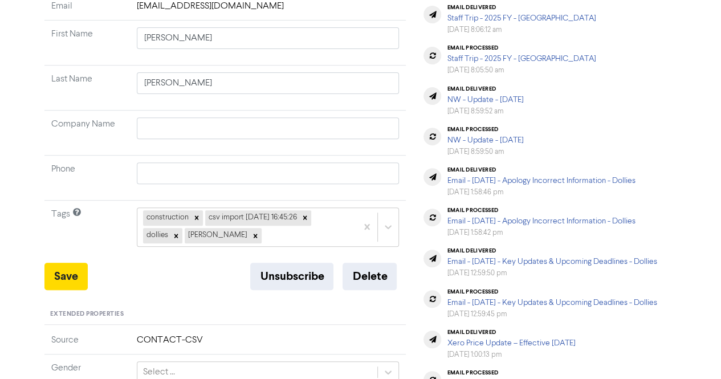
scroll to position [171, 0]
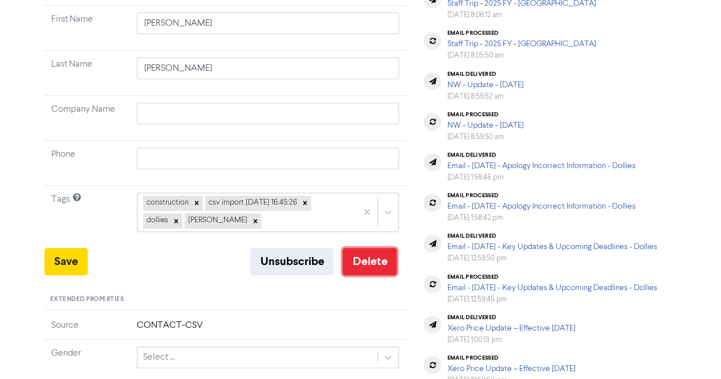
click at [368, 256] on button "Delete" at bounding box center [369, 261] width 54 height 27
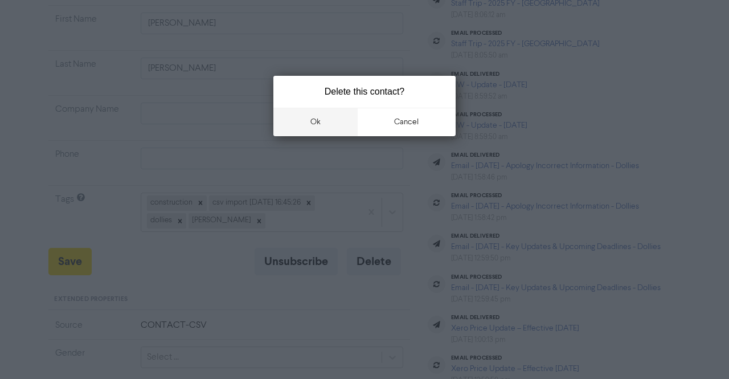
click at [304, 121] on button "ok" at bounding box center [316, 122] width 84 height 28
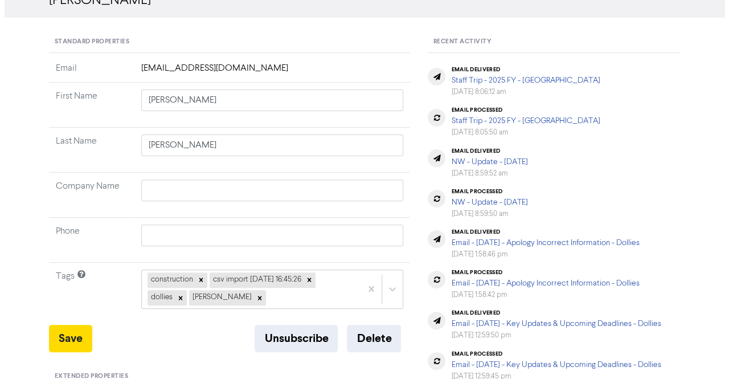
scroll to position [0, 0]
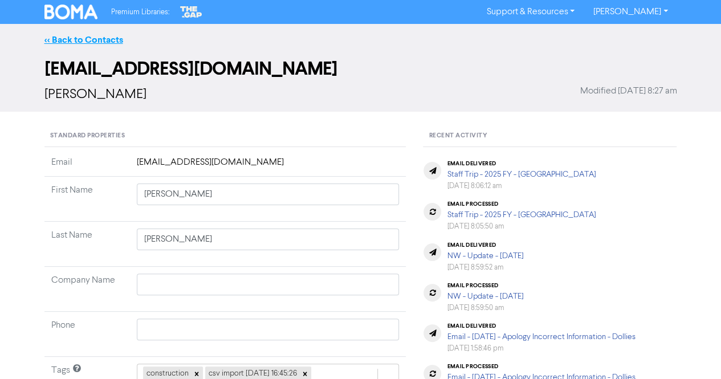
click at [100, 36] on link "<< Back to Contacts" at bounding box center [83, 39] width 79 height 11
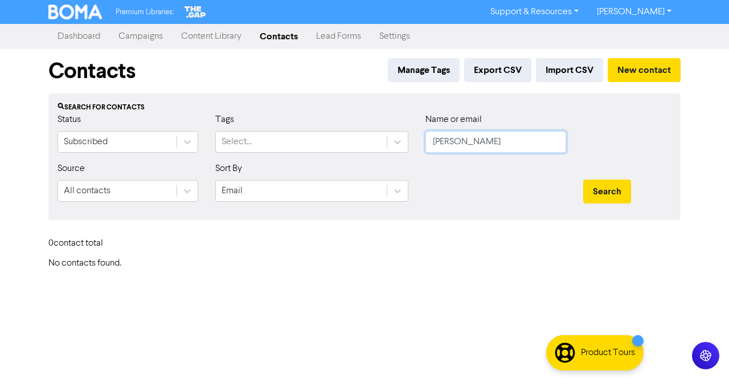
click at [479, 144] on input "[PERSON_NAME]" at bounding box center [496, 142] width 141 height 22
paste input "Bent & Cooked Enterprises Pty Ltd"
click at [618, 194] on button "Search" at bounding box center [607, 191] width 48 height 24
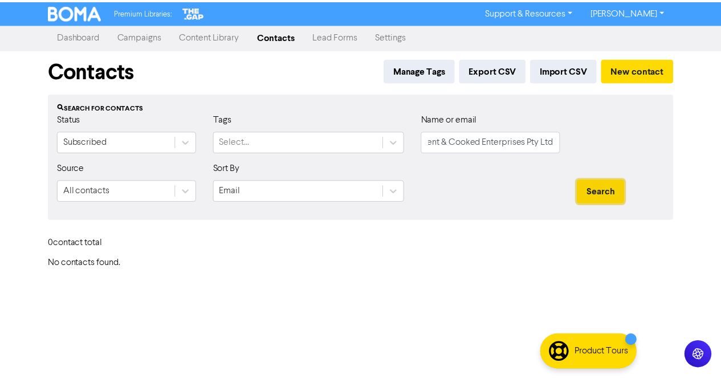
scroll to position [0, 0]
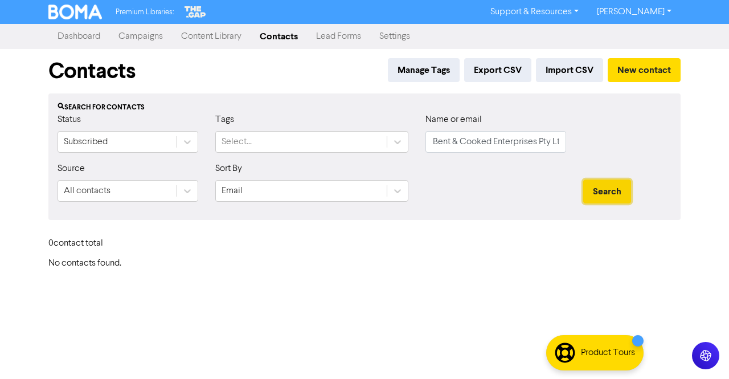
click at [618, 194] on button "Search" at bounding box center [607, 191] width 48 height 24
click at [539, 144] on input "Bent & Cooked Enterprises Pty Ltd" at bounding box center [496, 142] width 141 height 22
paste input "[EMAIL_ADDRESS][DOMAIN_NAME]"
click at [606, 191] on button "Search" at bounding box center [607, 191] width 48 height 24
click at [550, 149] on input "[EMAIL_ADDRESS][DOMAIN_NAME]" at bounding box center [496, 142] width 141 height 22
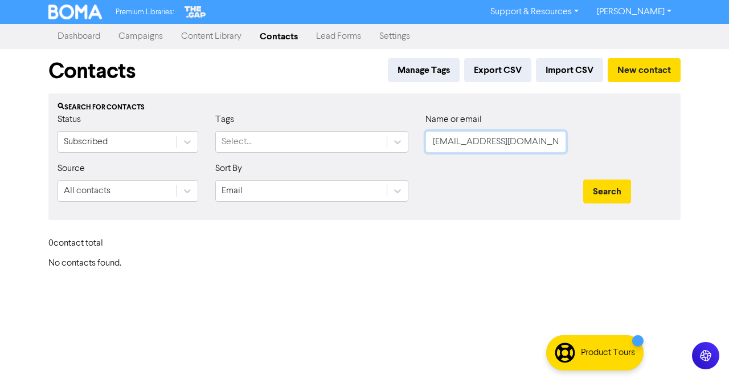
paste input "[PERSON_NAME]"
click at [613, 197] on button "Search" at bounding box center [607, 191] width 48 height 24
drag, startPoint x: 464, startPoint y: 141, endPoint x: 254, endPoint y: 137, distance: 209.7
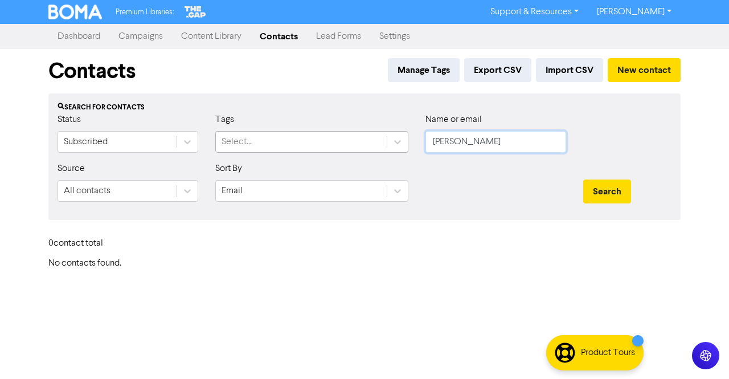
click at [254, 137] on div "Status Subscribed Tags Select... Name or email [PERSON_NAME]" at bounding box center [364, 137] width 631 height 49
click at [596, 193] on button "Search" at bounding box center [607, 191] width 48 height 24
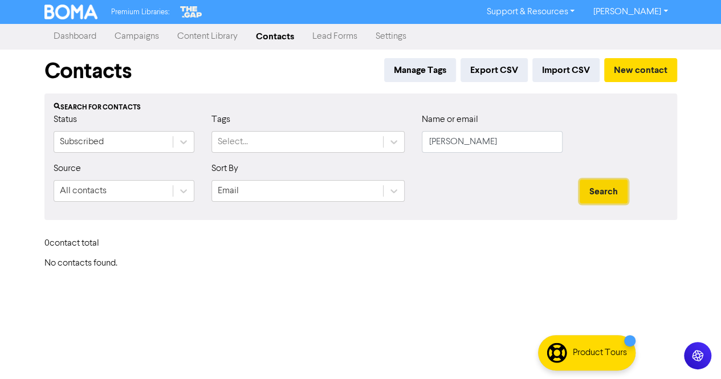
click at [596, 193] on button "Search" at bounding box center [604, 191] width 48 height 24
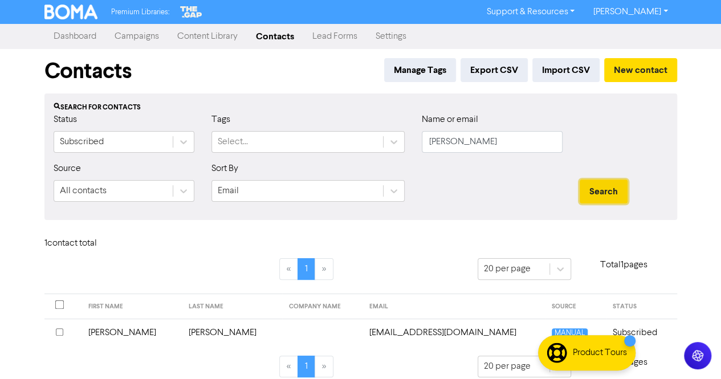
click at [596, 193] on button "Search" at bounding box center [604, 191] width 48 height 24
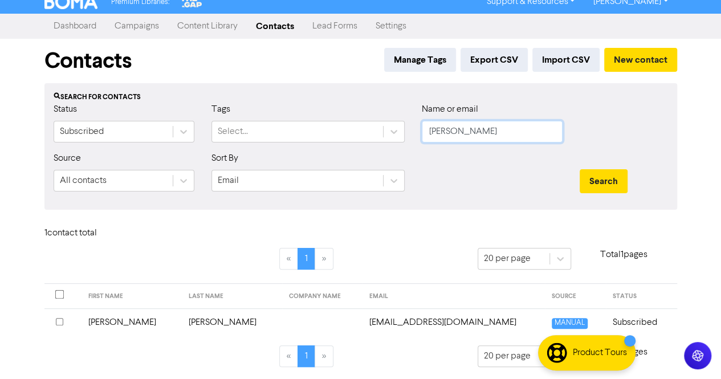
click at [491, 131] on input "[PERSON_NAME]" at bounding box center [492, 132] width 141 height 22
paste input "Price Pty Ltd"
click at [596, 178] on button "Search" at bounding box center [604, 181] width 48 height 24
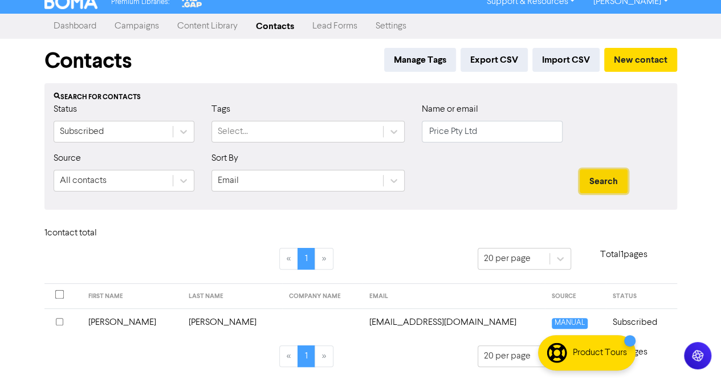
click at [596, 178] on button "Search" at bounding box center [604, 181] width 48 height 24
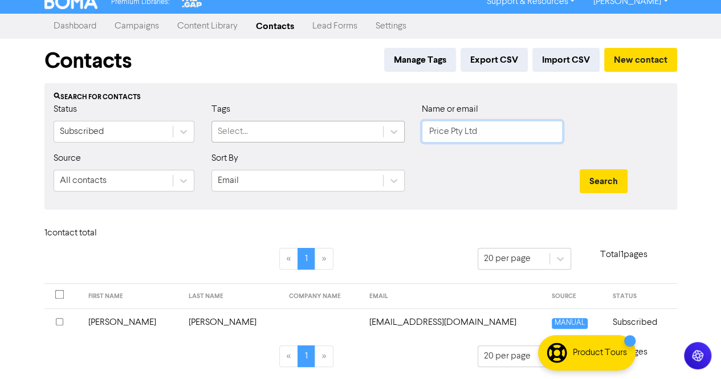
drag, startPoint x: 508, startPoint y: 125, endPoint x: 376, endPoint y: 124, distance: 132.2
click at [376, 124] on div "Status Subscribed Tags Select... Name or email Price Pty Ltd" at bounding box center [360, 127] width 631 height 49
click at [607, 187] on button "Search" at bounding box center [604, 181] width 48 height 24
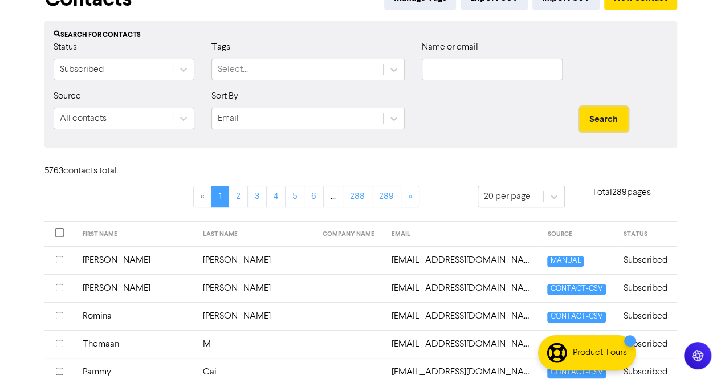
scroll to position [0, 0]
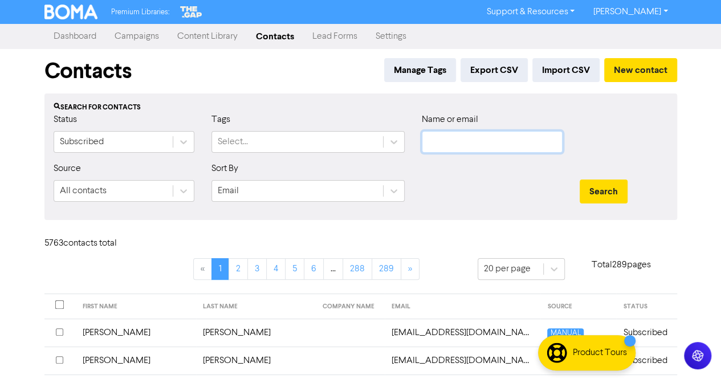
click at [446, 135] on input "text" at bounding box center [492, 142] width 141 height 22
paste input "Price Pty Ltd"
click at [623, 191] on button "Search" at bounding box center [604, 191] width 48 height 24
click at [615, 191] on button "Search" at bounding box center [604, 191] width 48 height 24
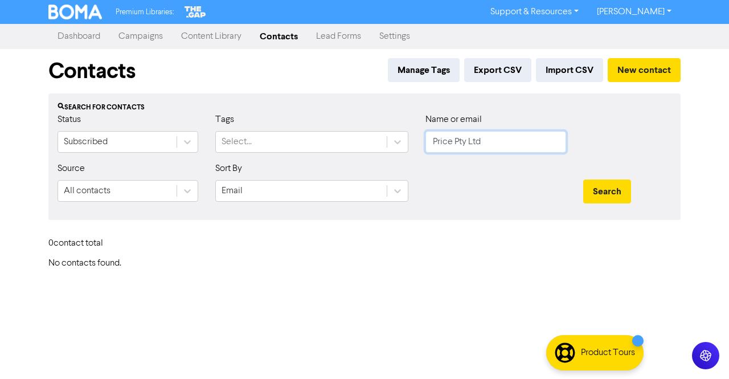
click at [504, 152] on input "Price Pty Ltd" at bounding box center [496, 142] width 141 height 22
paste input "[EMAIL_ADDRESS][DOMAIN_NAME]"
click at [601, 175] on div "Search" at bounding box center [627, 186] width 105 height 49
click at [604, 190] on button "Search" at bounding box center [607, 191] width 48 height 24
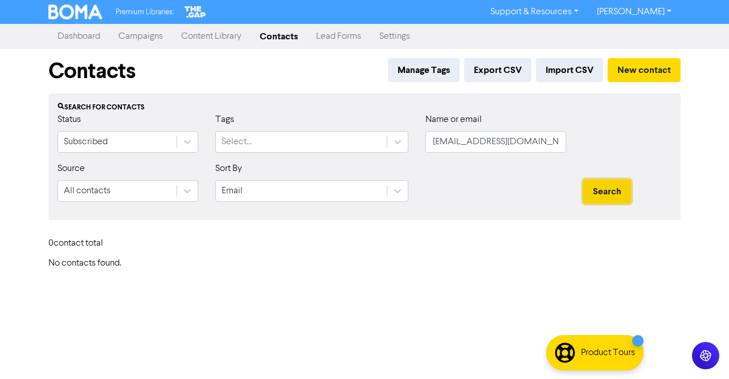
click at [603, 194] on button "Search" at bounding box center [607, 191] width 48 height 24
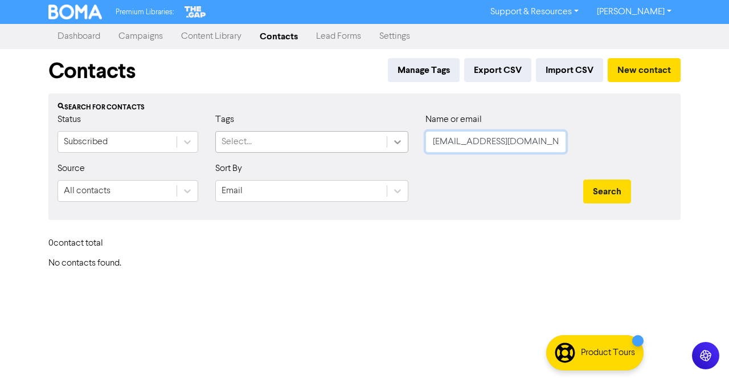
drag, startPoint x: 545, startPoint y: 144, endPoint x: 406, endPoint y: 145, distance: 139.0
click at [406, 145] on div "Status Subscribed Tags Select... Name or email [EMAIL_ADDRESS][DOMAIN_NAME]" at bounding box center [364, 137] width 631 height 49
paste input "arah Price"
click at [607, 194] on button "Search" at bounding box center [607, 191] width 48 height 24
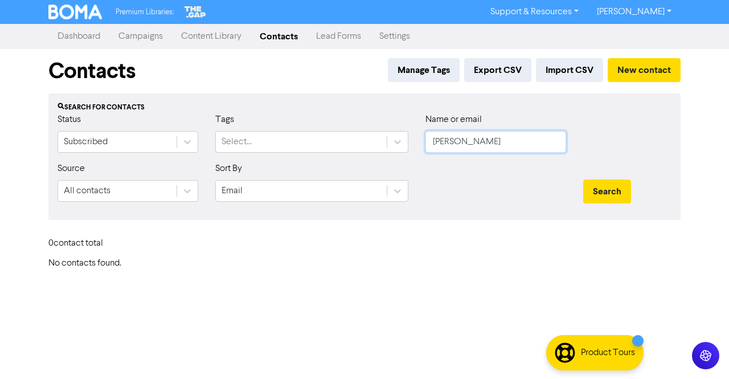
drag, startPoint x: 458, startPoint y: 143, endPoint x: 248, endPoint y: 123, distance: 210.1
click at [248, 123] on div "Status Subscribed Tags Select... Name or email [PERSON_NAME]" at bounding box center [364, 137] width 631 height 49
click at [590, 187] on button "Search" at bounding box center [607, 191] width 48 height 24
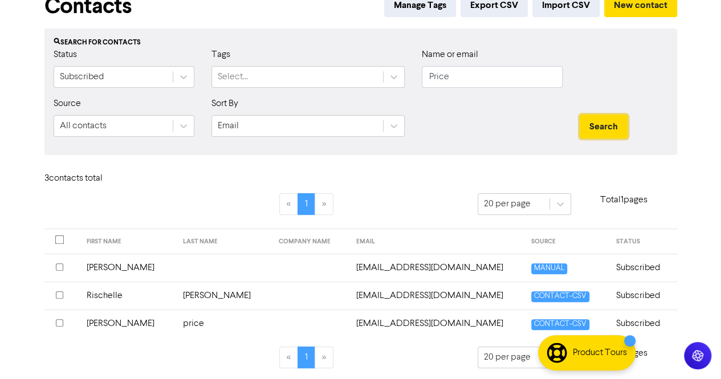
scroll to position [66, 0]
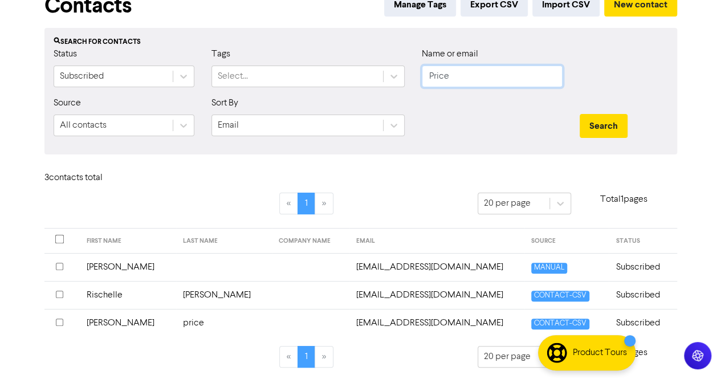
click at [484, 78] on input "Price" at bounding box center [492, 77] width 141 height 22
paste input "[EMAIL_ADDRESS][DOMAIN_NAME]"
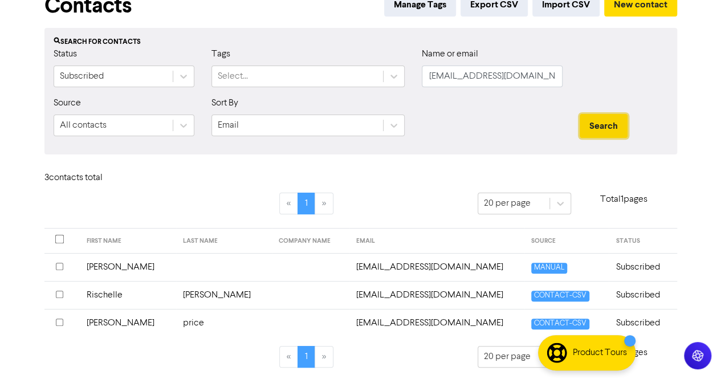
click at [595, 126] on button "Search" at bounding box center [604, 126] width 48 height 24
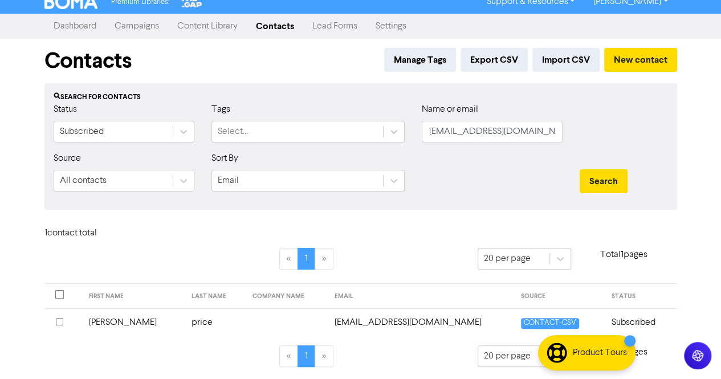
click at [185, 319] on td "price" at bounding box center [215, 322] width 61 height 28
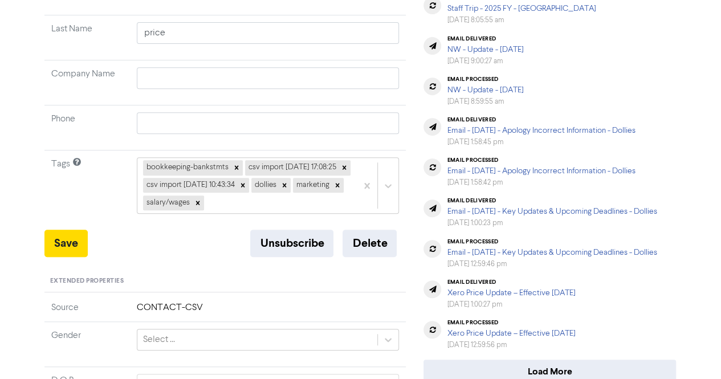
scroll to position [228, 0]
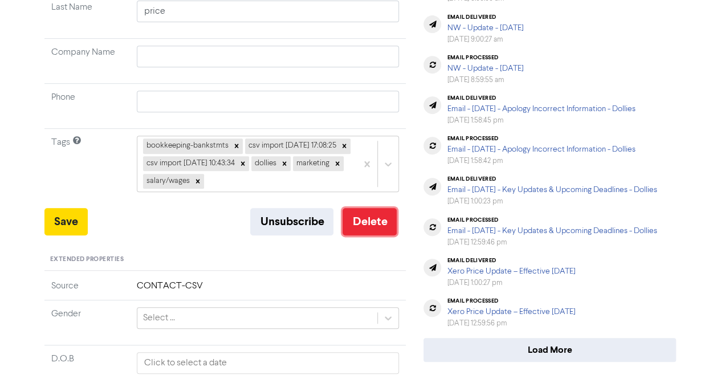
click at [368, 235] on button "Delete" at bounding box center [369, 221] width 54 height 27
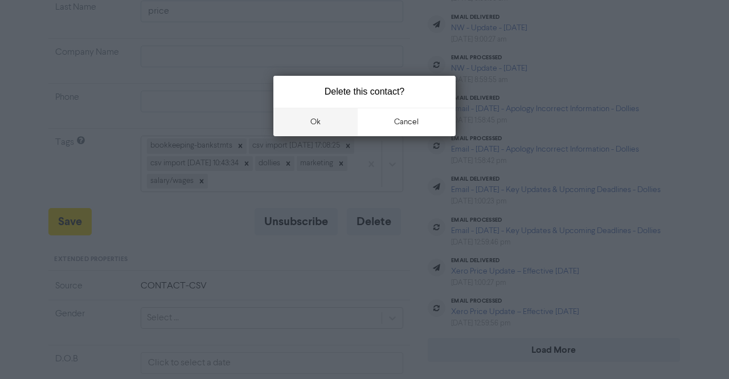
click at [317, 124] on button "ok" at bounding box center [316, 122] width 84 height 28
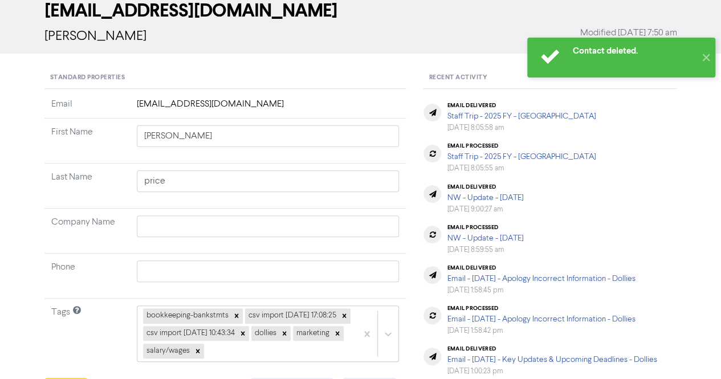
scroll to position [0, 0]
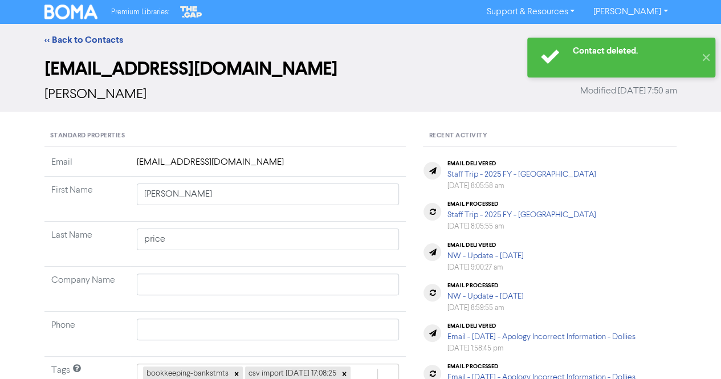
drag, startPoint x: 89, startPoint y: 38, endPoint x: 708, endPoint y: 14, distance: 619.3
click at [89, 38] on link "<< Back to Contacts" at bounding box center [83, 39] width 79 height 11
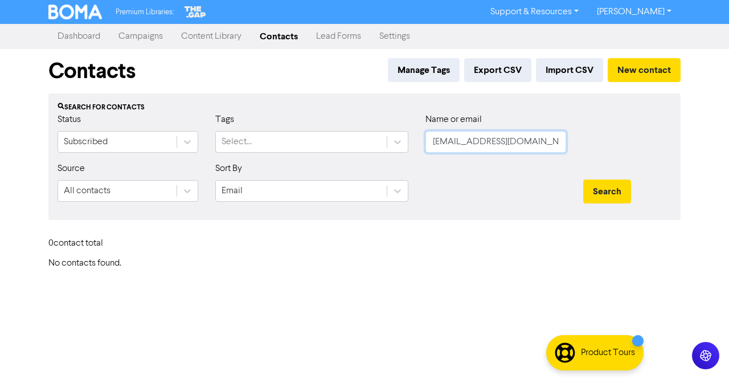
drag, startPoint x: 540, startPoint y: 145, endPoint x: 263, endPoint y: 128, distance: 278.0
click at [263, 128] on div "Status Subscribed Tags Select... Name or email [EMAIL_ADDRESS][DOMAIN_NAME]" at bounding box center [364, 137] width 631 height 49
paste input "rob7117@"
click at [596, 190] on button "Search" at bounding box center [607, 191] width 48 height 24
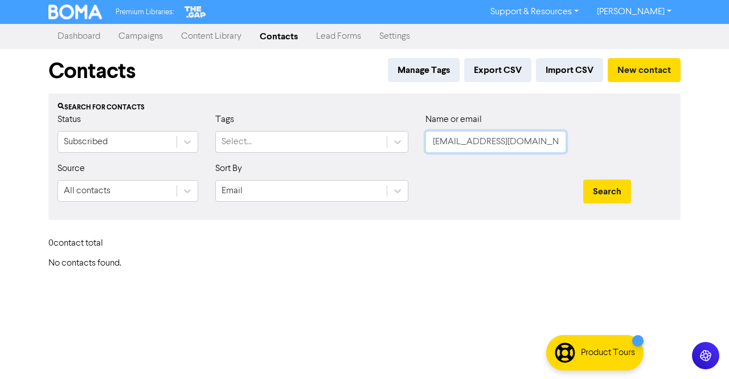
drag, startPoint x: 517, startPoint y: 141, endPoint x: 416, endPoint y: 148, distance: 101.7
click at [416, 148] on div "Status Subscribed Tags Select... Name or email [EMAIL_ADDRESS][DOMAIN_NAME]" at bounding box center [364, 137] width 631 height 49
paste input "[PERSON_NAME] Pou"
click at [609, 199] on button "Search" at bounding box center [607, 191] width 48 height 24
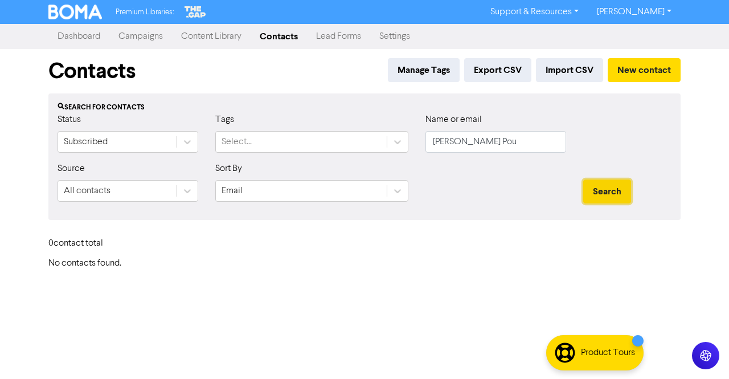
click at [609, 199] on button "Search" at bounding box center [607, 191] width 48 height 24
drag, startPoint x: 489, startPoint y: 142, endPoint x: 223, endPoint y: 128, distance: 267.0
click at [223, 128] on div "Status Subscribed Tags Select... Name or email [PERSON_NAME] Pou" at bounding box center [364, 137] width 631 height 49
click at [599, 185] on button "Search" at bounding box center [607, 191] width 48 height 24
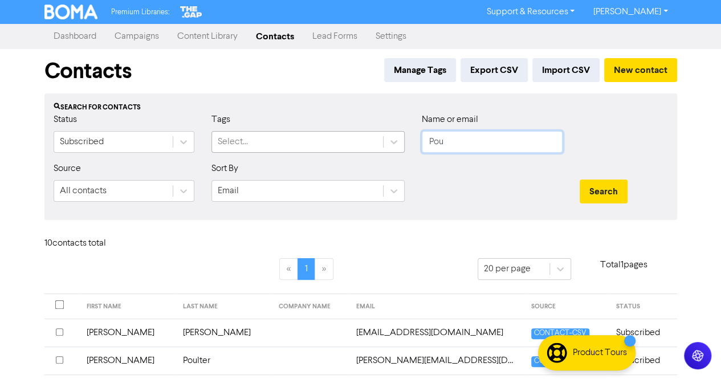
drag, startPoint x: 496, startPoint y: 146, endPoint x: 338, endPoint y: 132, distance: 157.9
click at [338, 132] on div "Status Subscribed Tags Select... Name or email Pou" at bounding box center [360, 137] width 631 height 49
paste input "[EMAIL_ADDRESS][DOMAIN_NAME]"
click at [617, 197] on button "Search" at bounding box center [604, 191] width 48 height 24
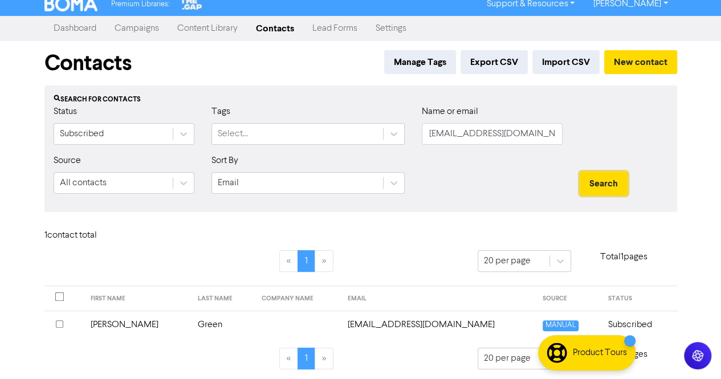
scroll to position [10, 0]
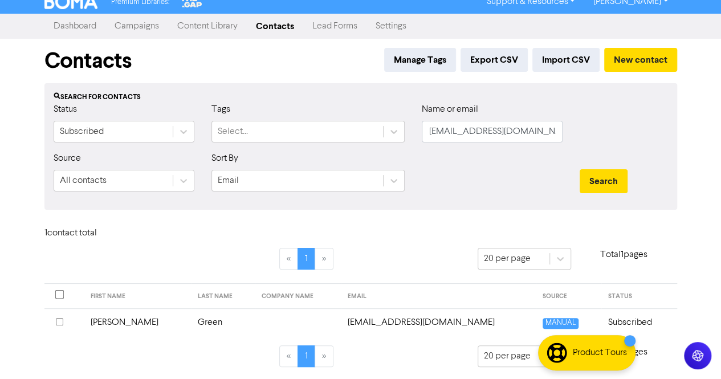
click at [191, 323] on td "Green" at bounding box center [223, 322] width 64 height 28
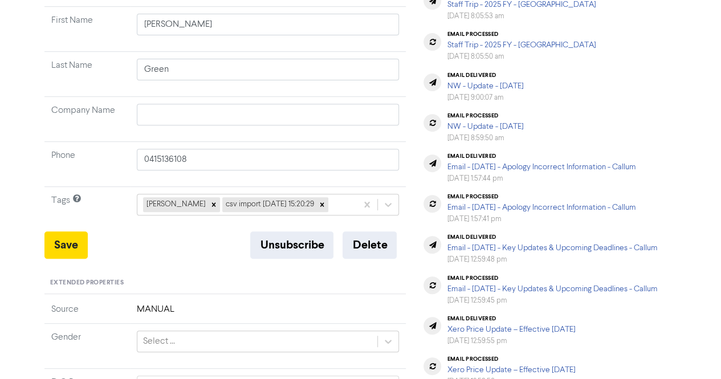
scroll to position [171, 0]
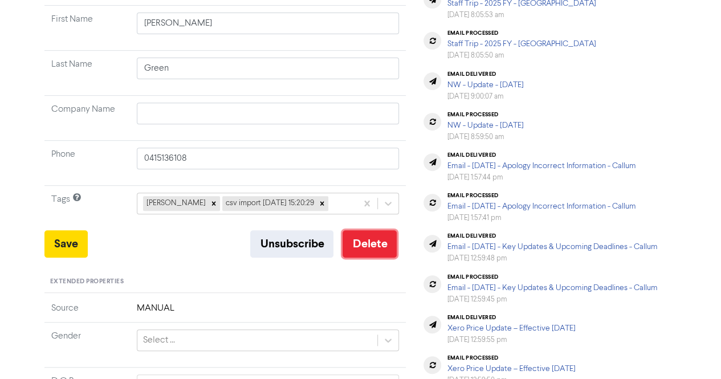
click at [354, 242] on button "Delete" at bounding box center [369, 243] width 54 height 27
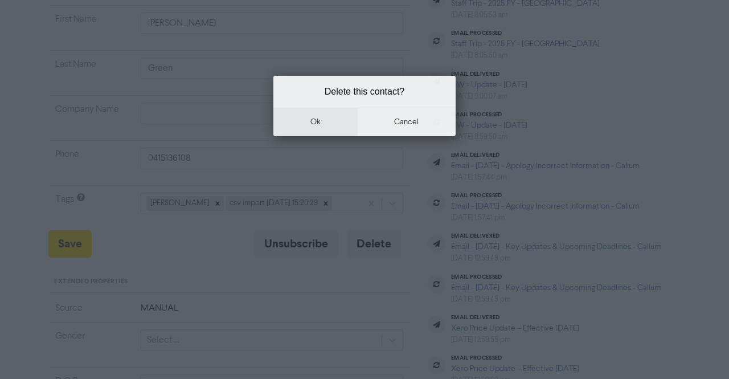
click at [302, 115] on button "ok" at bounding box center [316, 122] width 84 height 28
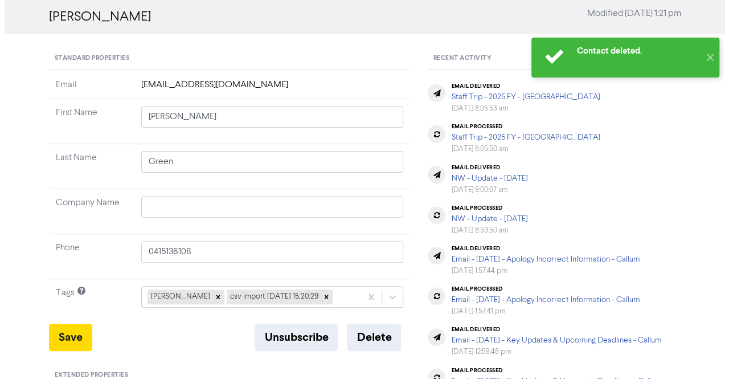
scroll to position [0, 0]
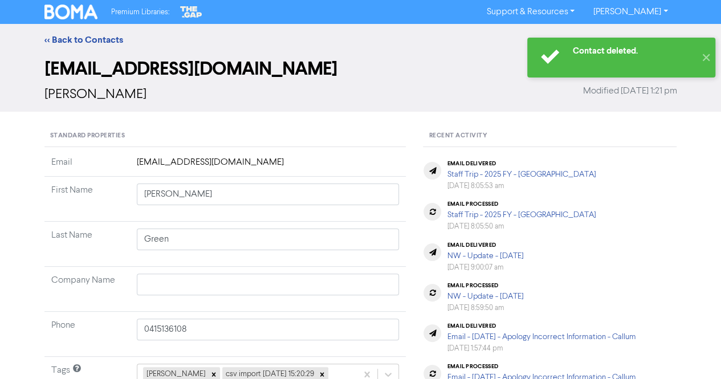
click at [101, 39] on link "<< Back to Contacts" at bounding box center [83, 39] width 79 height 11
